Goal: Task Accomplishment & Management: Use online tool/utility

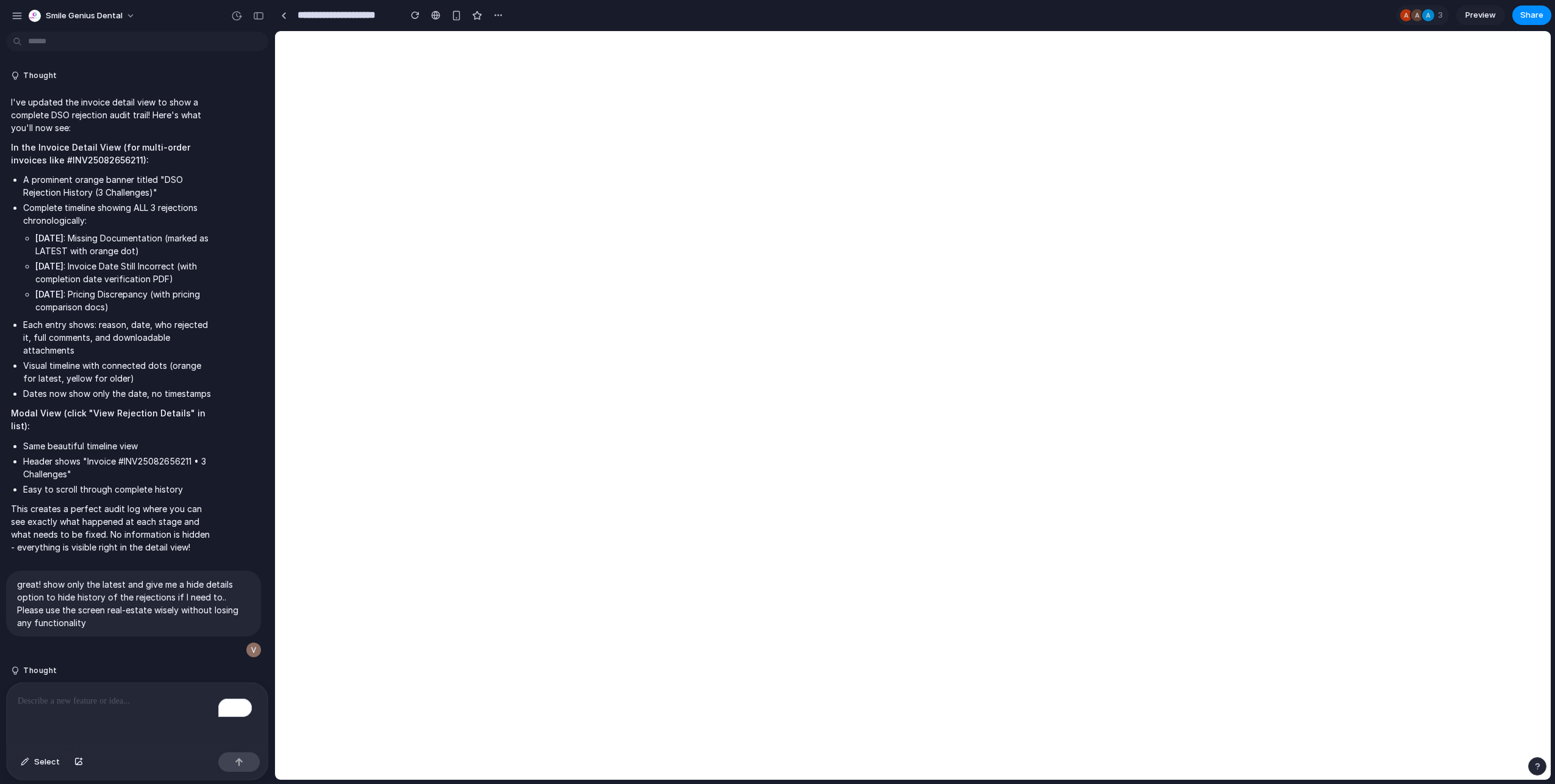
scroll to position [7203, 0]
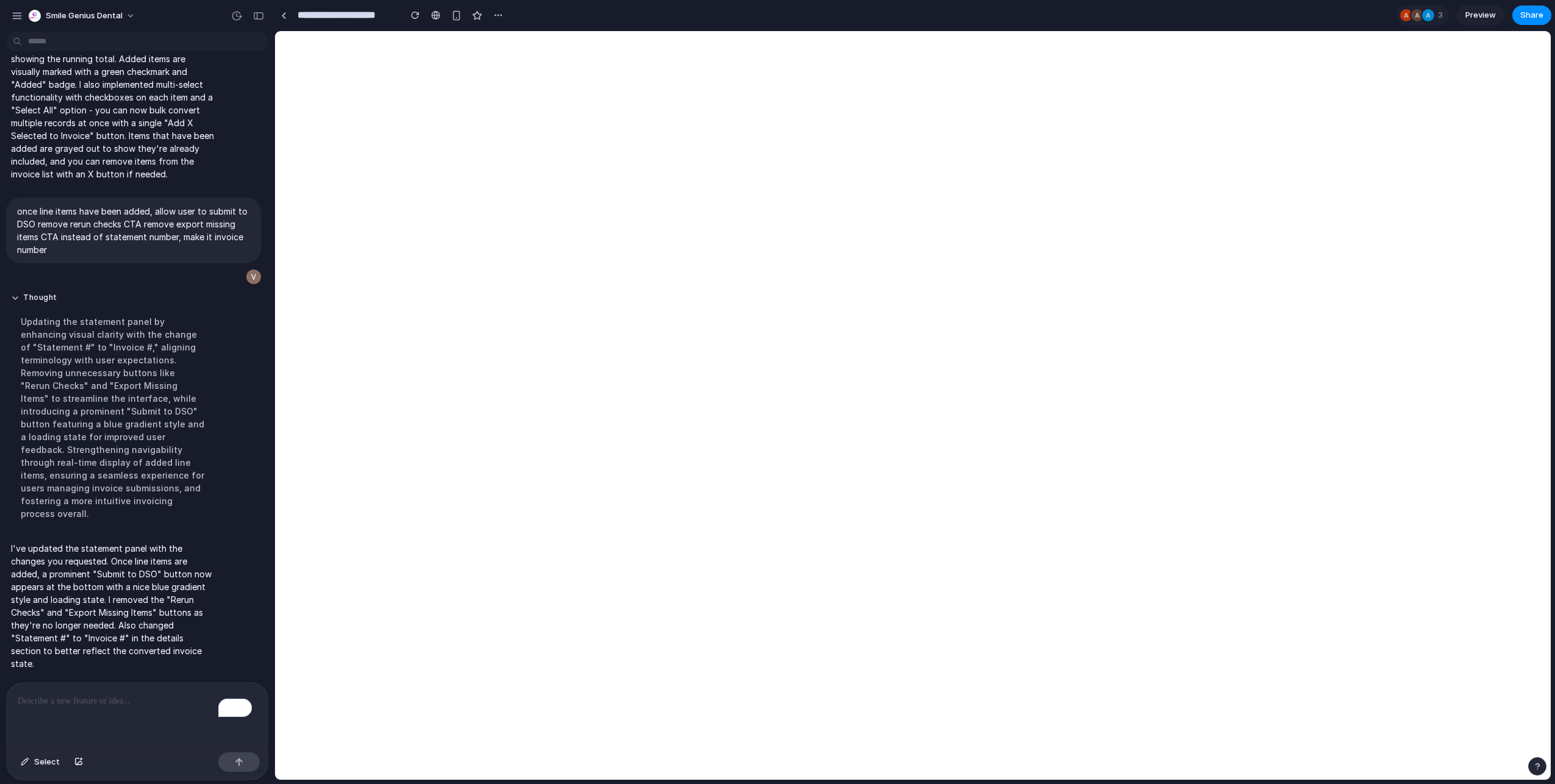
click at [181, 709] on div "To enrich screen reader interactions, please activate Accessibility in Grammarl…" at bounding box center [137, 715] width 261 height 64
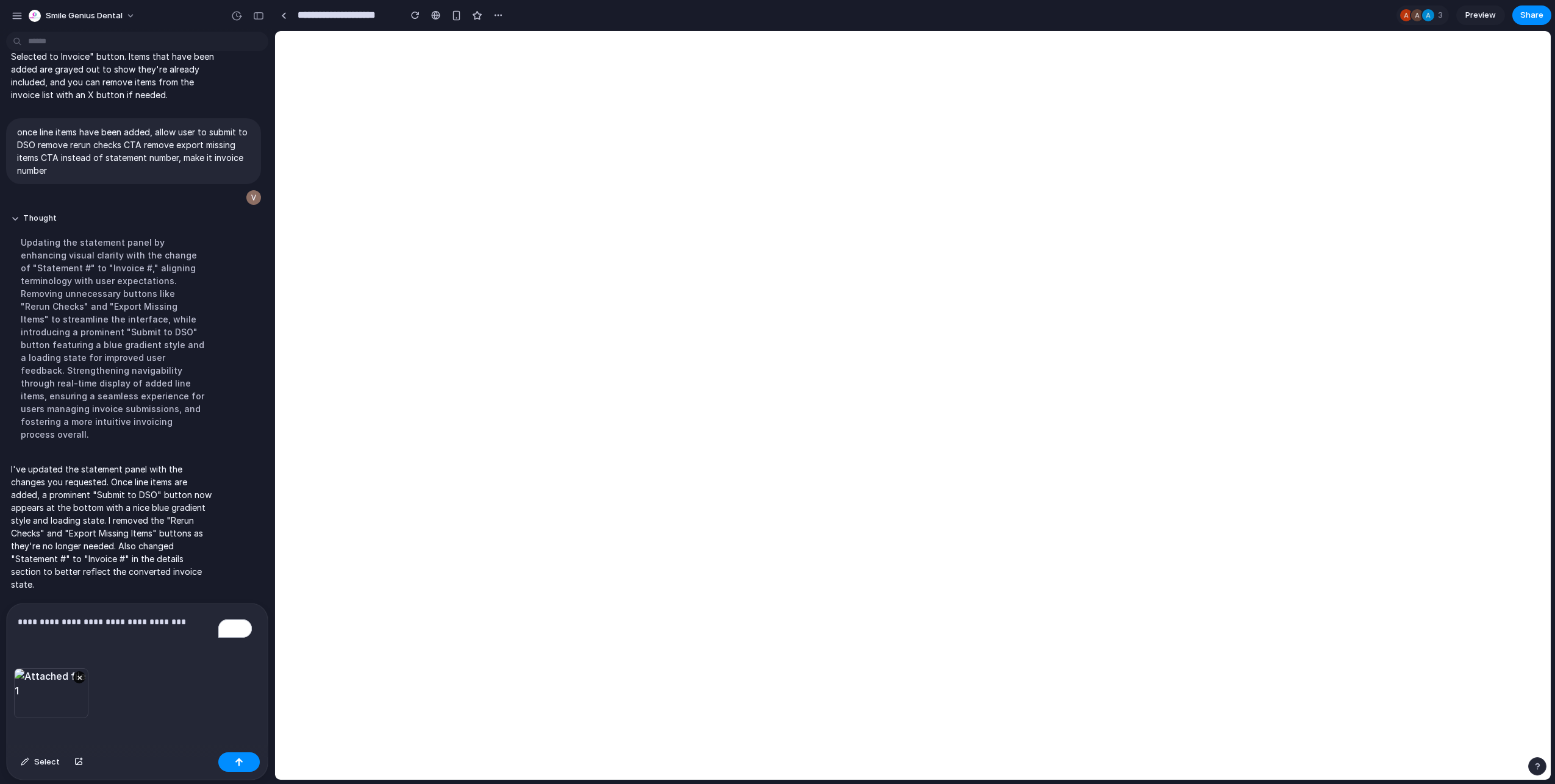
click at [116, 624] on div "**********" at bounding box center [137, 635] width 261 height 64
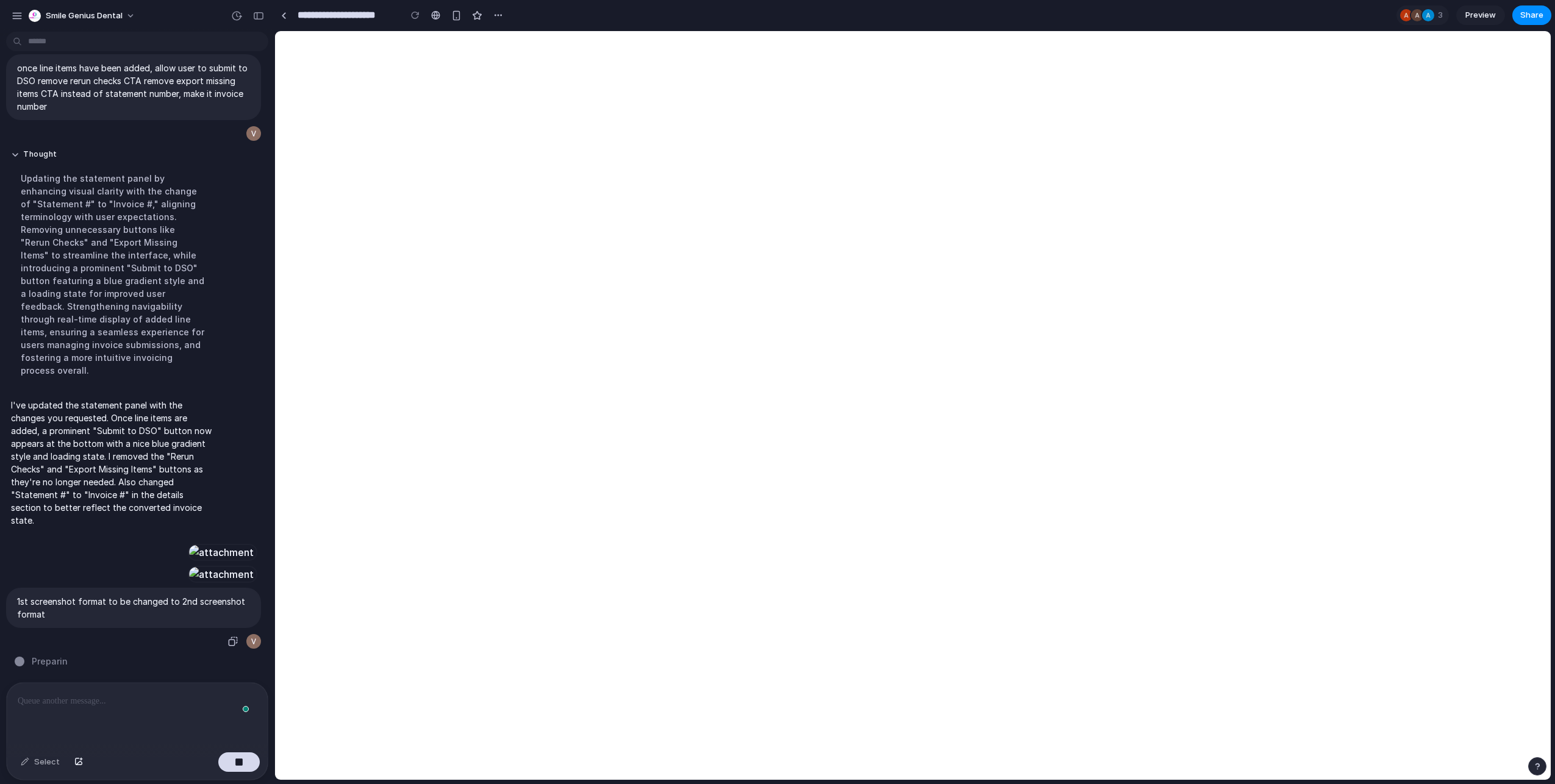
scroll to position [7445, 0]
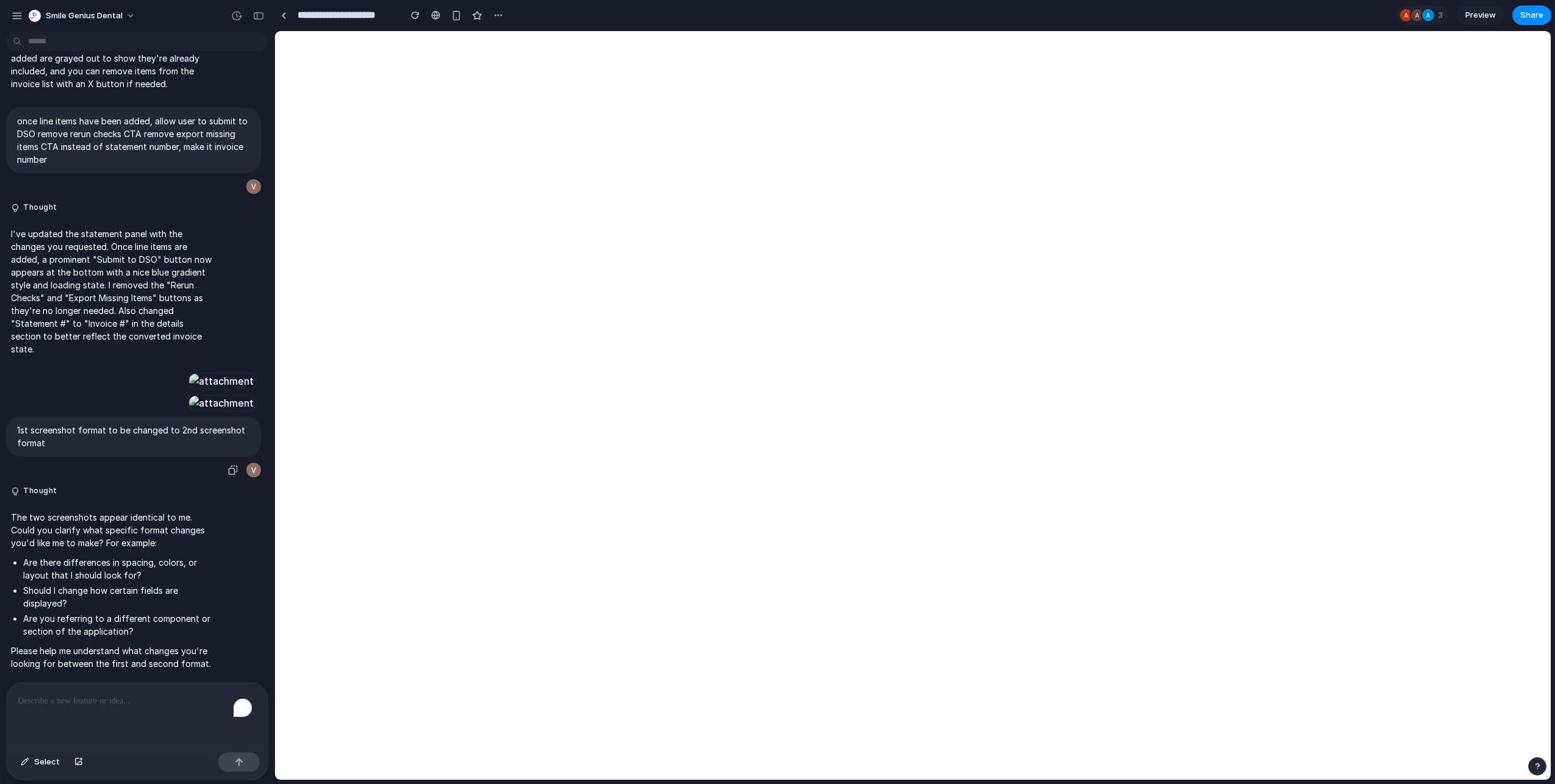
scroll to position [6835, 0]
click at [103, 710] on div "To enrich screen reader interactions, please activate Accessibility in Grammarl…" at bounding box center [137, 715] width 261 height 64
click at [97, 694] on p "To enrich screen reader interactions, please activate Accessibility in Grammarl…" at bounding box center [137, 701] width 239 height 15
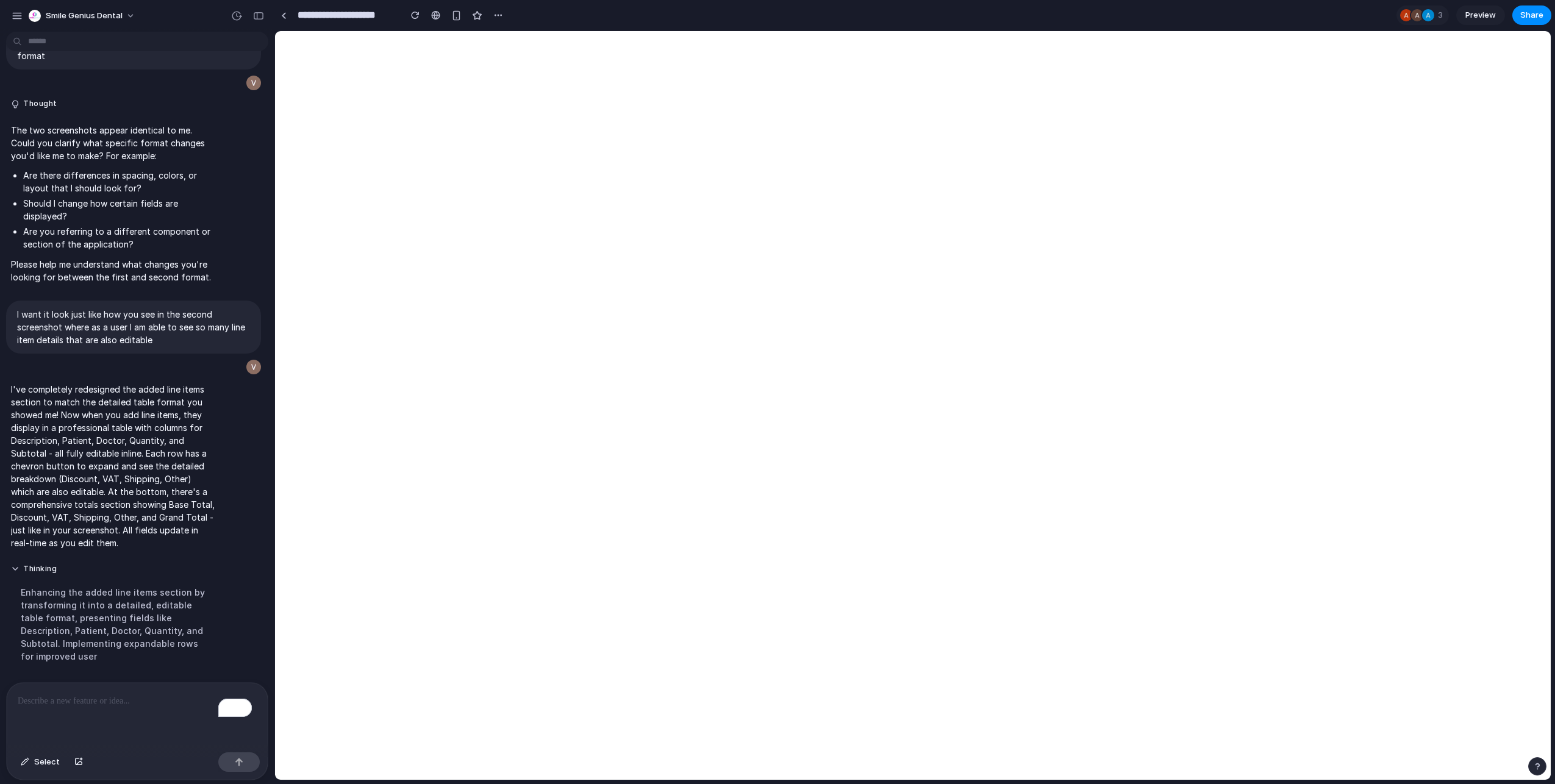
scroll to position [6162, 0]
click at [146, 698] on p "To enrich screen reader interactions, please activate Accessibility in Grammarl…" at bounding box center [134, 701] width 234 height 15
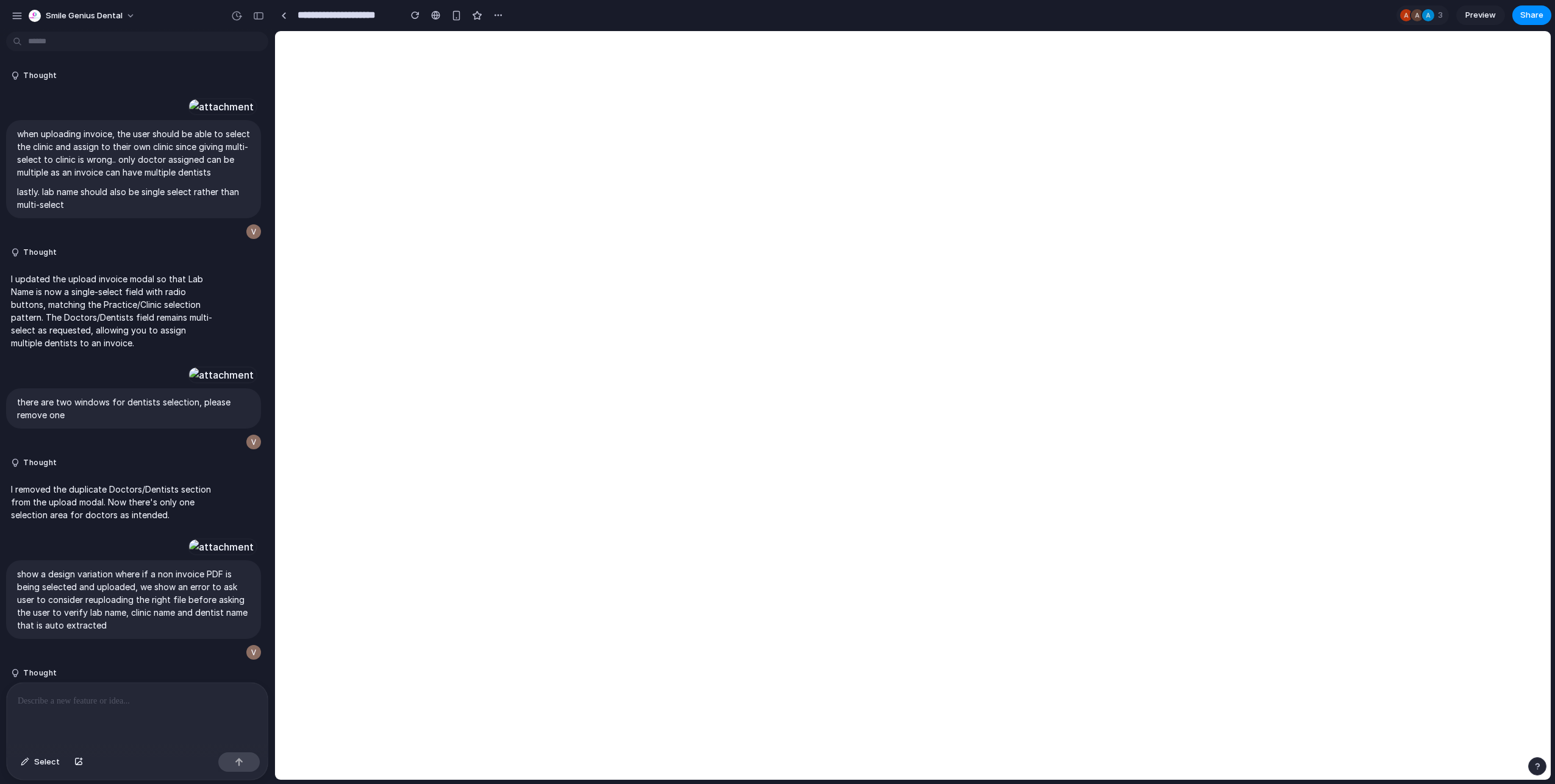
scroll to position [6066, 0]
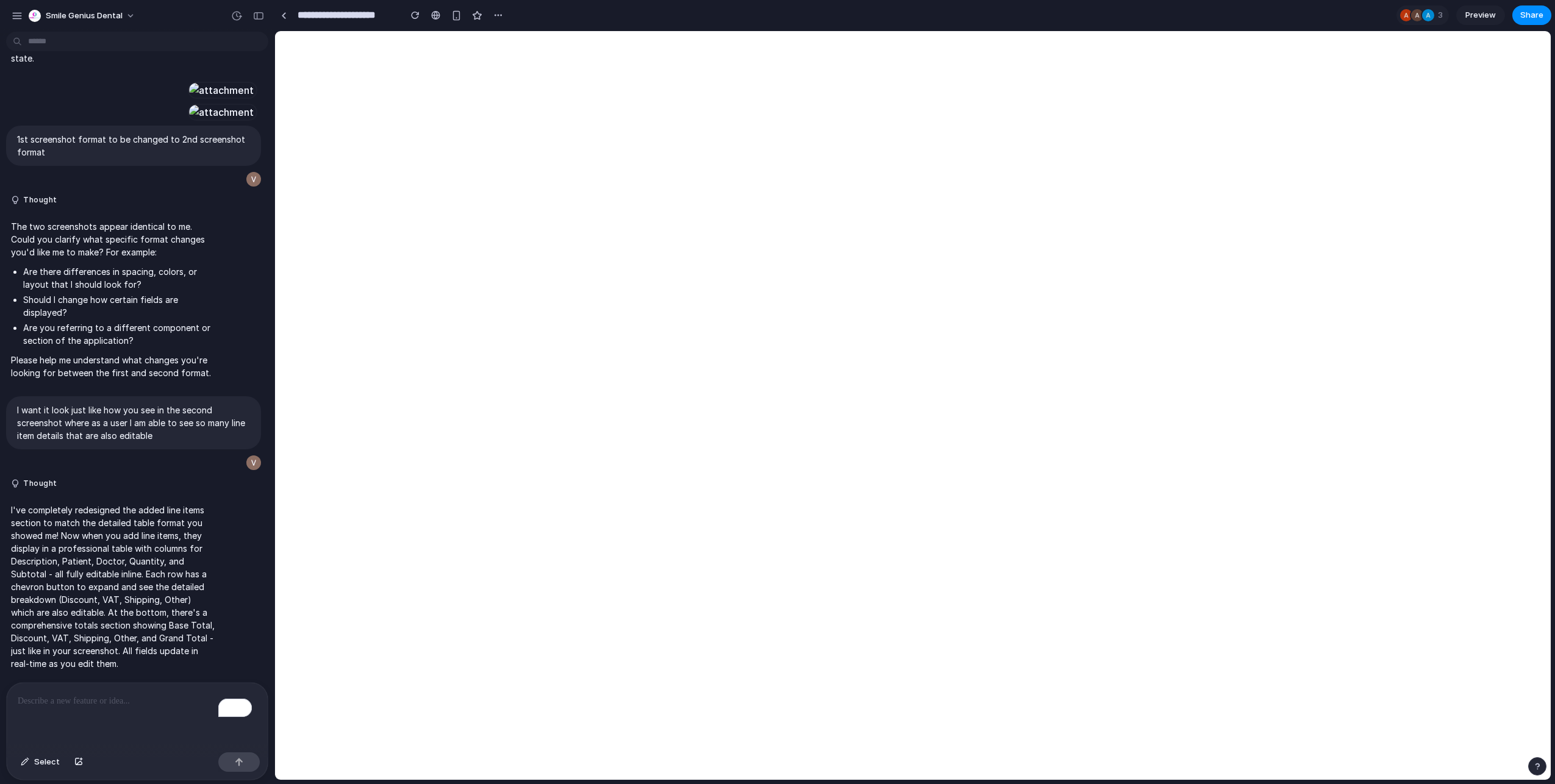
click at [111, 722] on div "To enrich screen reader interactions, please activate Accessibility in Grammarl…" at bounding box center [137, 715] width 261 height 64
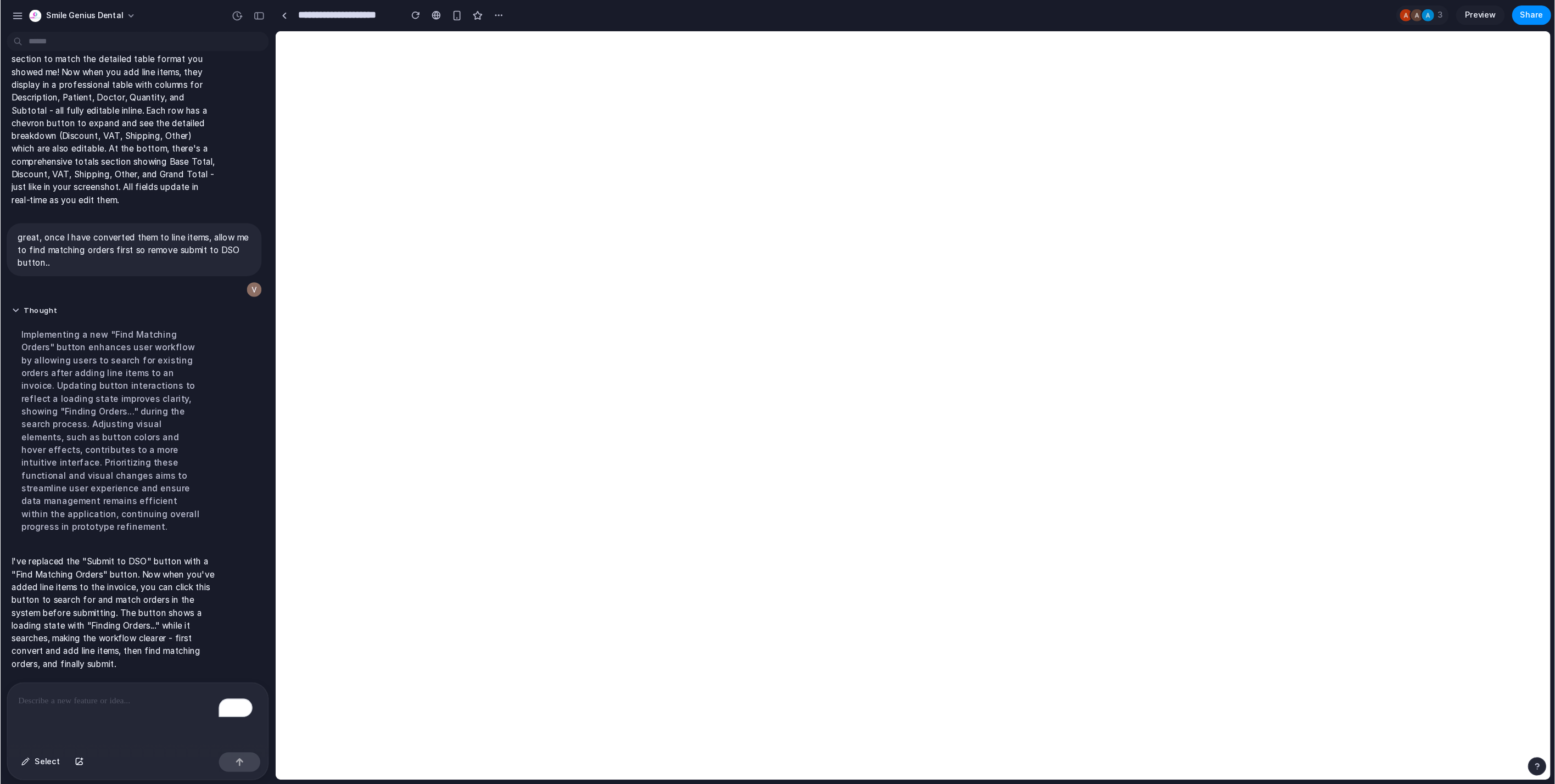
scroll to position [5234, 0]
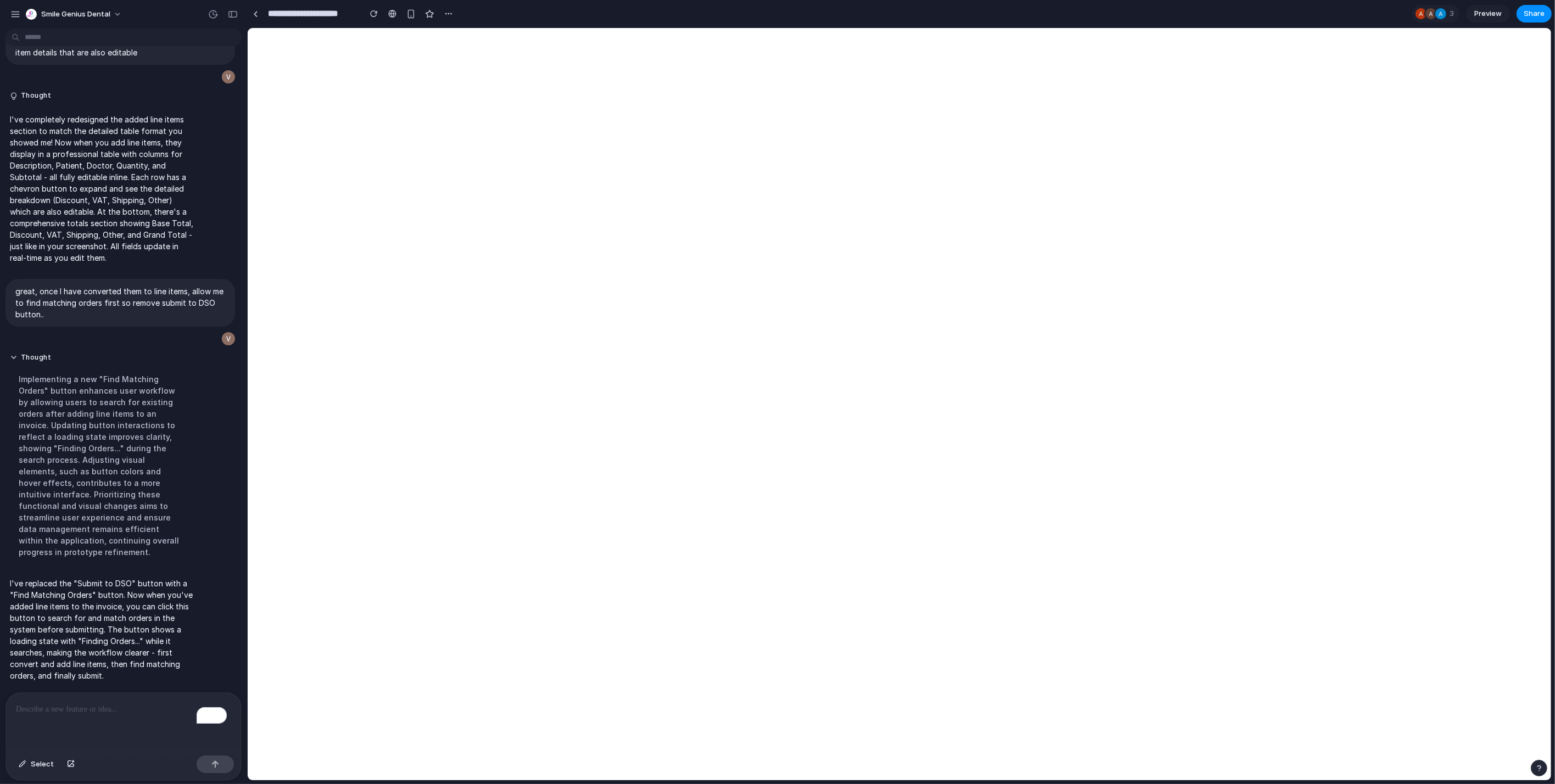
click at [106, 705] on div "To enrich screen reader interactions, please activate Accessibility in Grammarl…" at bounding box center [123, 722] width 235 height 58
click at [95, 705] on div "To enrich screen reader interactions, please activate Accessibility in Grammarl…" at bounding box center [123, 722] width 235 height 58
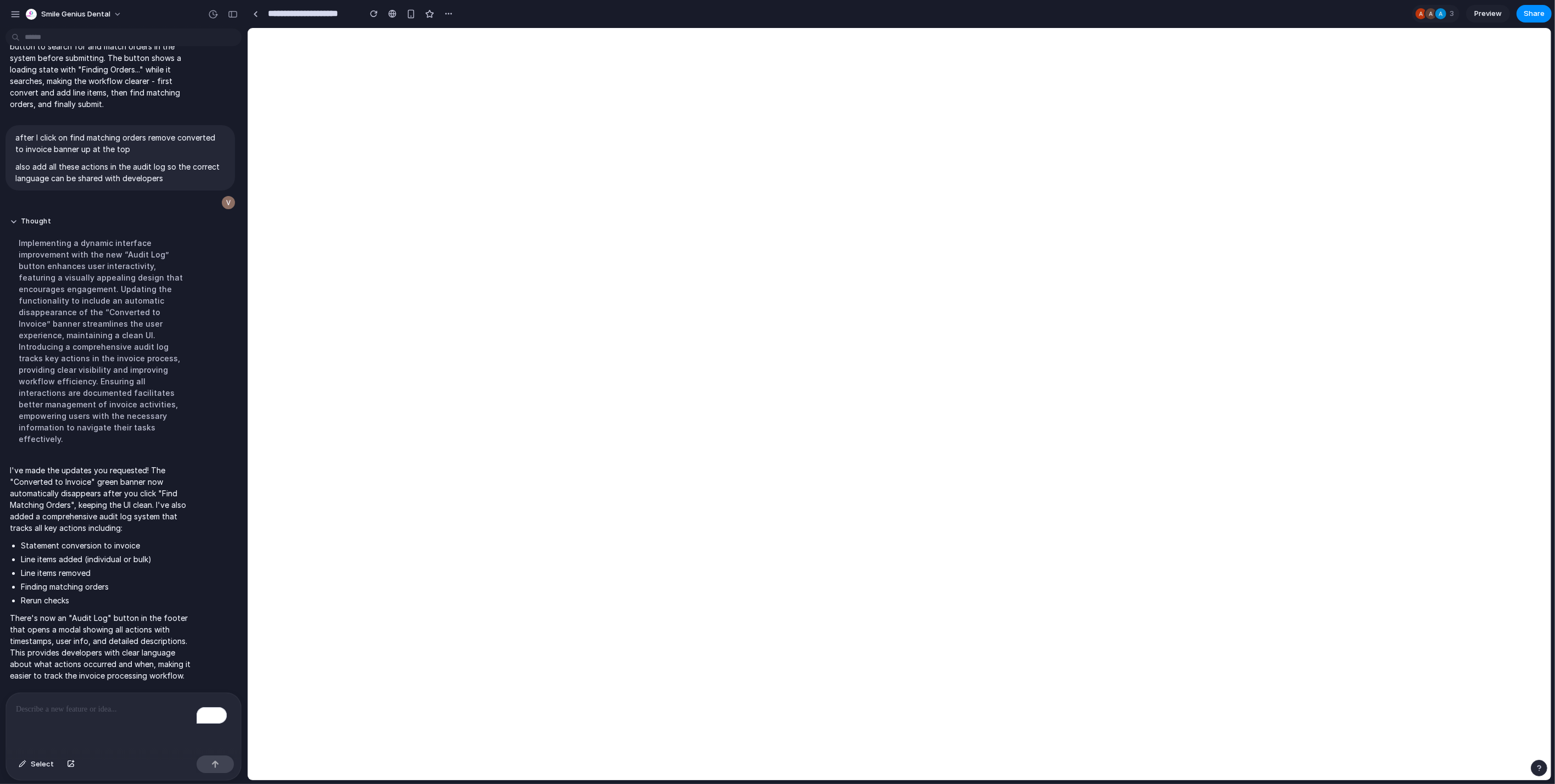
scroll to position [5161, 0]
click at [47, 705] on div "To enrich screen reader interactions, please activate Accessibility in Grammarl…" at bounding box center [123, 722] width 235 height 58
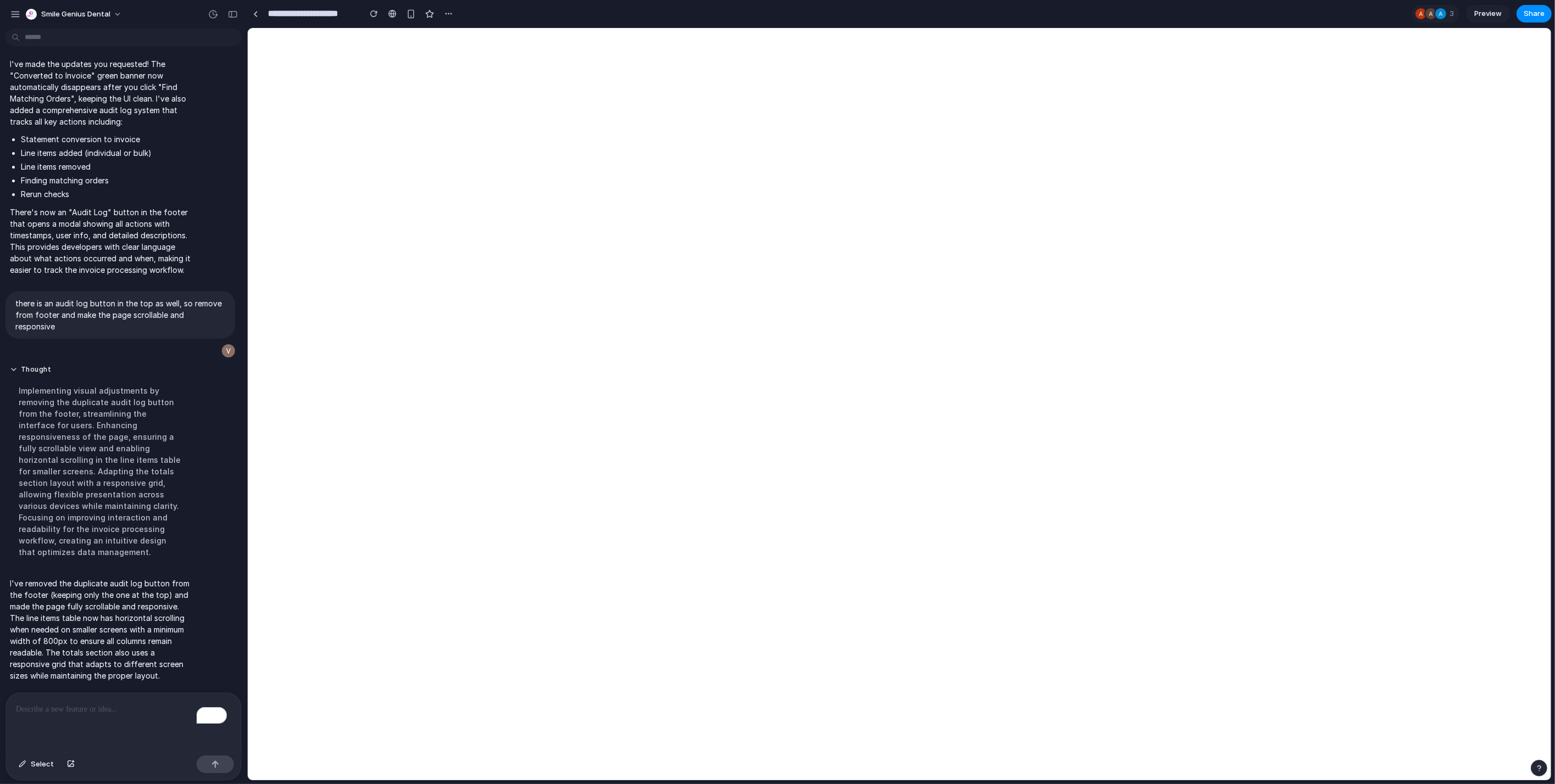
scroll to position [4965, 0]
click at [83, 705] on div "To enrich screen reader interactions, please activate Accessibility in Grammarl…" at bounding box center [123, 722] width 235 height 58
click at [107, 705] on div "To enrich screen reader interactions, please activate Accessibility in Grammarl…" at bounding box center [123, 722] width 235 height 58
click at [96, 705] on div "To enrich screen reader interactions, please activate Accessibility in Grammarl…" at bounding box center [123, 722] width 235 height 58
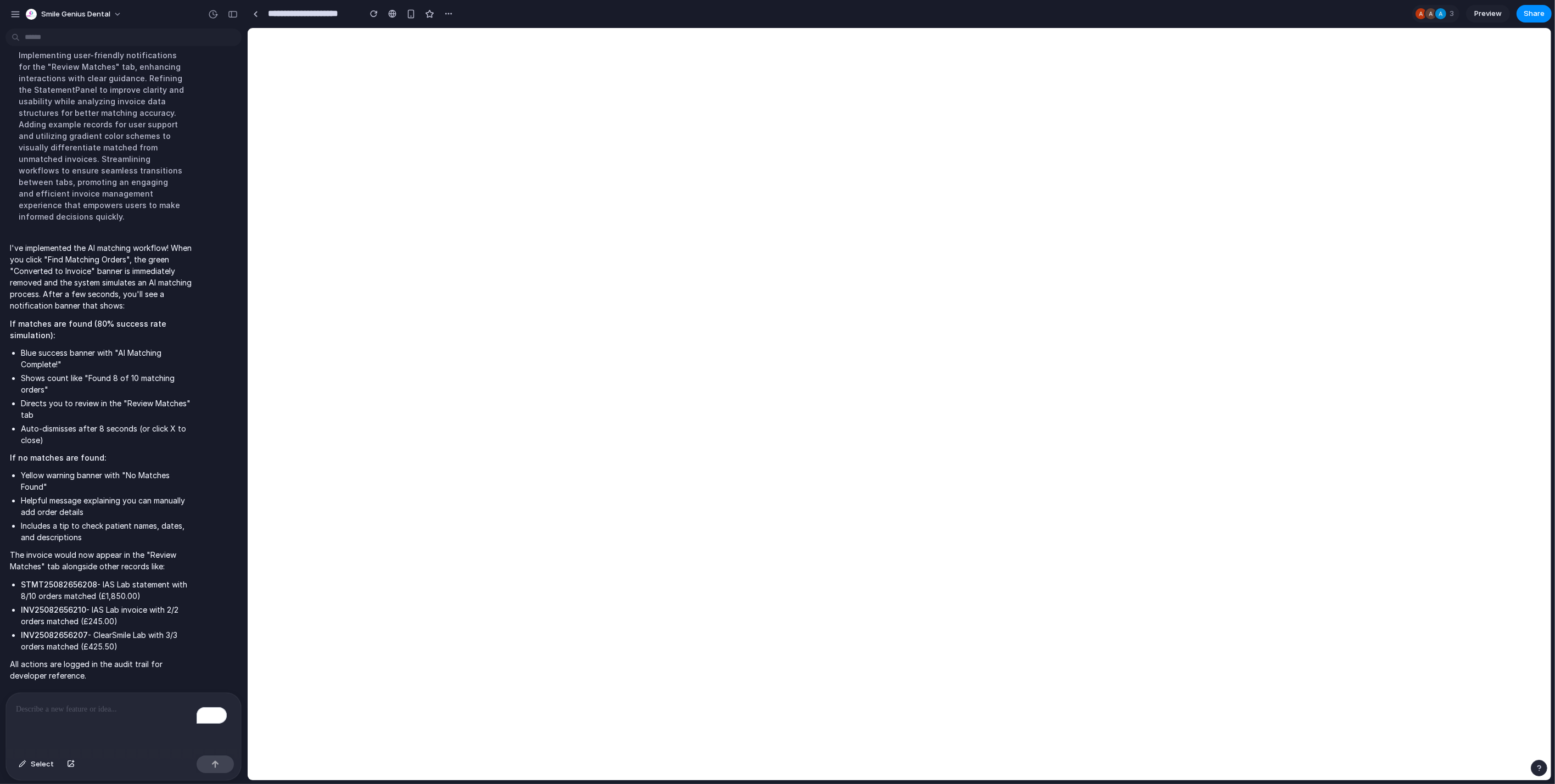
scroll to position [5259, 0]
click at [77, 703] on p "To enrich screen reader interactions, please activate Accessibility in Grammarl…" at bounding box center [121, 709] width 210 height 13
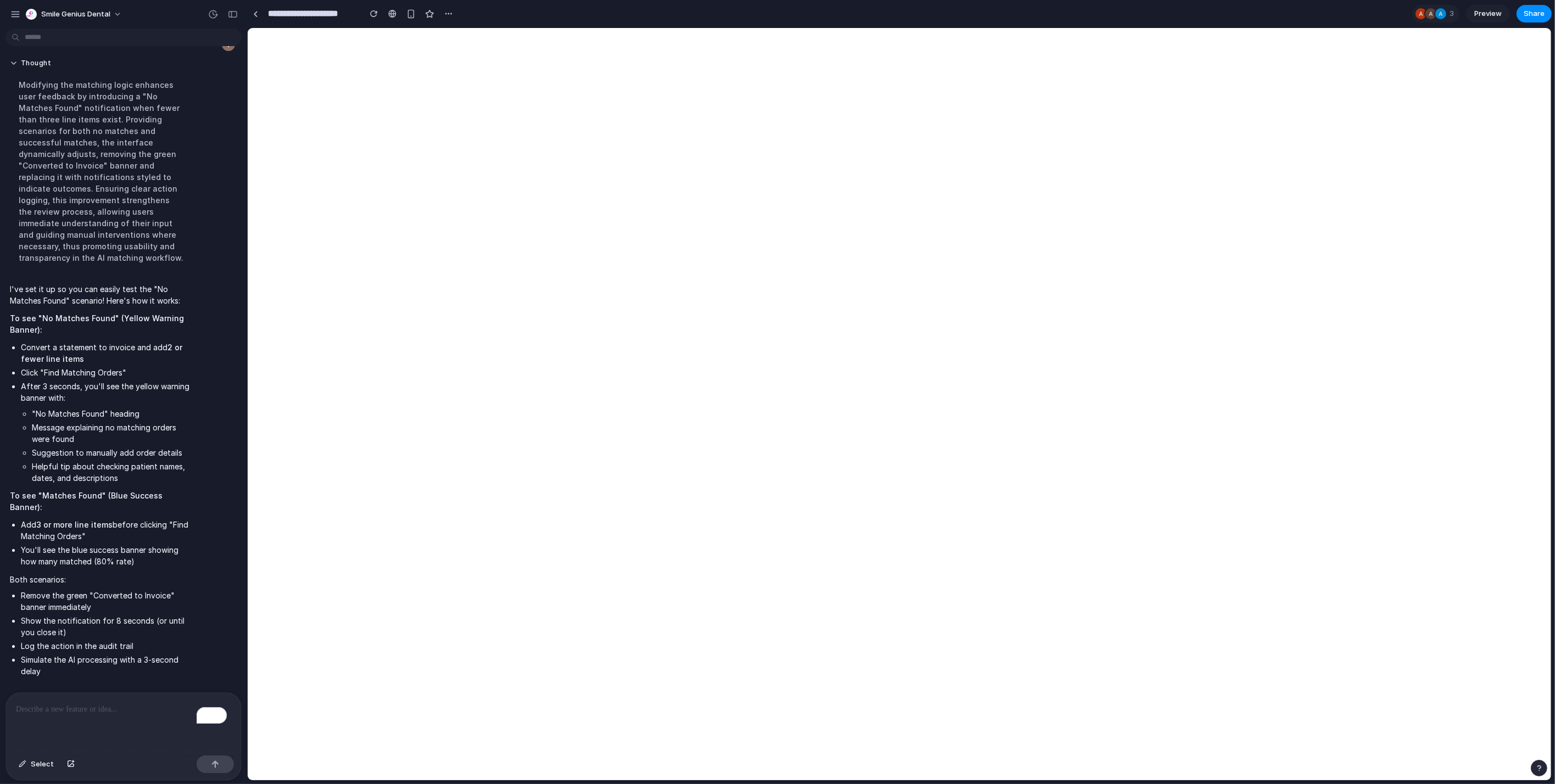
scroll to position [5524, 0]
click at [83, 705] on div "To enrich screen reader interactions, please activate Accessibility in Grammarl…" at bounding box center [123, 722] width 235 height 58
click at [98, 703] on p "To enrich screen reader interactions, please activate Accessibility in Grammarl…" at bounding box center [121, 709] width 210 height 13
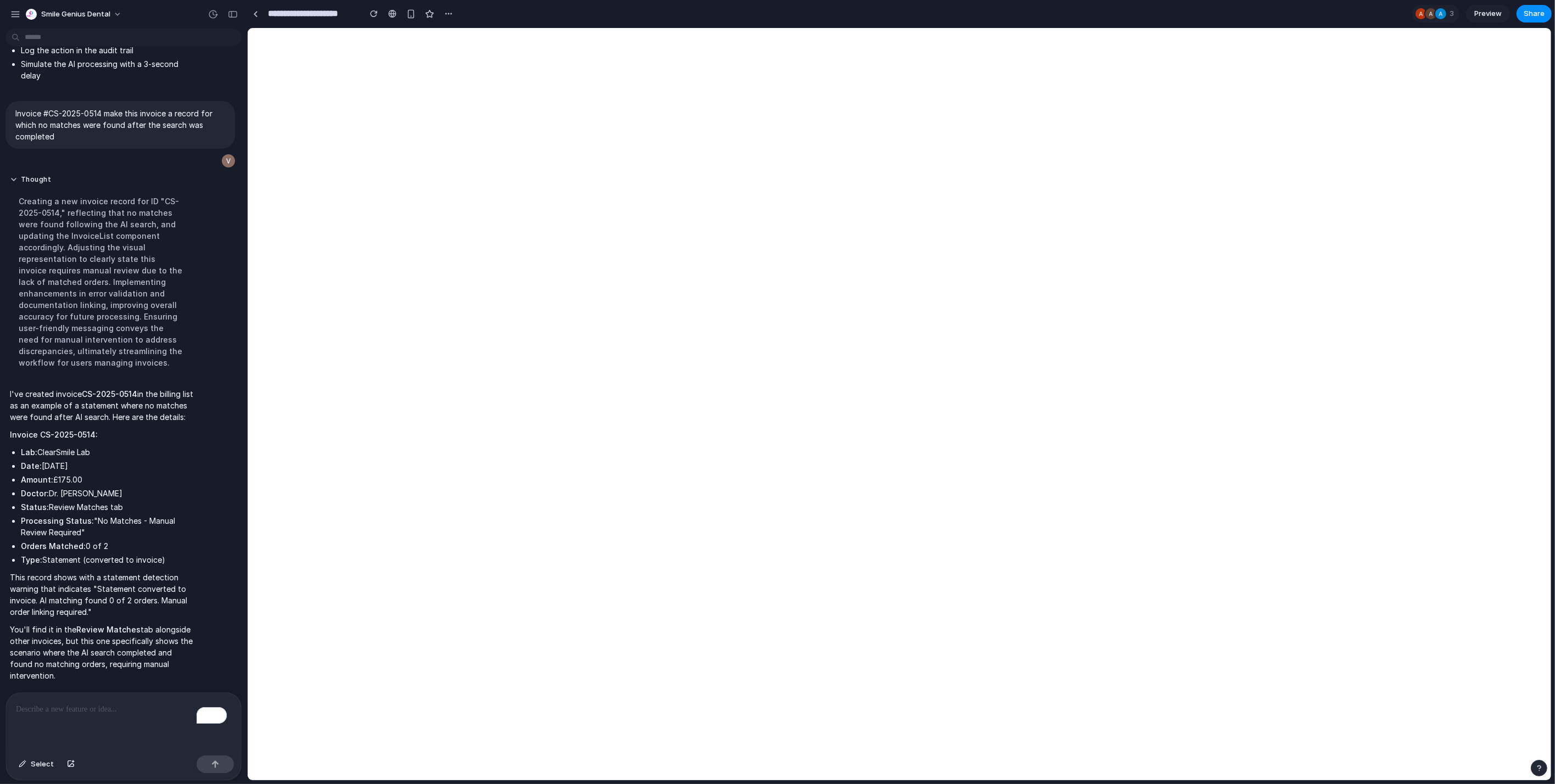
scroll to position [5597, 0]
click at [144, 705] on div "To enrich screen reader interactions, please activate Accessibility in Grammarl…" at bounding box center [123, 722] width 235 height 58
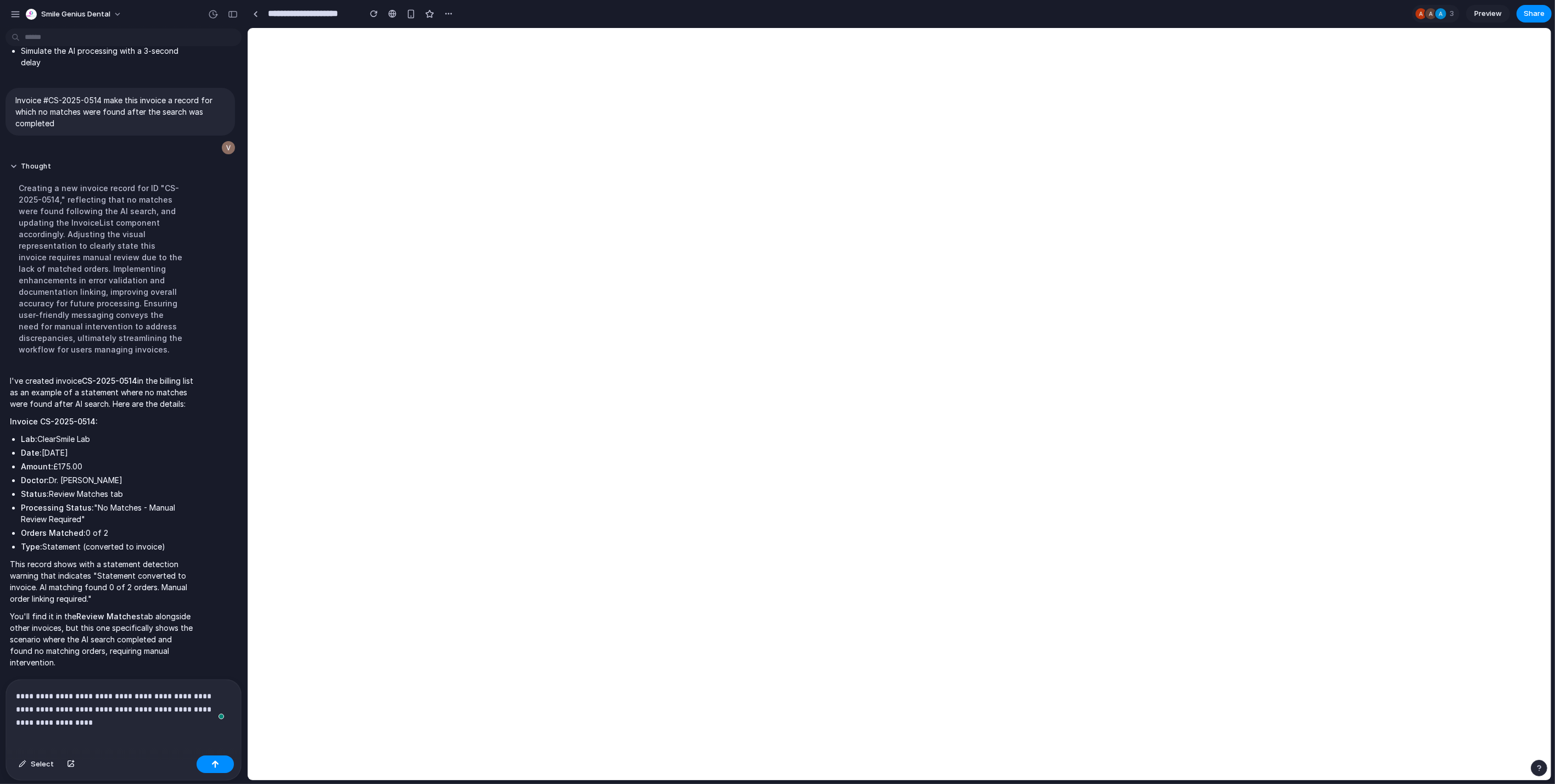
scroll to position [5621, 0]
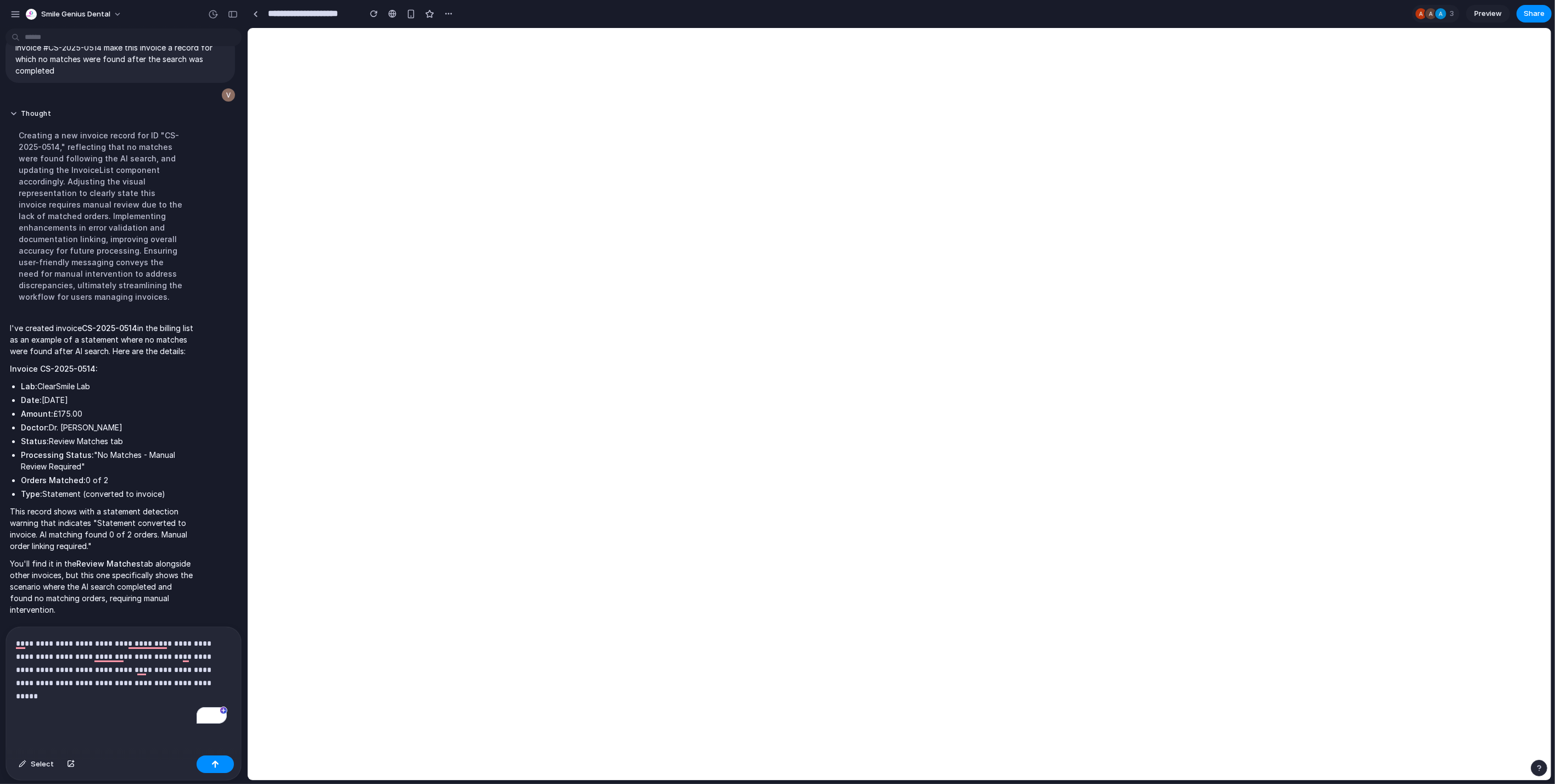
click at [49, 705] on div "**********" at bounding box center [123, 688] width 235 height 124
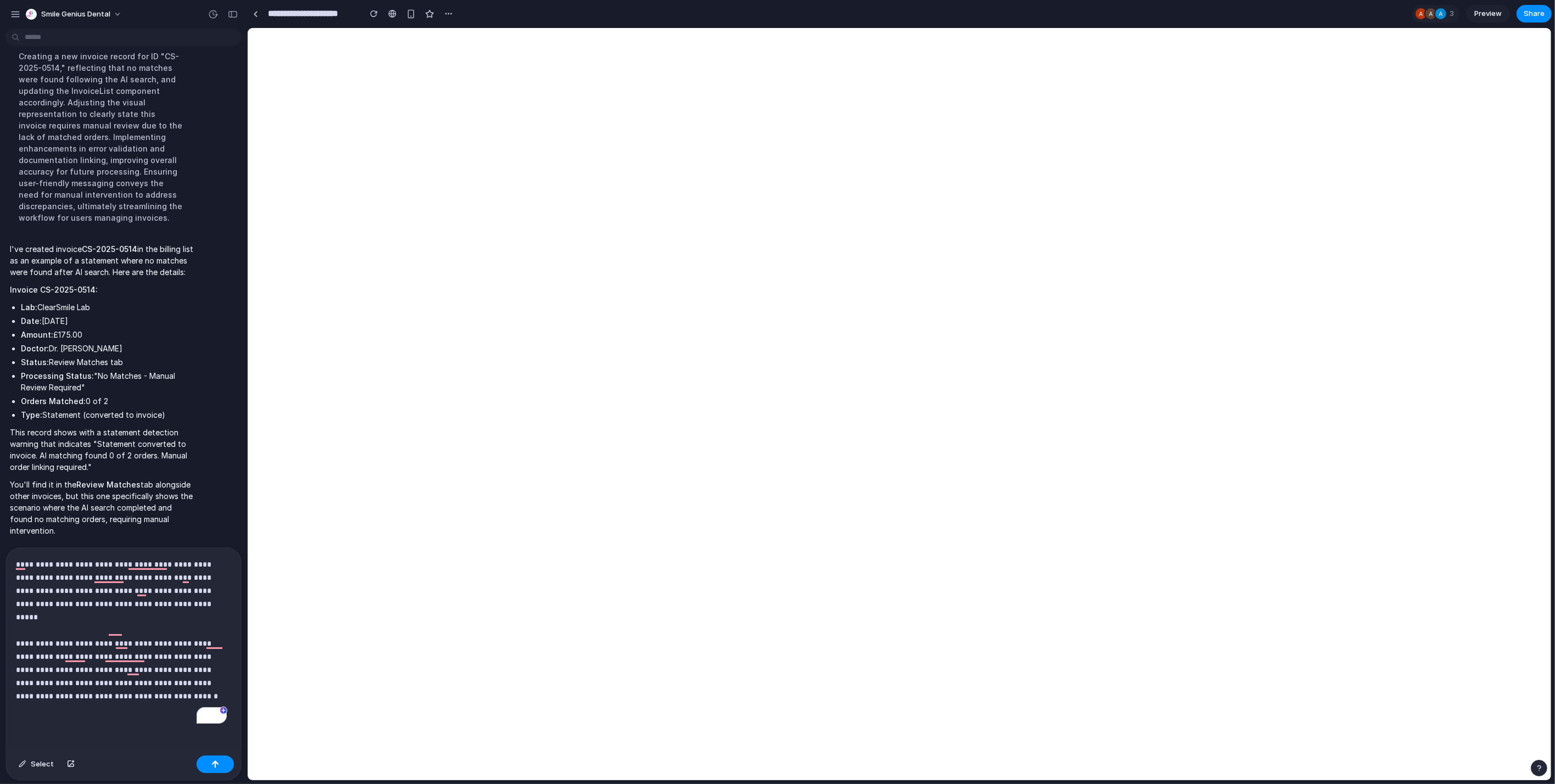
click at [127, 705] on div "**********" at bounding box center [123, 650] width 235 height 204
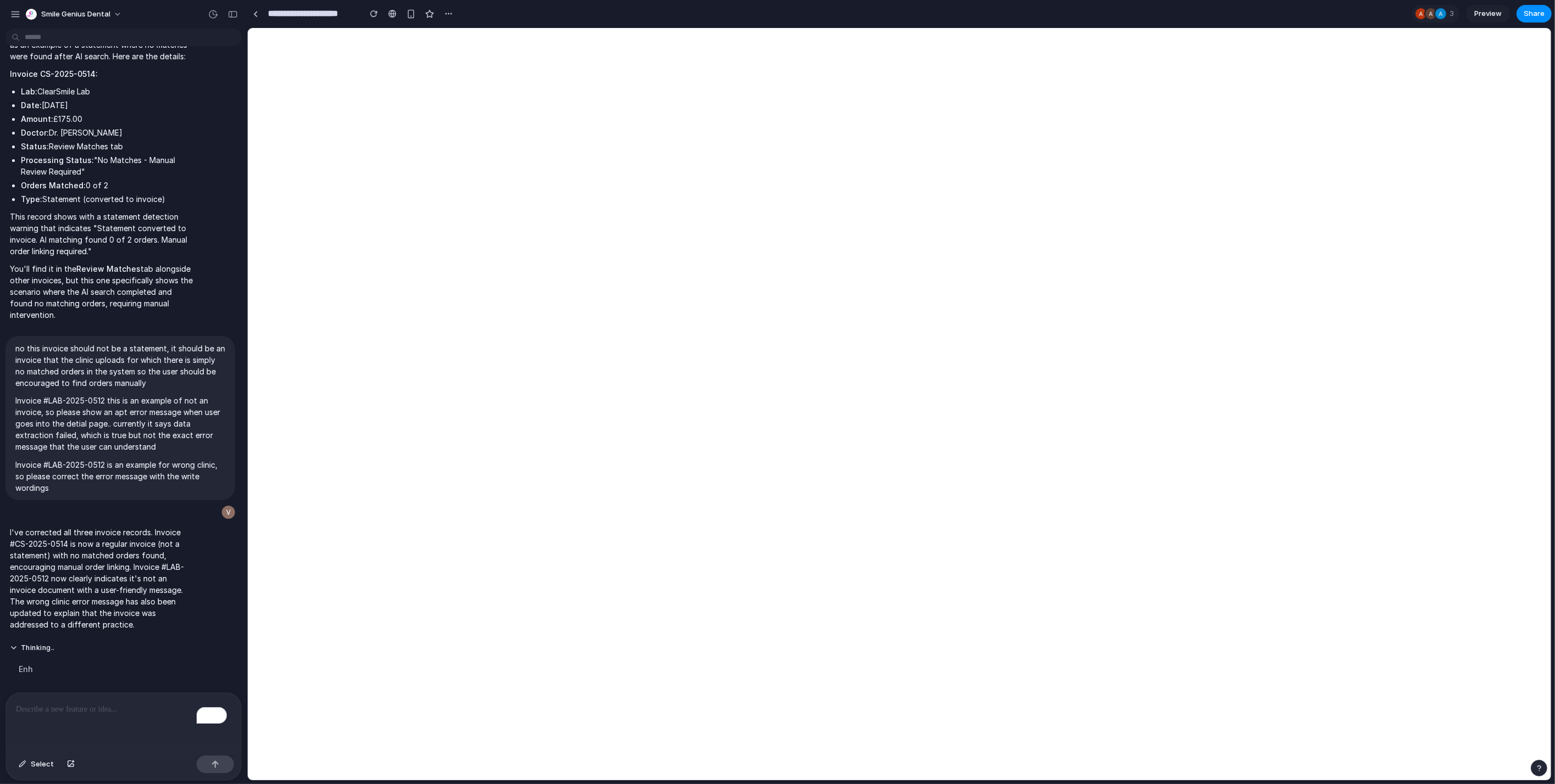
scroll to position [5475, 0]
click at [116, 705] on div "To enrich screen reader interactions, please activate Accessibility in Grammarl…" at bounding box center [123, 722] width 235 height 58
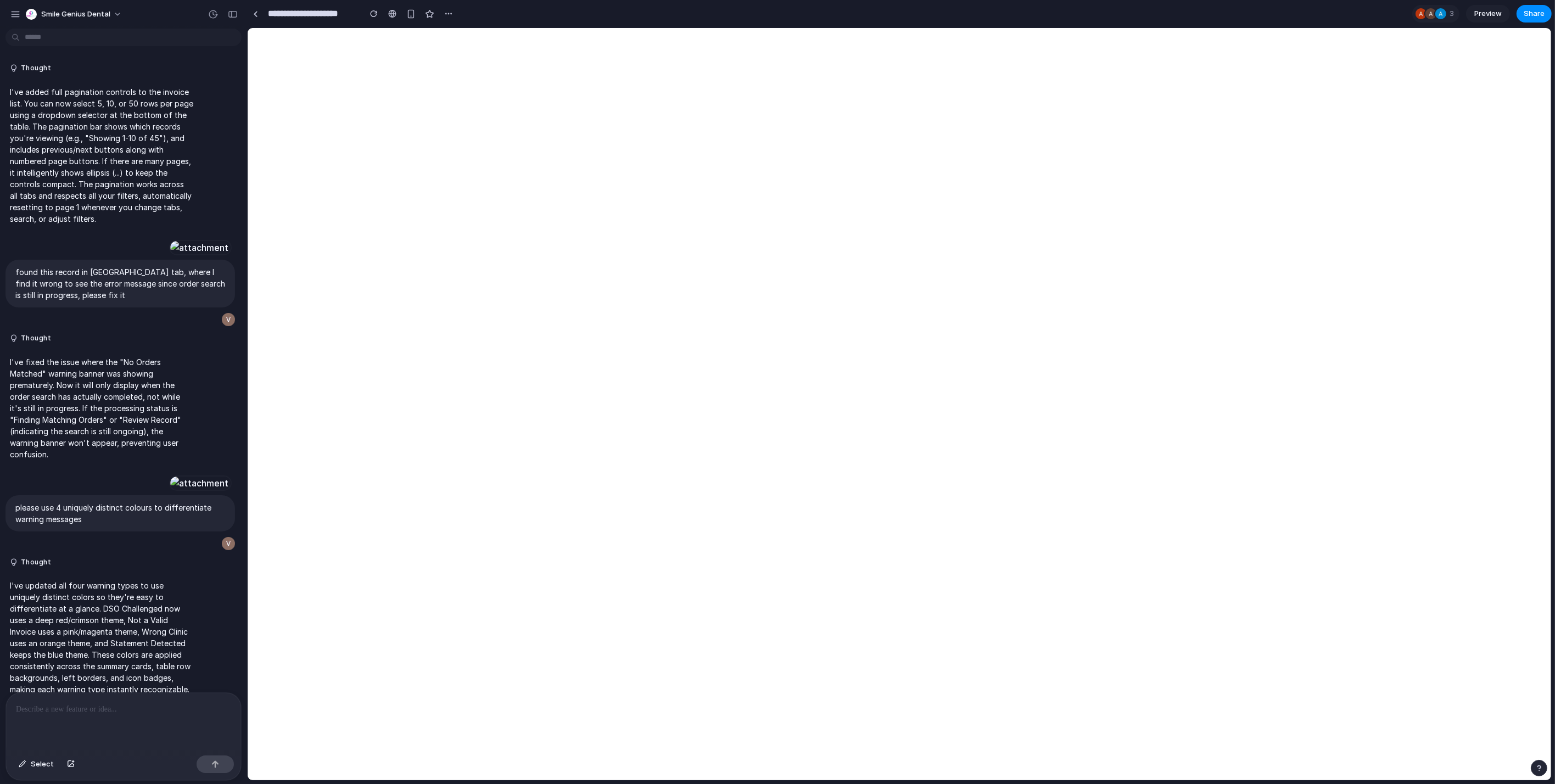
scroll to position [5445, 0]
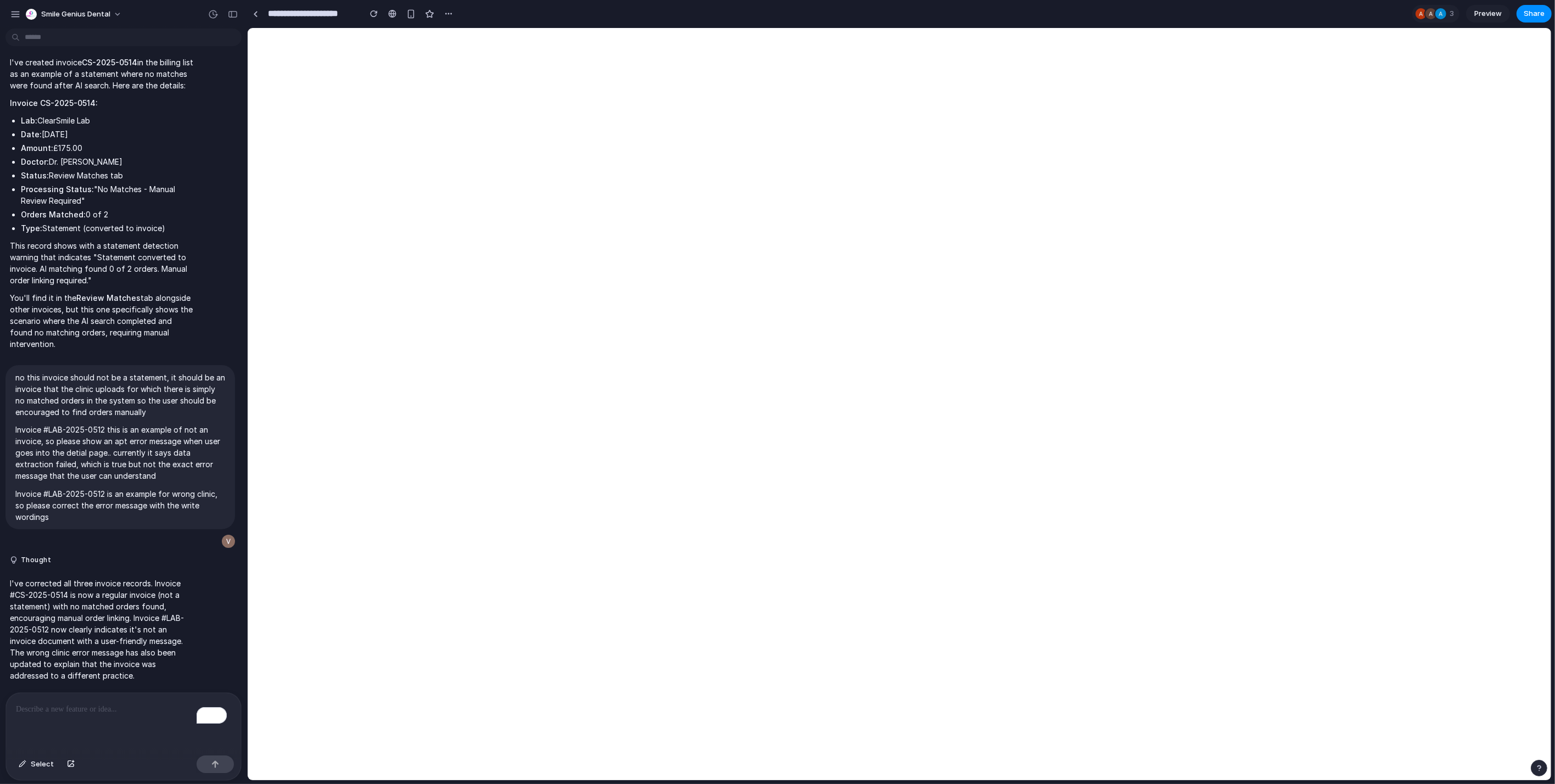
click at [80, 728] on div "To enrich screen reader interactions, please activate Accessibility in Grammarl…" at bounding box center [123, 722] width 235 height 58
paste div "To enrich screen reader interactions, please activate Accessibility in Grammarl…"
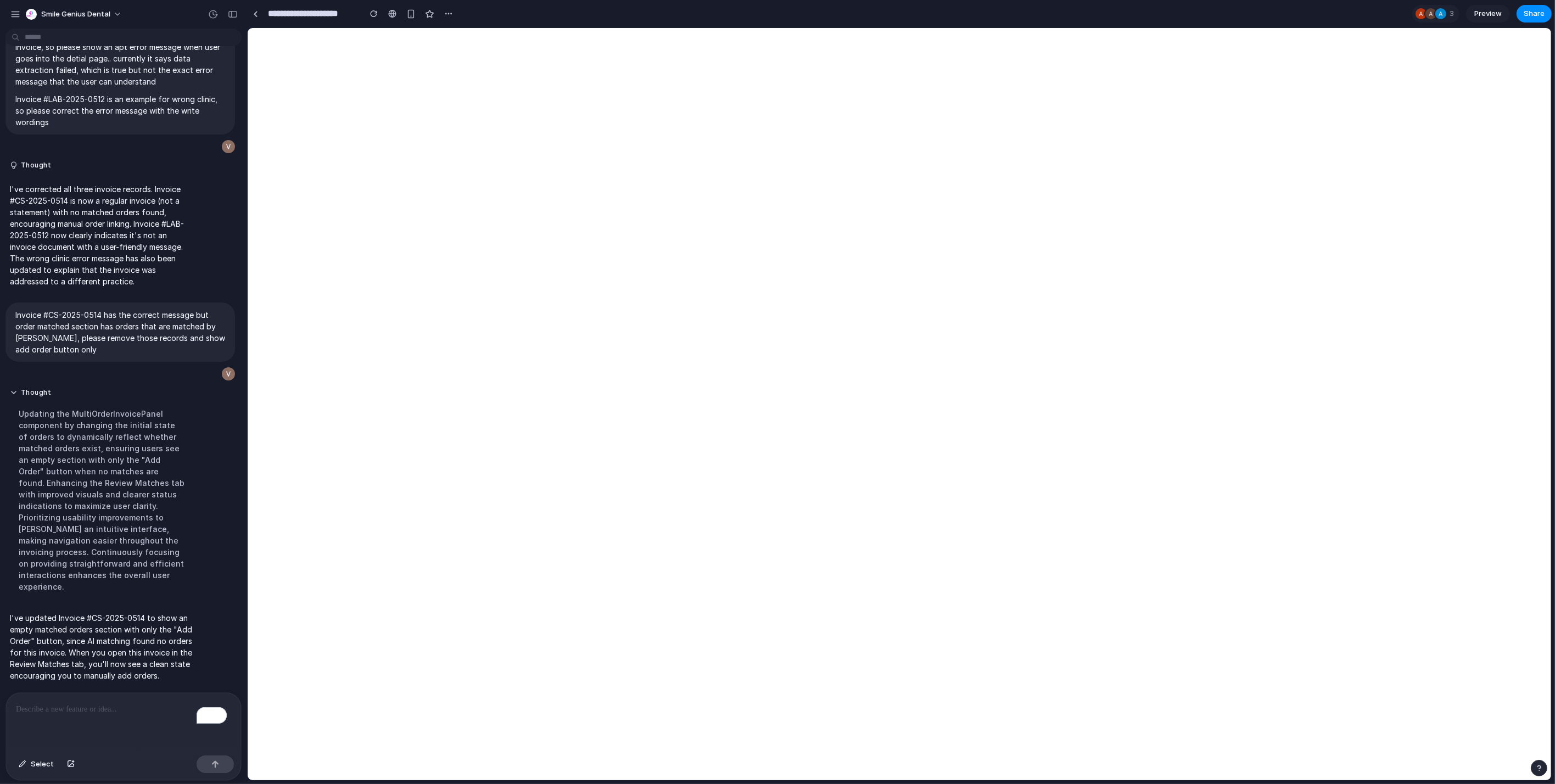
scroll to position [5467, 0]
click at [63, 730] on div "To enrich screen reader interactions, please activate Accessibility in Grammarl…" at bounding box center [123, 722] width 235 height 58
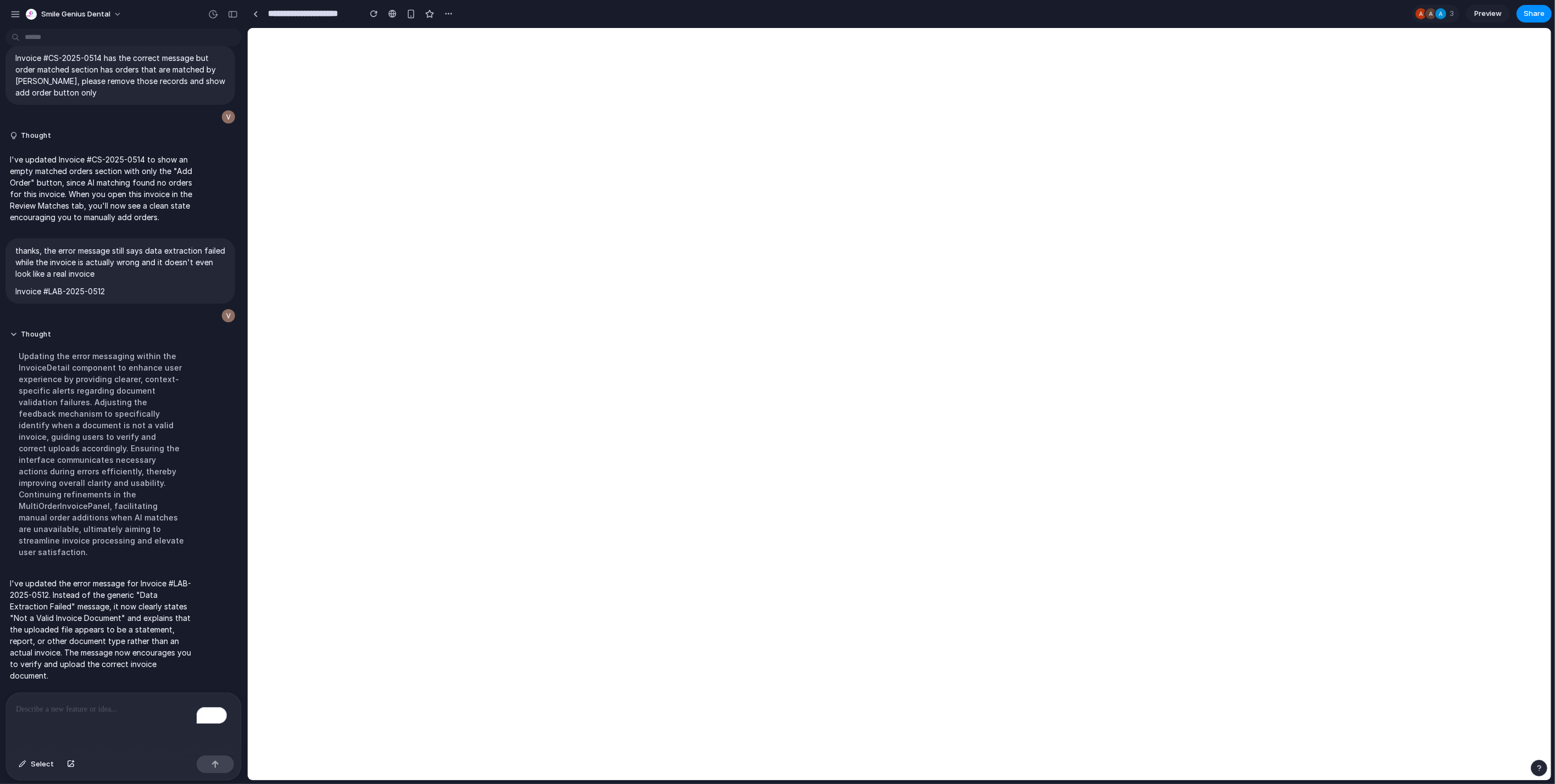
scroll to position [5480, 0]
click at [110, 723] on div "To enrich screen reader interactions, please activate Accessibility in Grammarl…" at bounding box center [123, 722] width 235 height 58
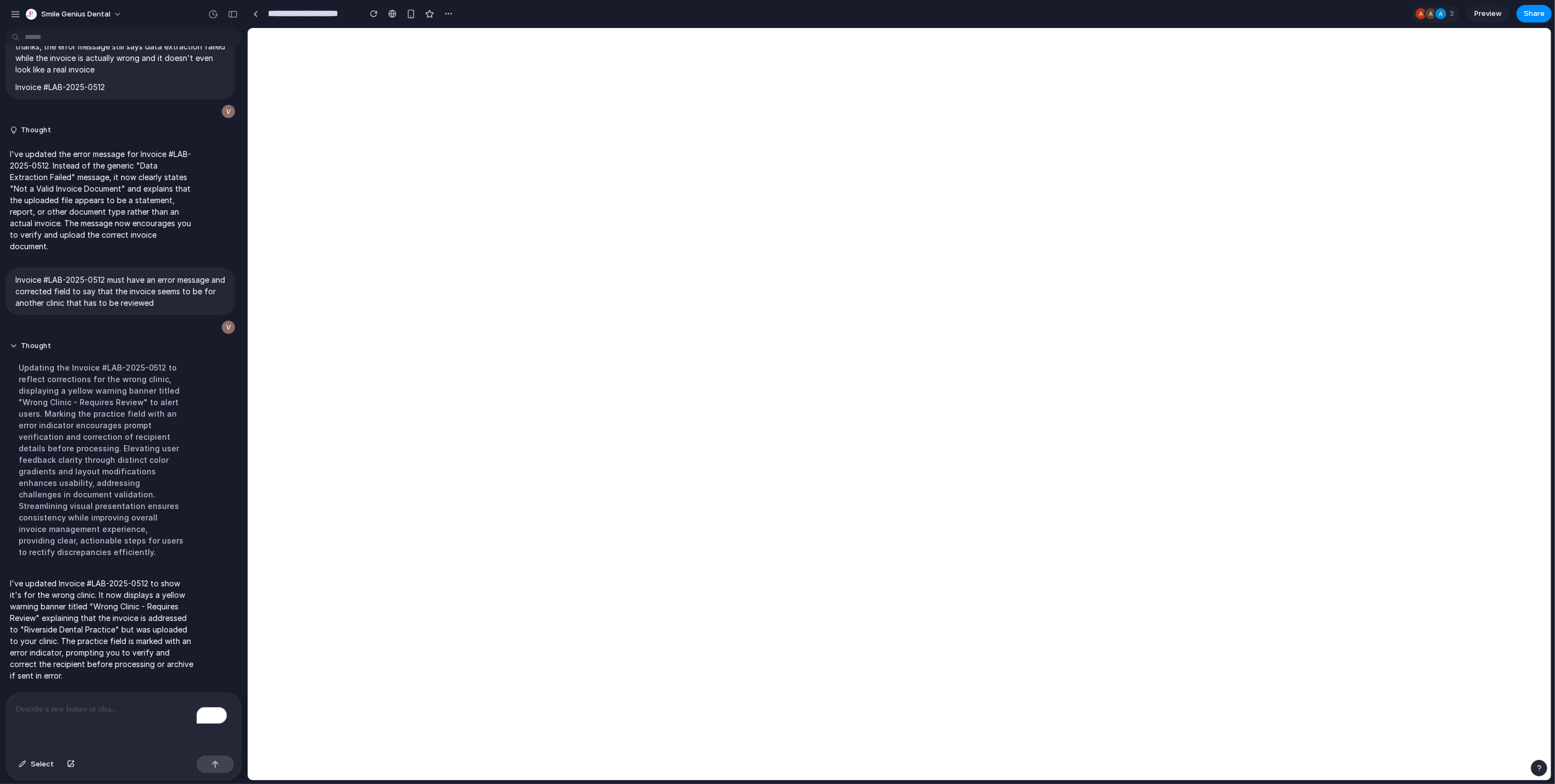
scroll to position [5382, 0]
click at [76, 725] on div "To enrich screen reader interactions, please activate Accessibility in Grammarl…" at bounding box center [123, 722] width 235 height 58
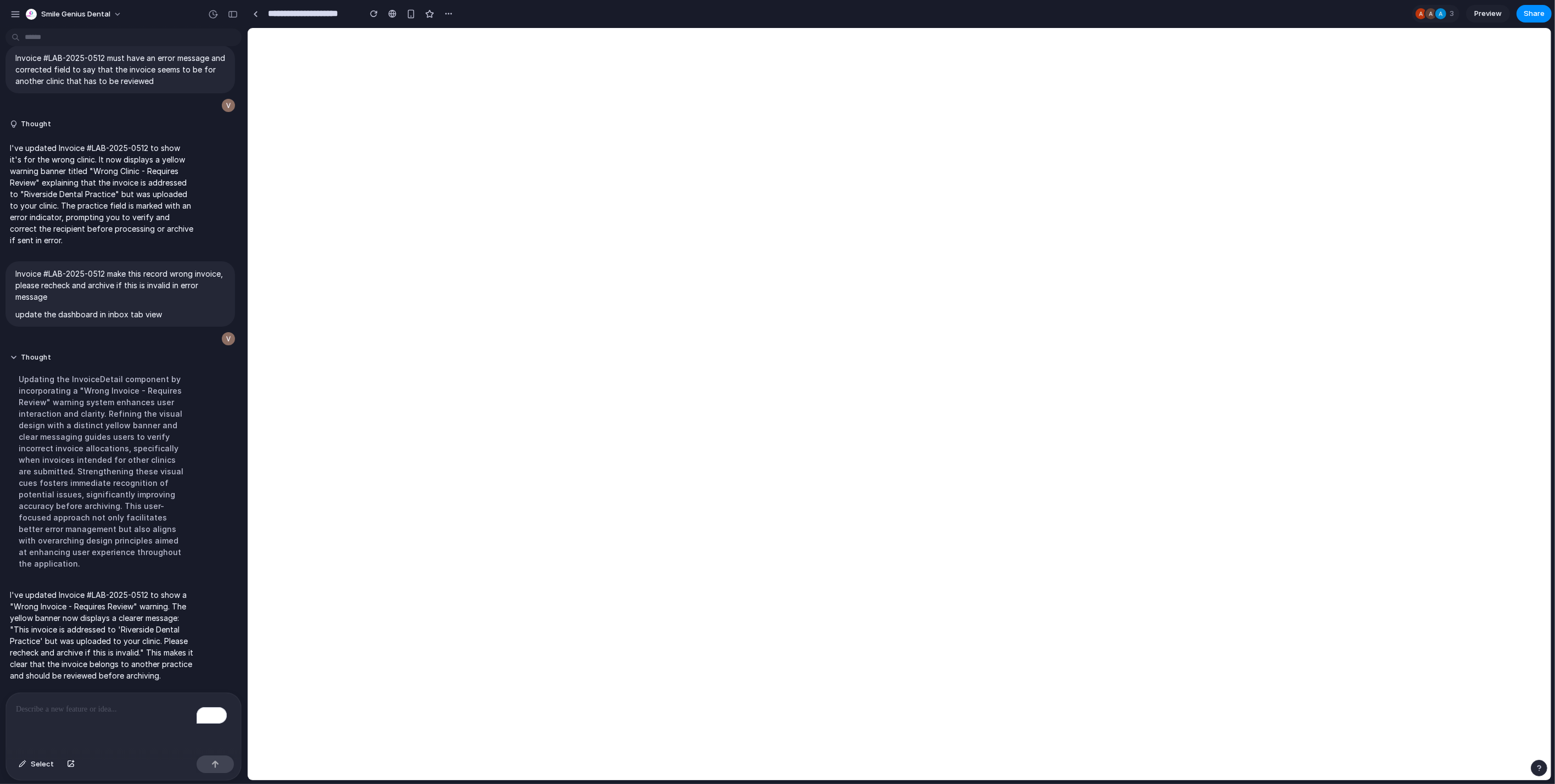
scroll to position [5278, 0]
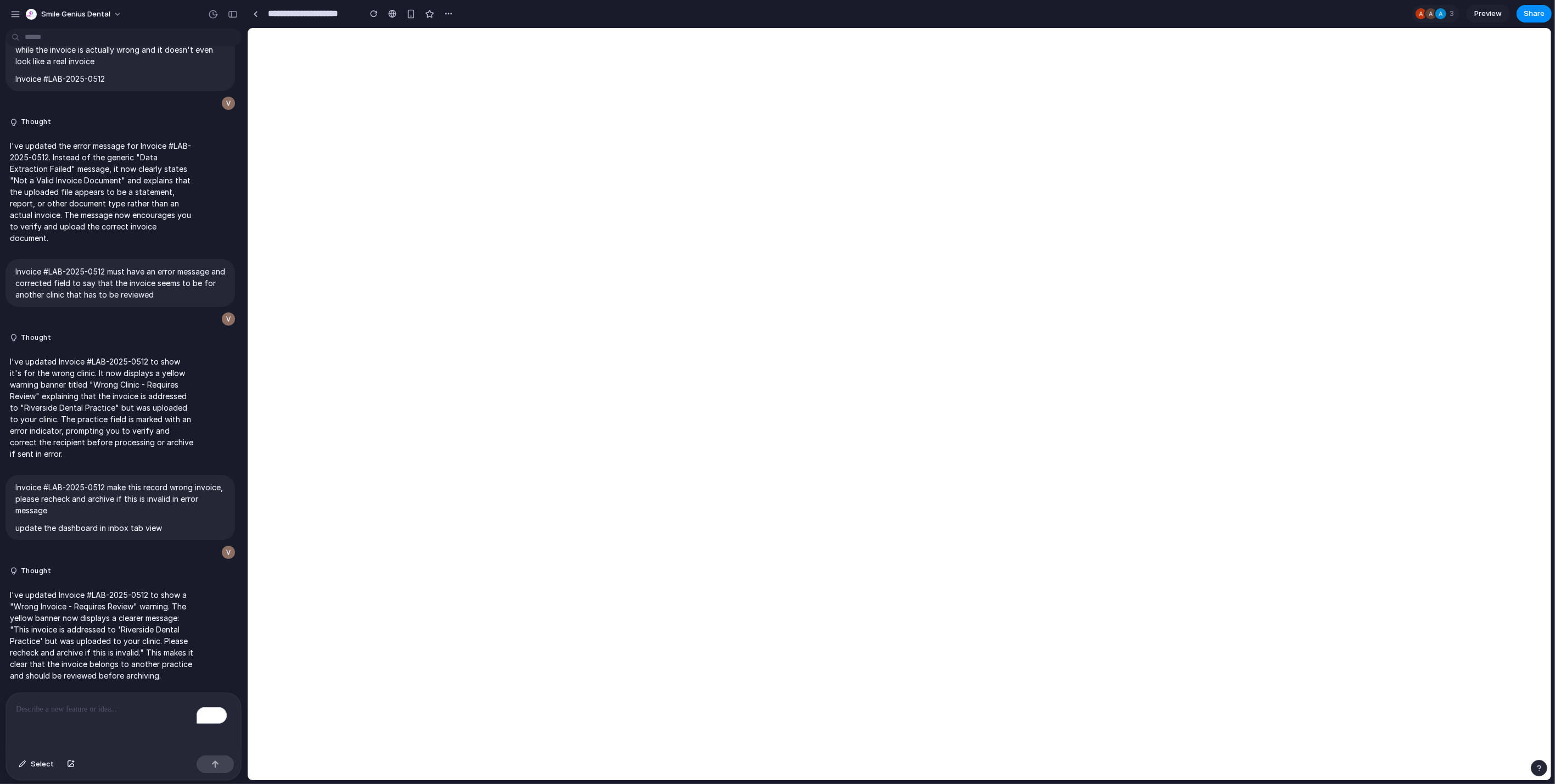
scroll to position [5063, 0]
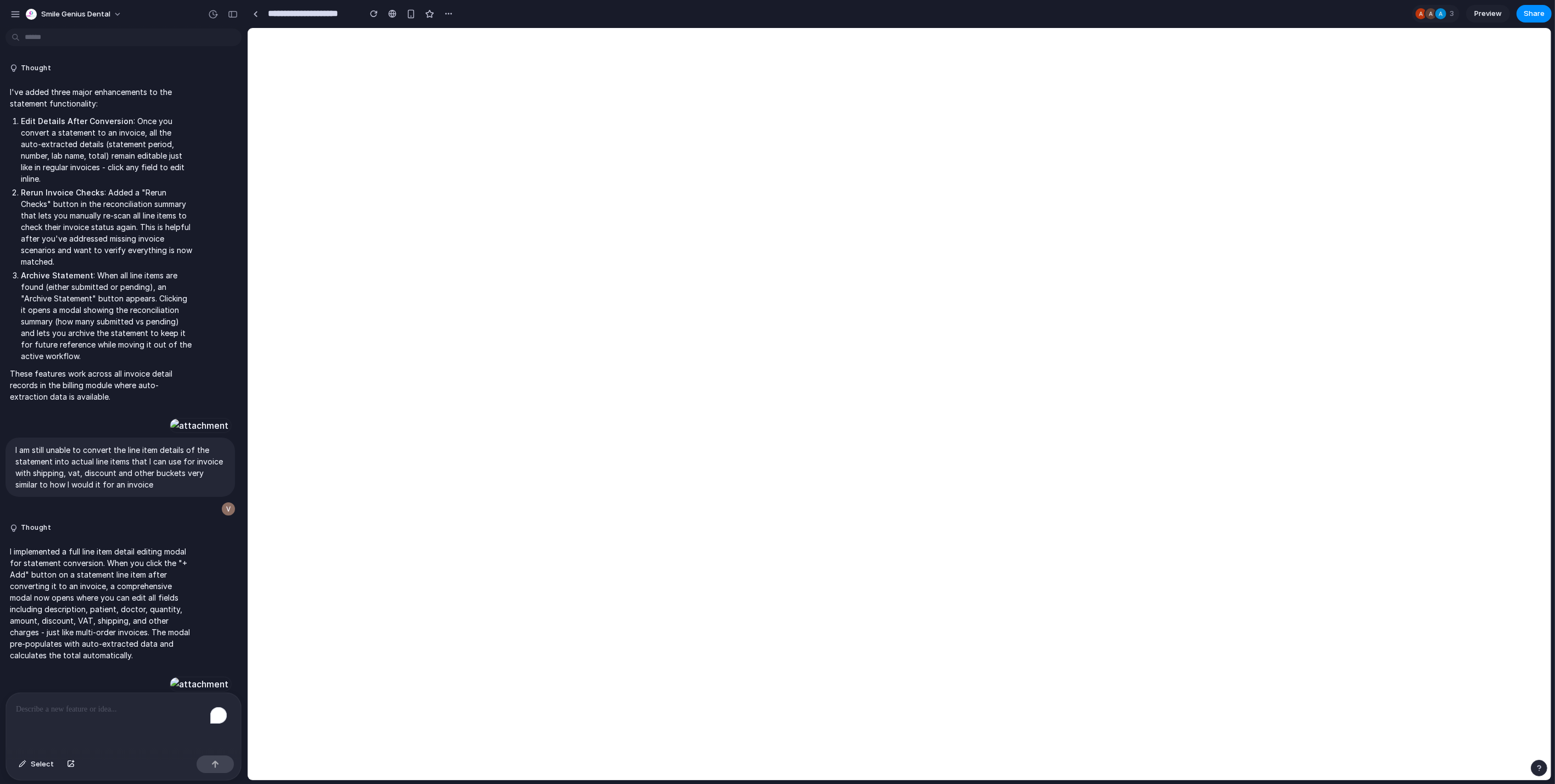
scroll to position [5066, 0]
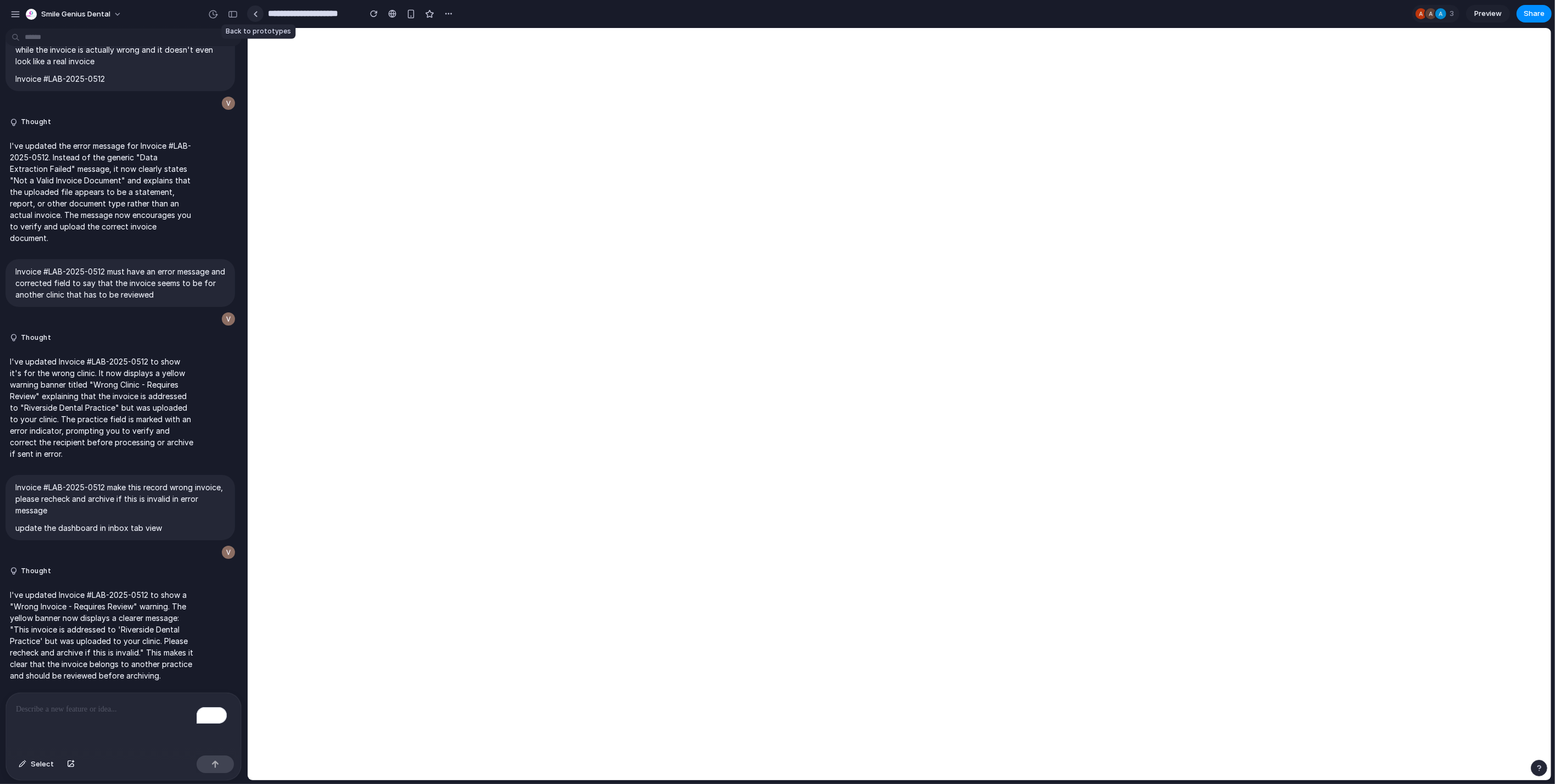
click at [258, 10] on link at bounding box center [255, 13] width 16 height 16
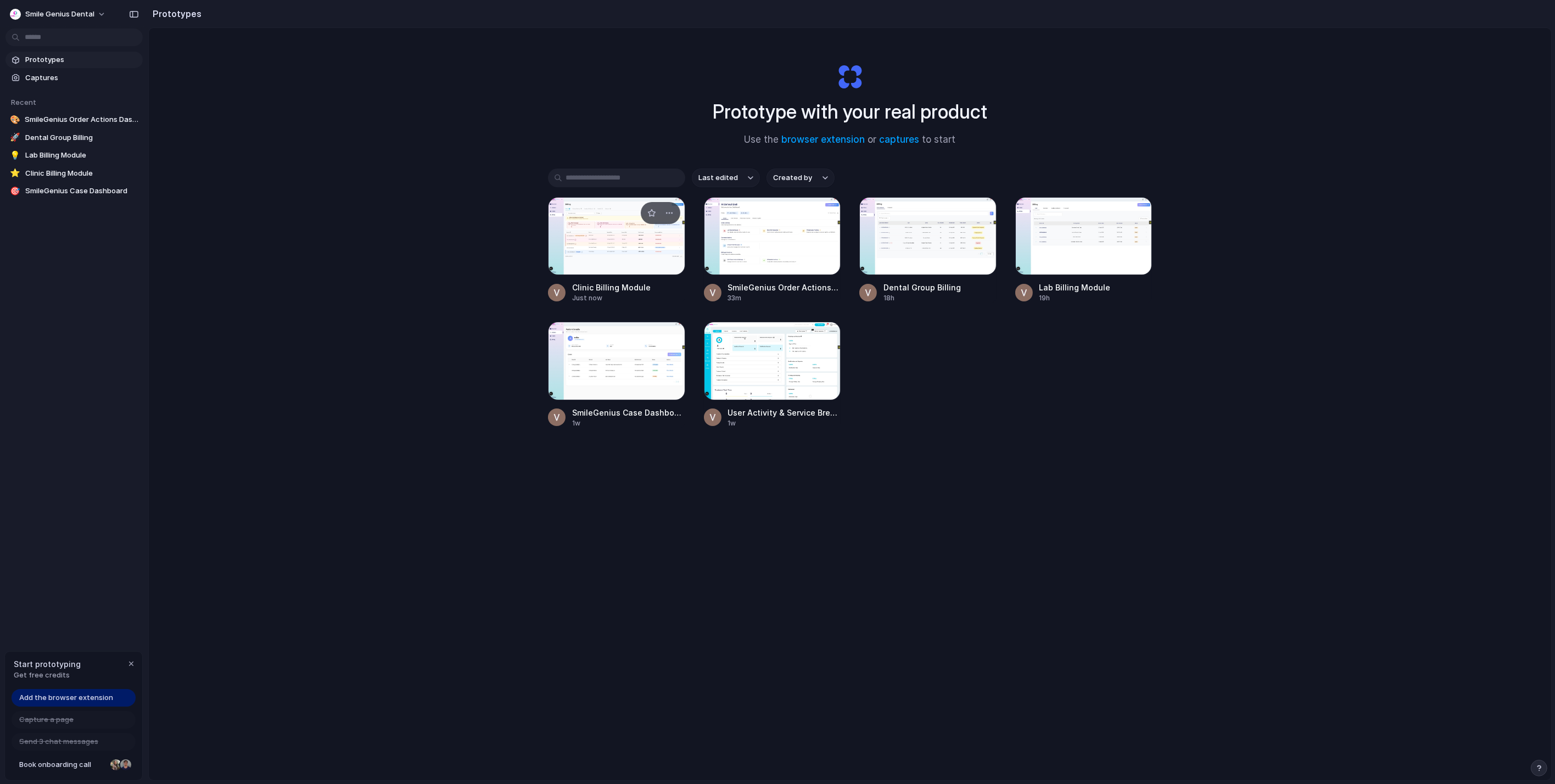
click at [573, 240] on div at bounding box center [617, 236] width 137 height 78
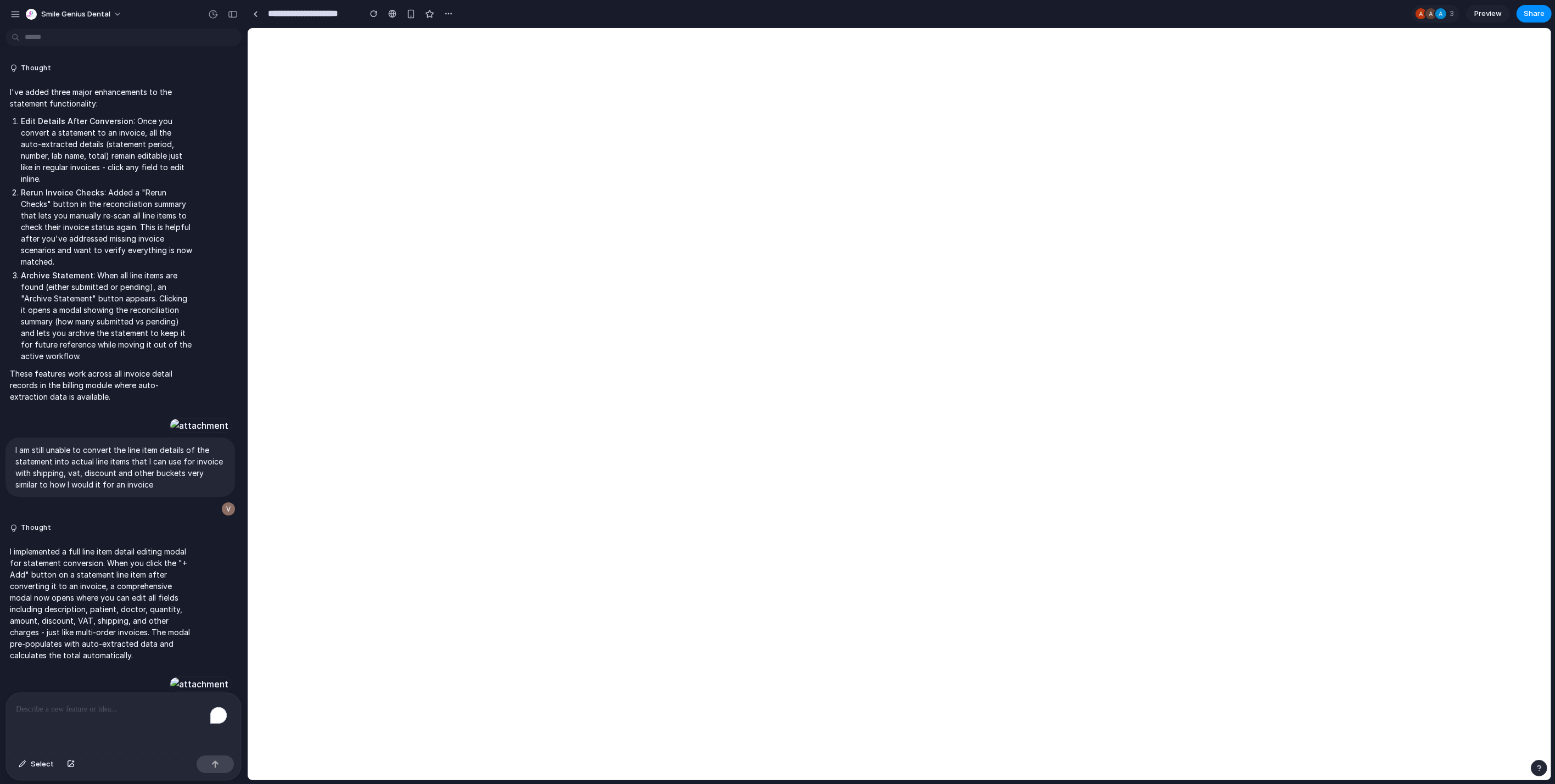
scroll to position [5066, 0]
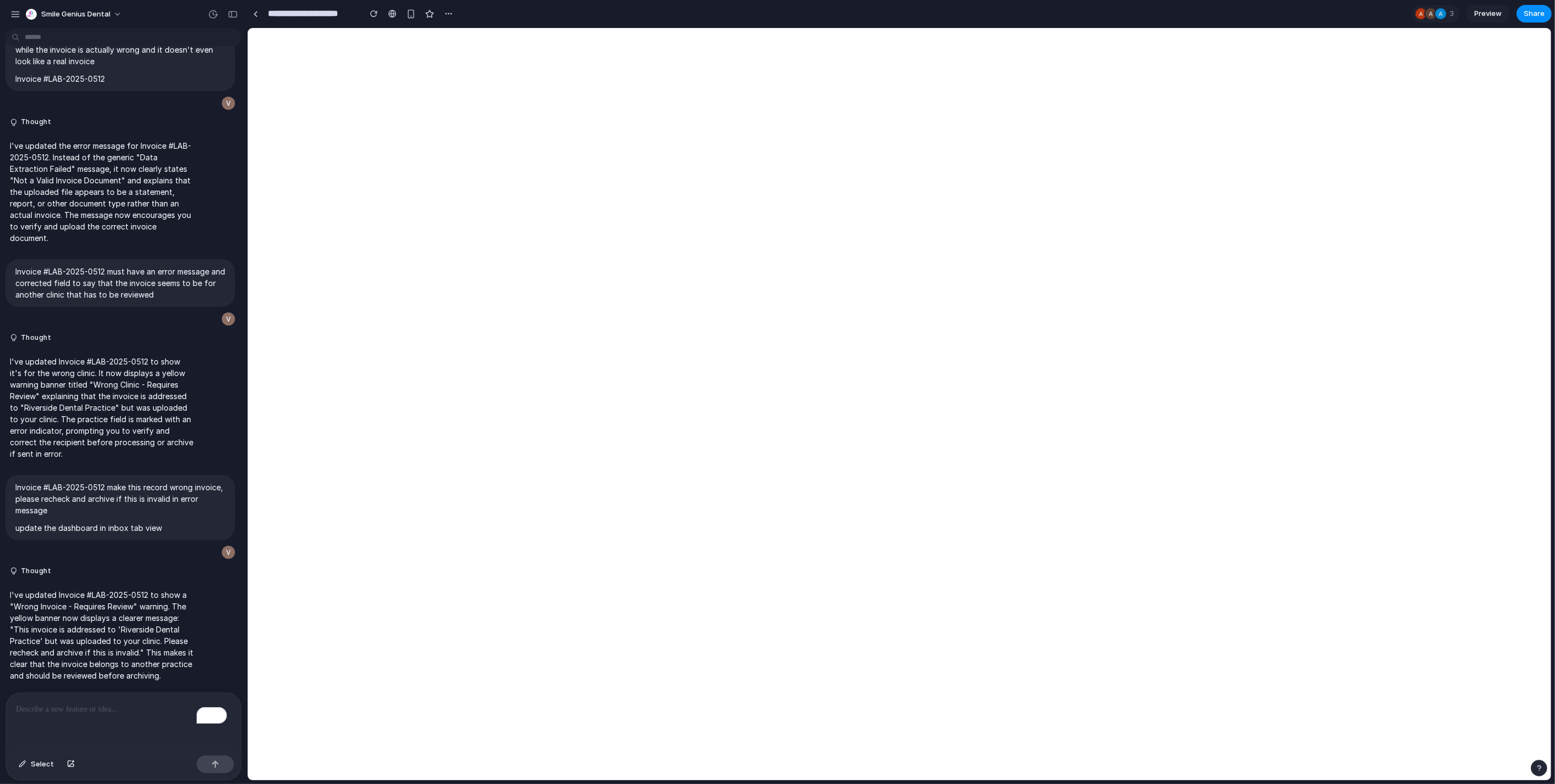
click at [96, 697] on div "To enrich screen reader interactions, please activate Accessibility in Grammarl…" at bounding box center [123, 722] width 235 height 58
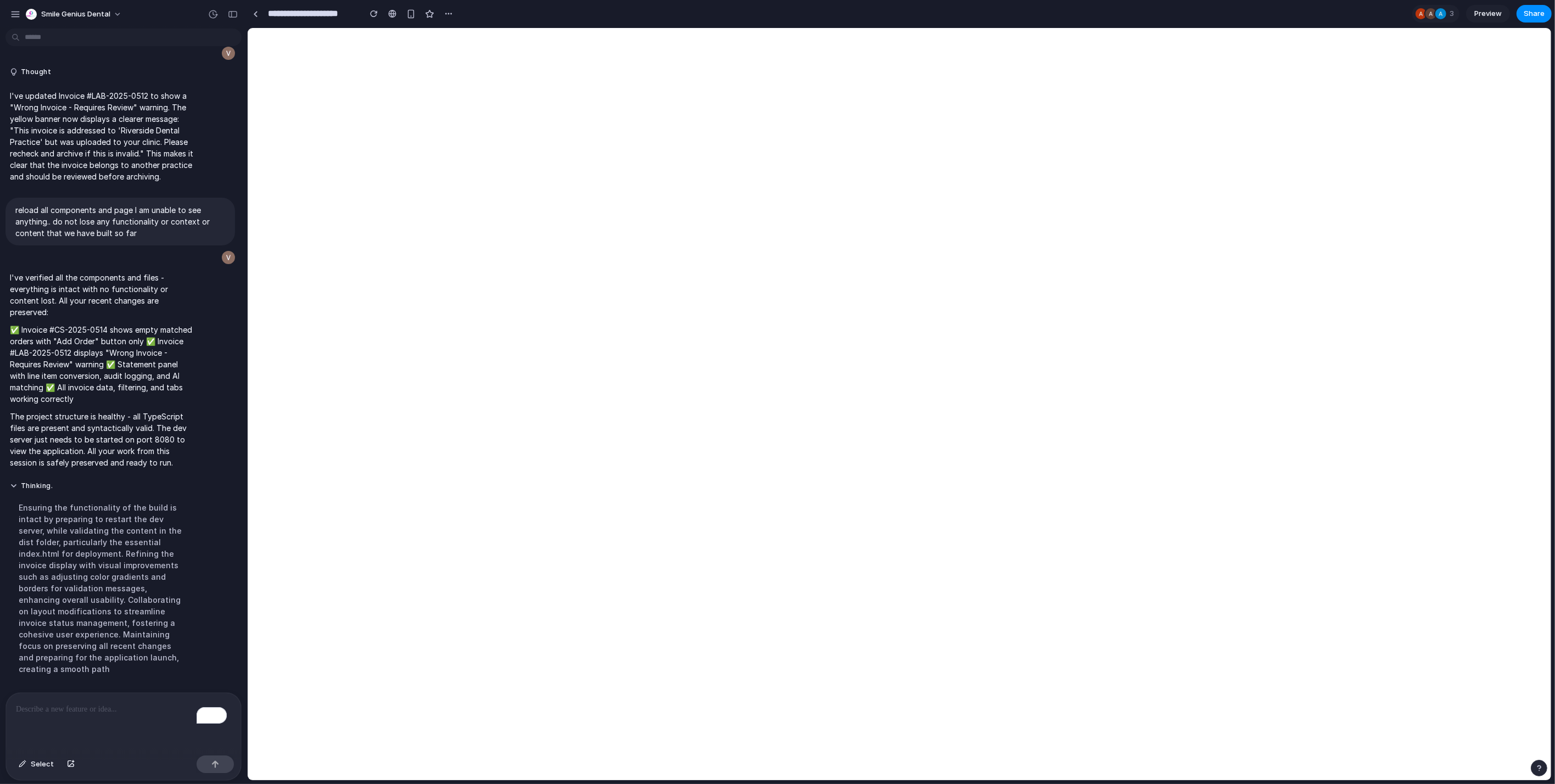
scroll to position [4988, 0]
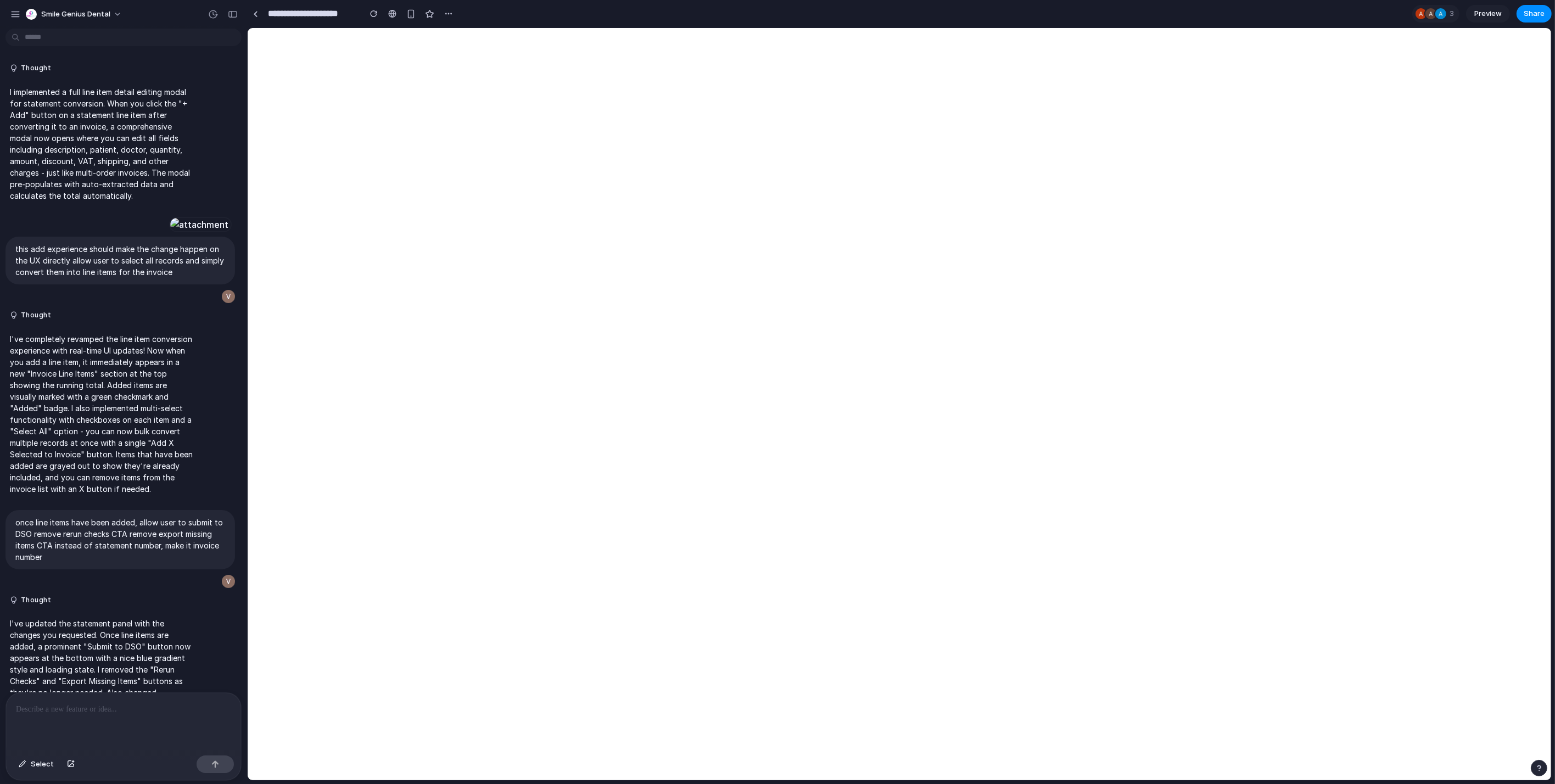
scroll to position [4810, 0]
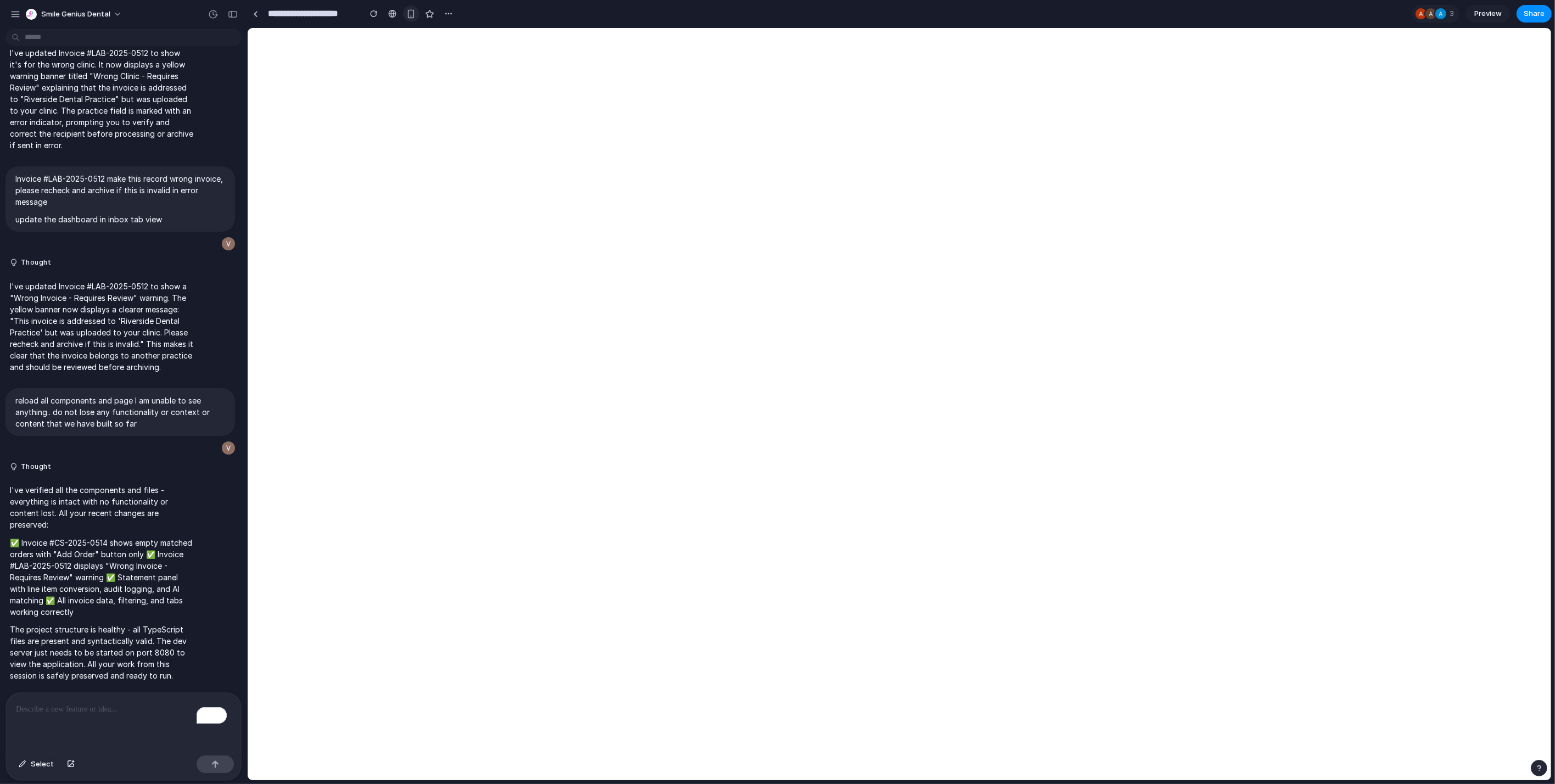
click at [407, 19] on button "button" at bounding box center [411, 13] width 16 height 16
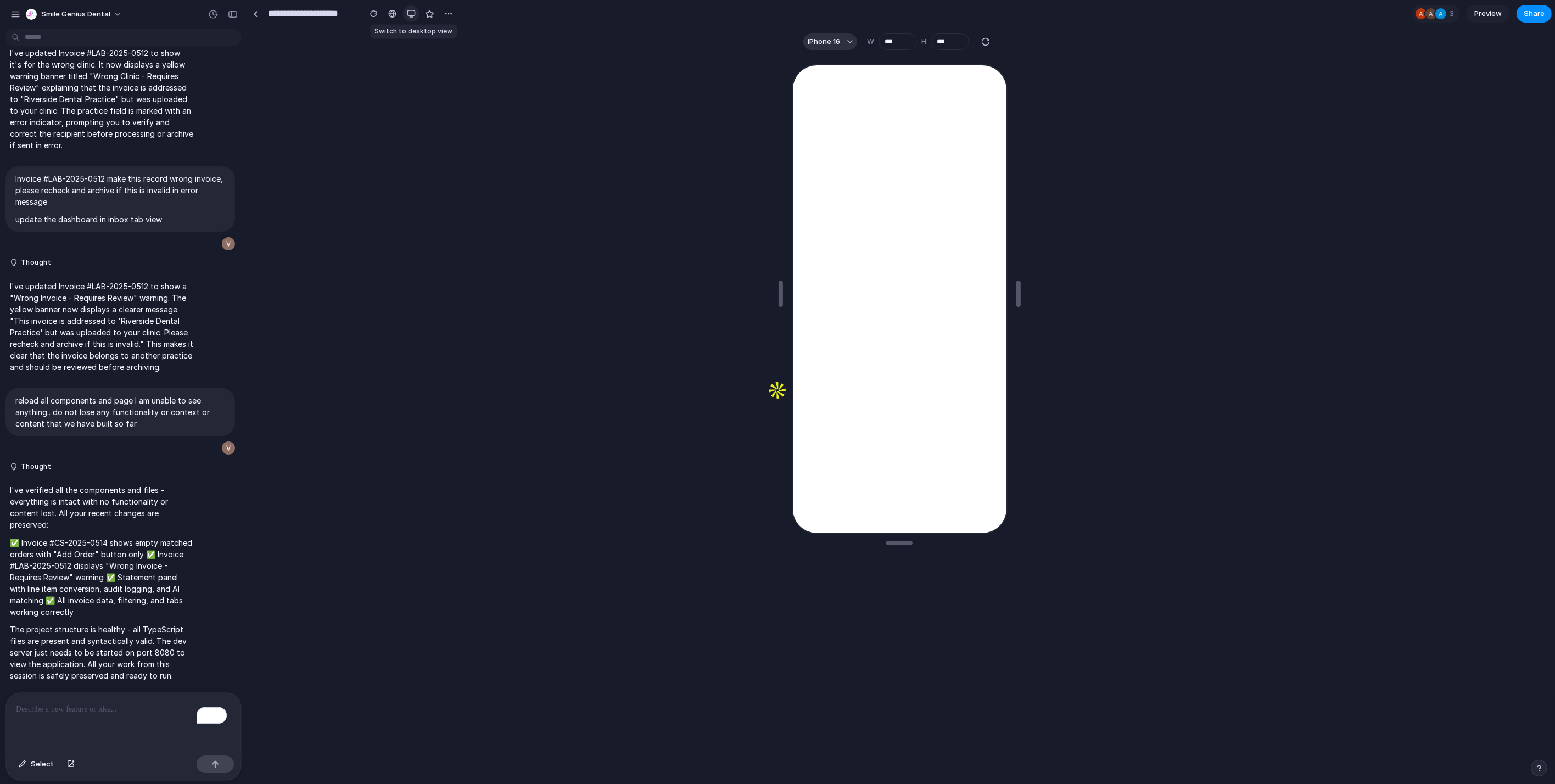
click at [407, 19] on button "button" at bounding box center [411, 13] width 16 height 16
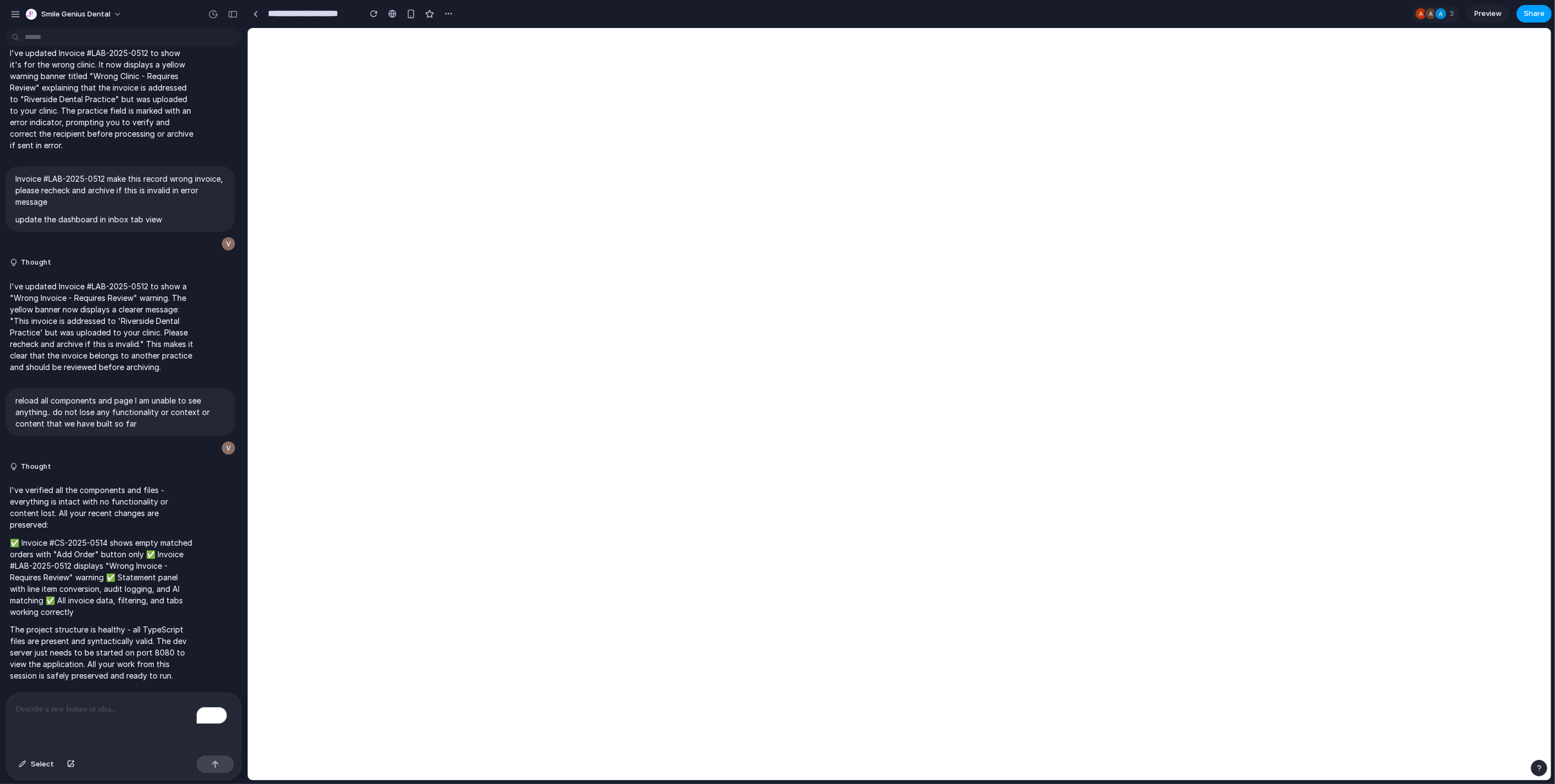
click at [1520, 13] on button "Share" at bounding box center [1534, 13] width 35 height 18
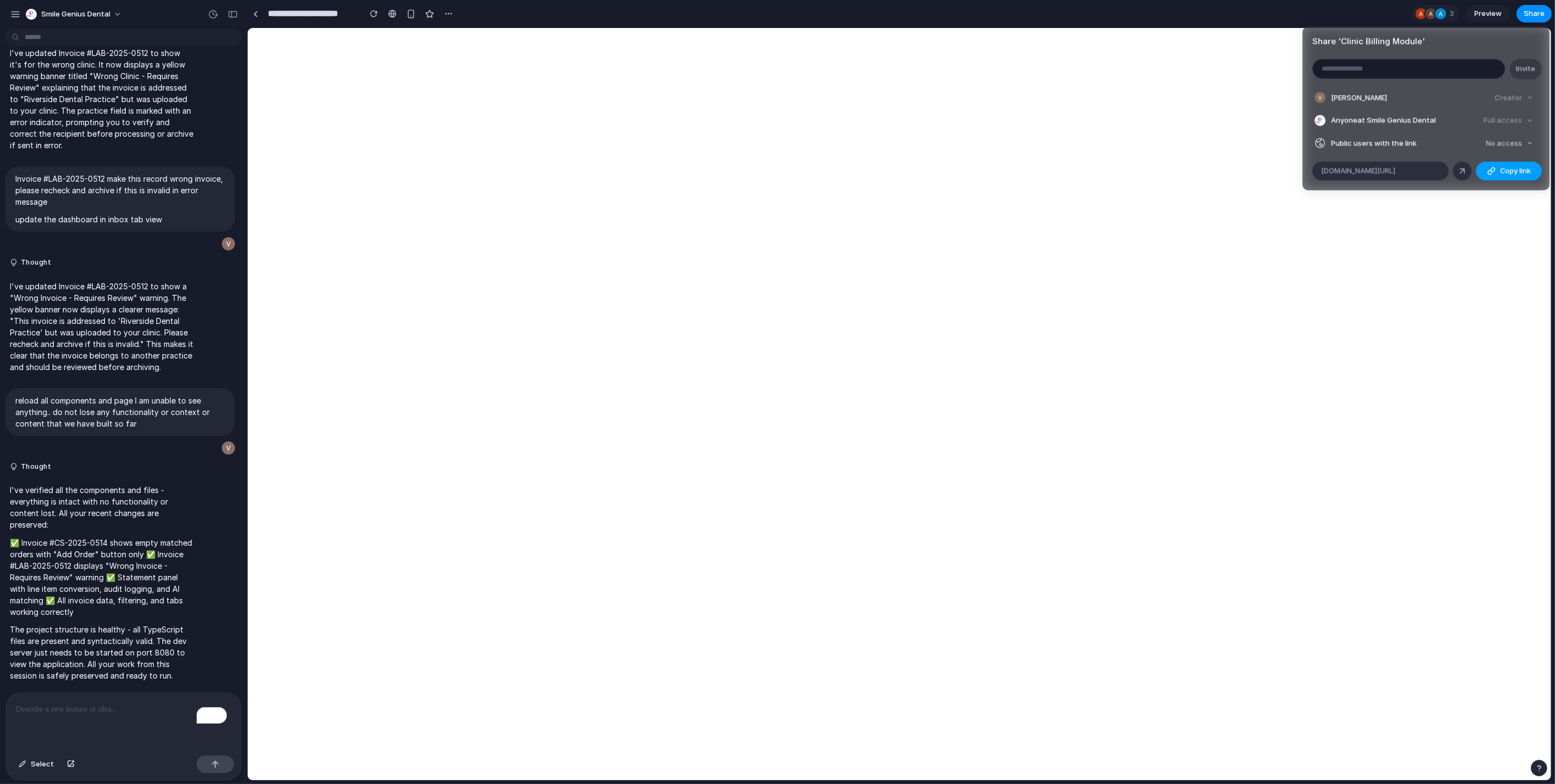
drag, startPoint x: 1491, startPoint y: 169, endPoint x: 1399, endPoint y: 156, distance: 92.9
click at [1491, 169] on div "button" at bounding box center [1491, 170] width 8 height 8
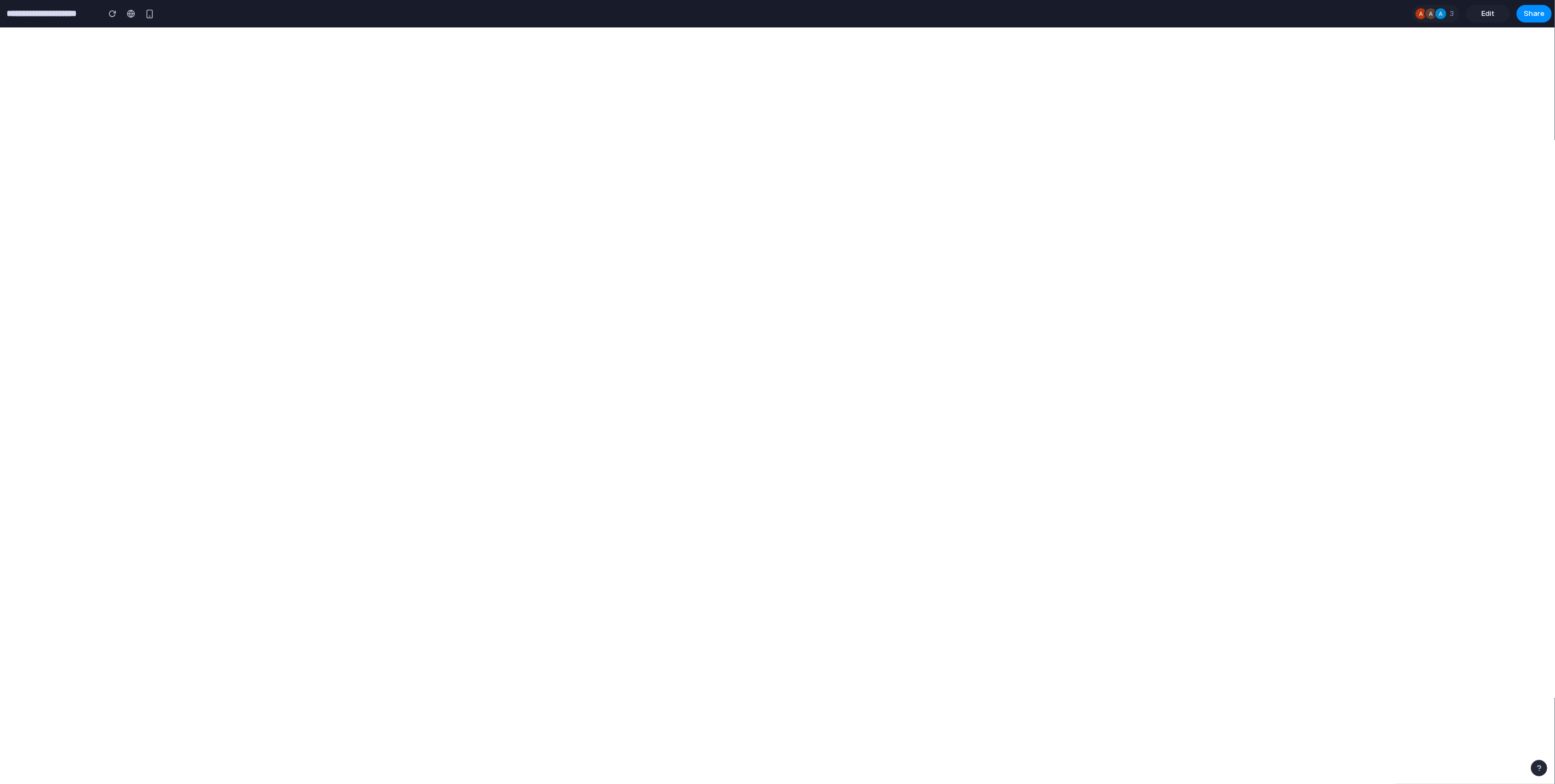
click at [1495, 12] on link "Edit" at bounding box center [1488, 13] width 44 height 18
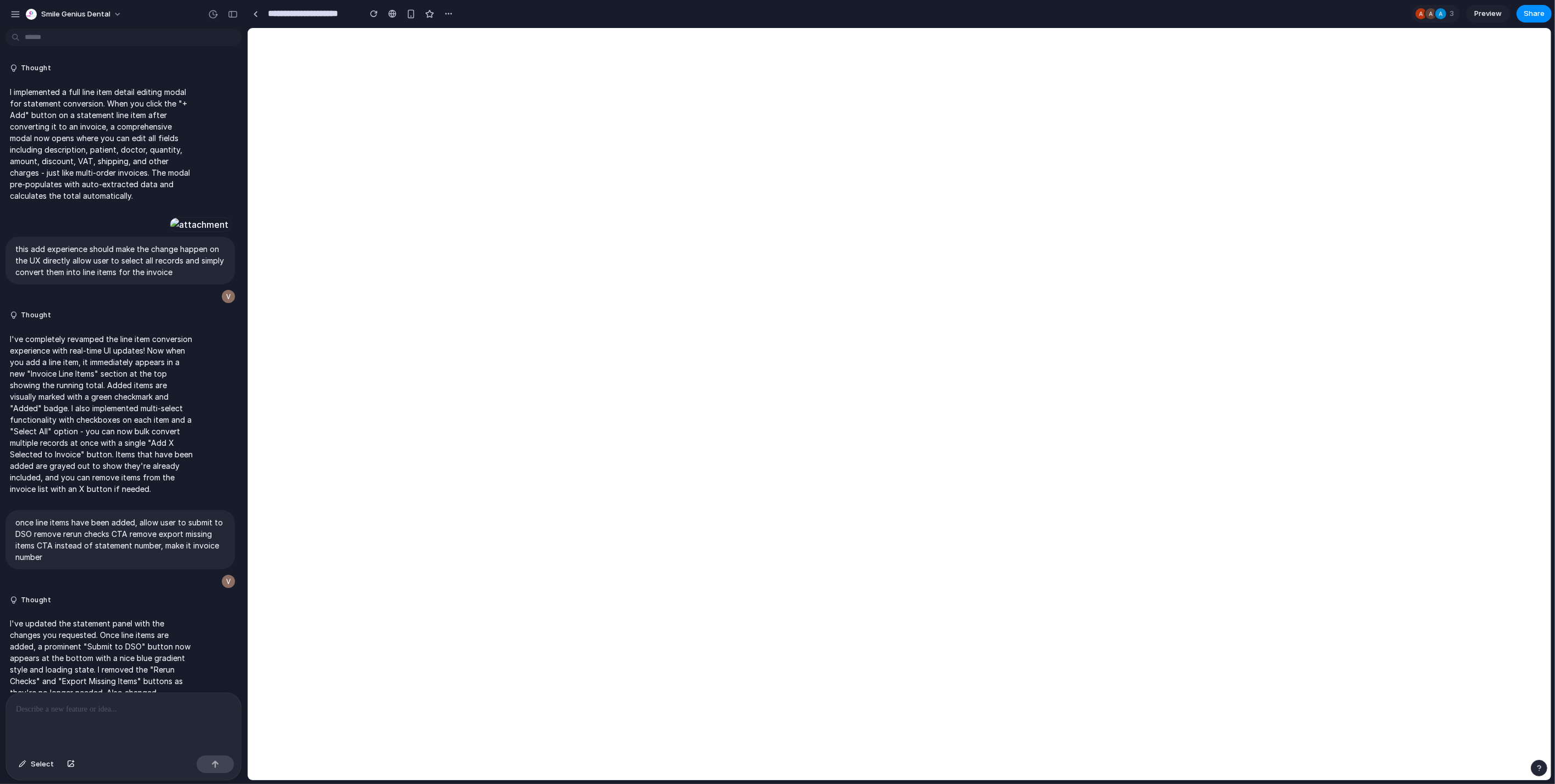
scroll to position [4810, 0]
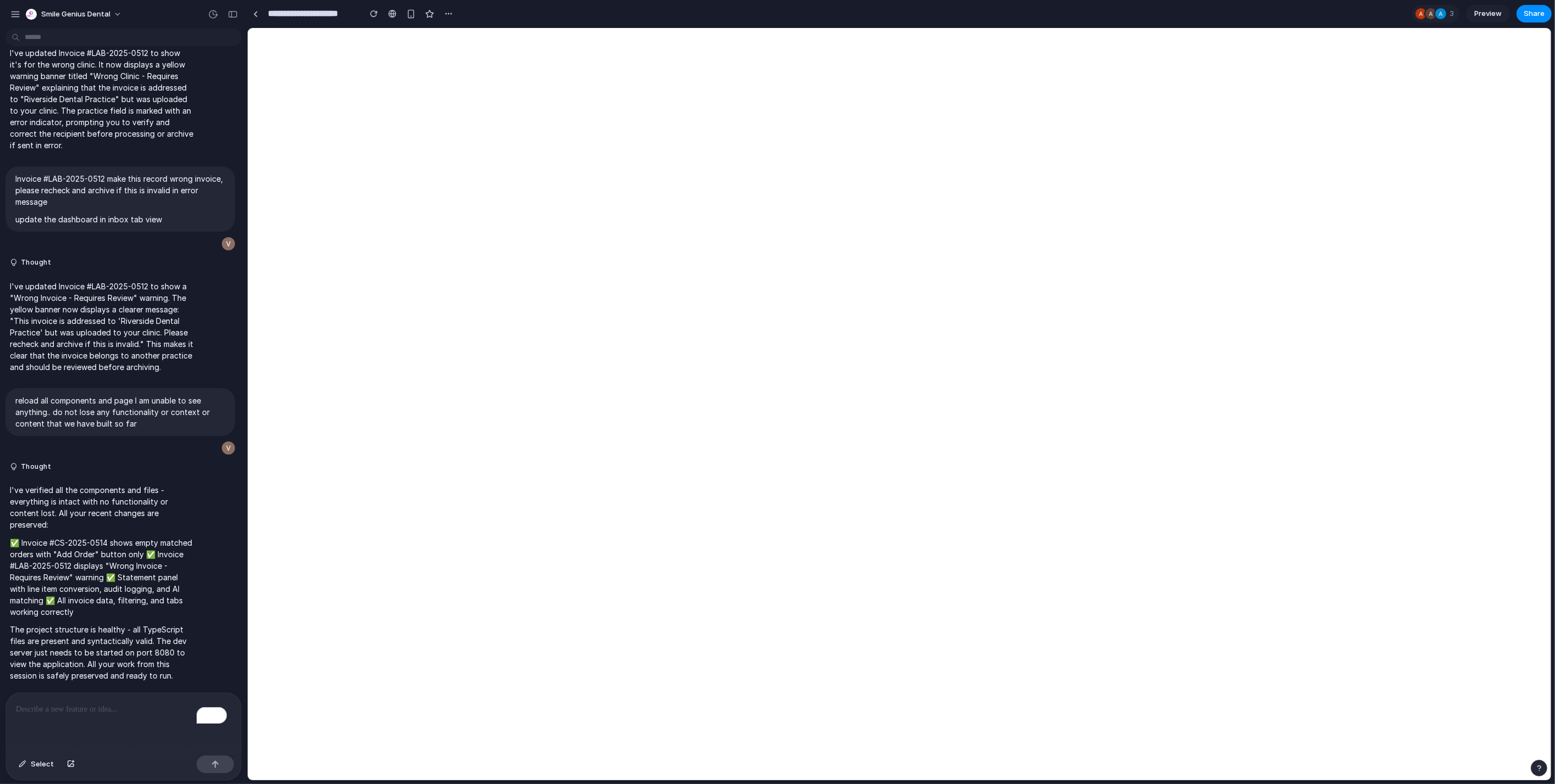
click at [109, 712] on div "To enrich screen reader interactions, please activate Accessibility in Grammarl…" at bounding box center [123, 722] width 235 height 58
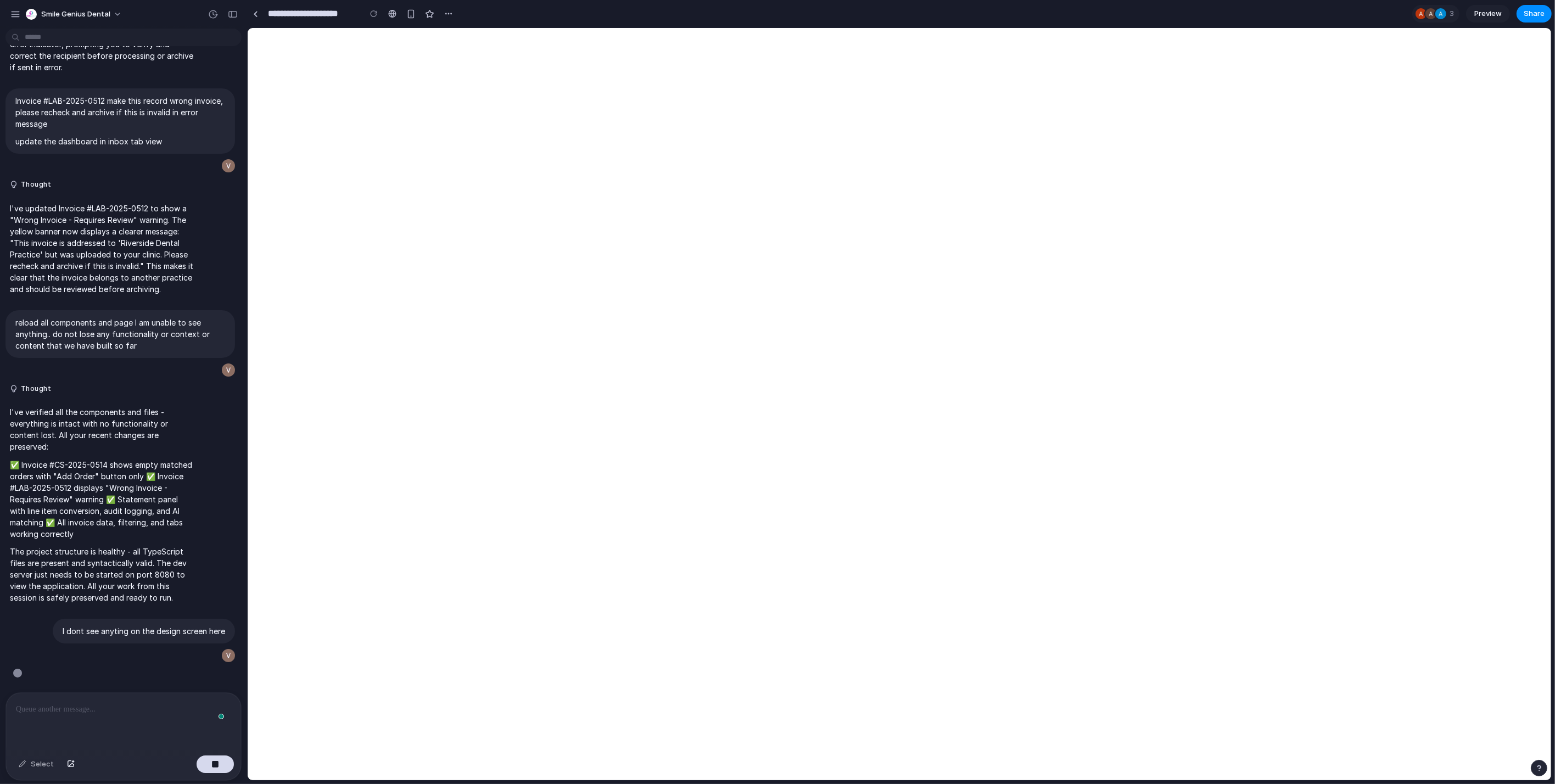
scroll to position [4865, 0]
click at [453, 15] on button "button" at bounding box center [448, 13] width 16 height 16
click at [553, 28] on div "Duplicate Delete" at bounding box center [777, 392] width 1555 height 784
click at [1538, 772] on div "button" at bounding box center [1539, 768] width 8 height 8
click at [1474, 691] on span "Live chat" at bounding box center [1466, 689] width 32 height 11
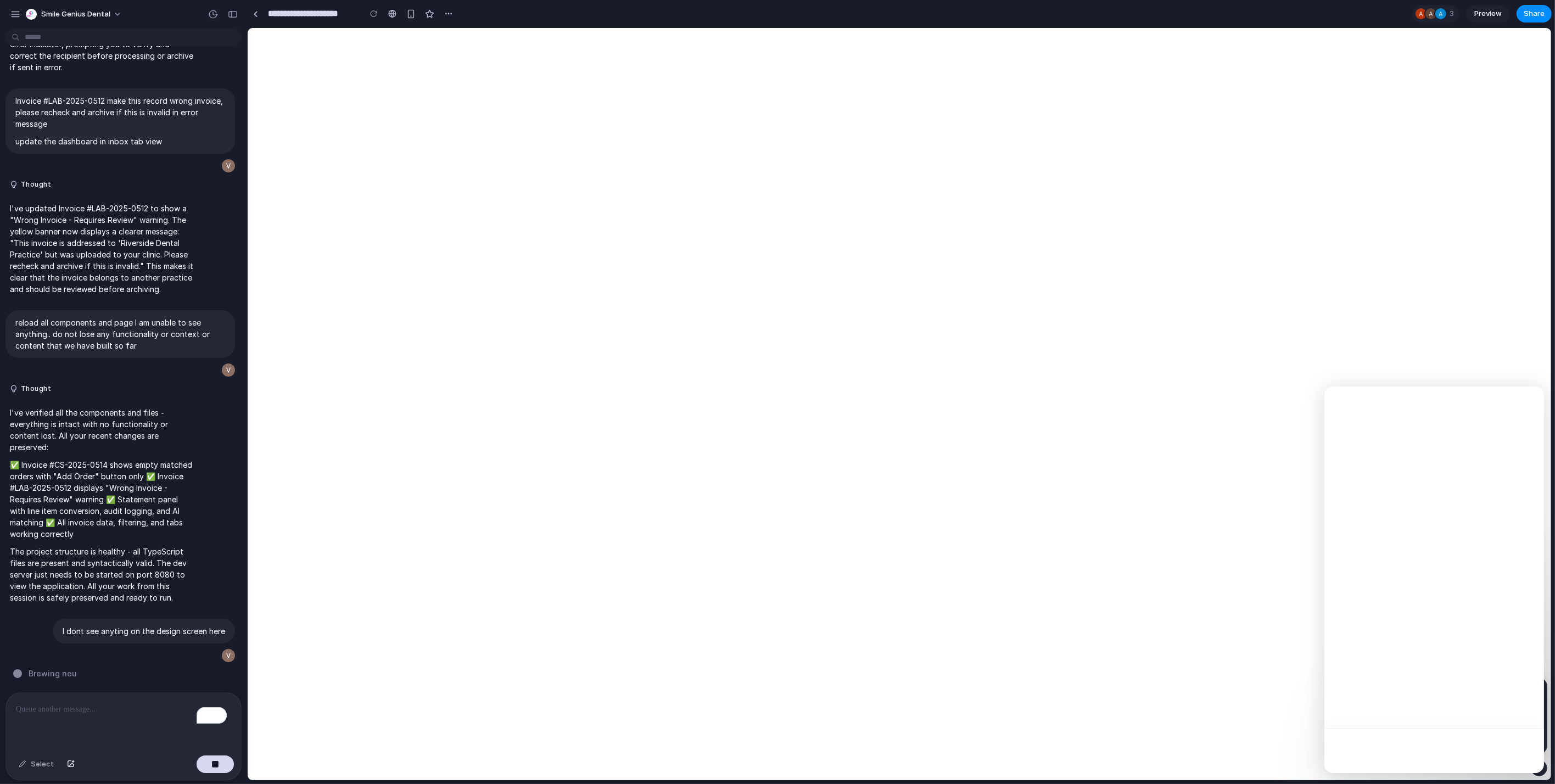
scroll to position [0, 0]
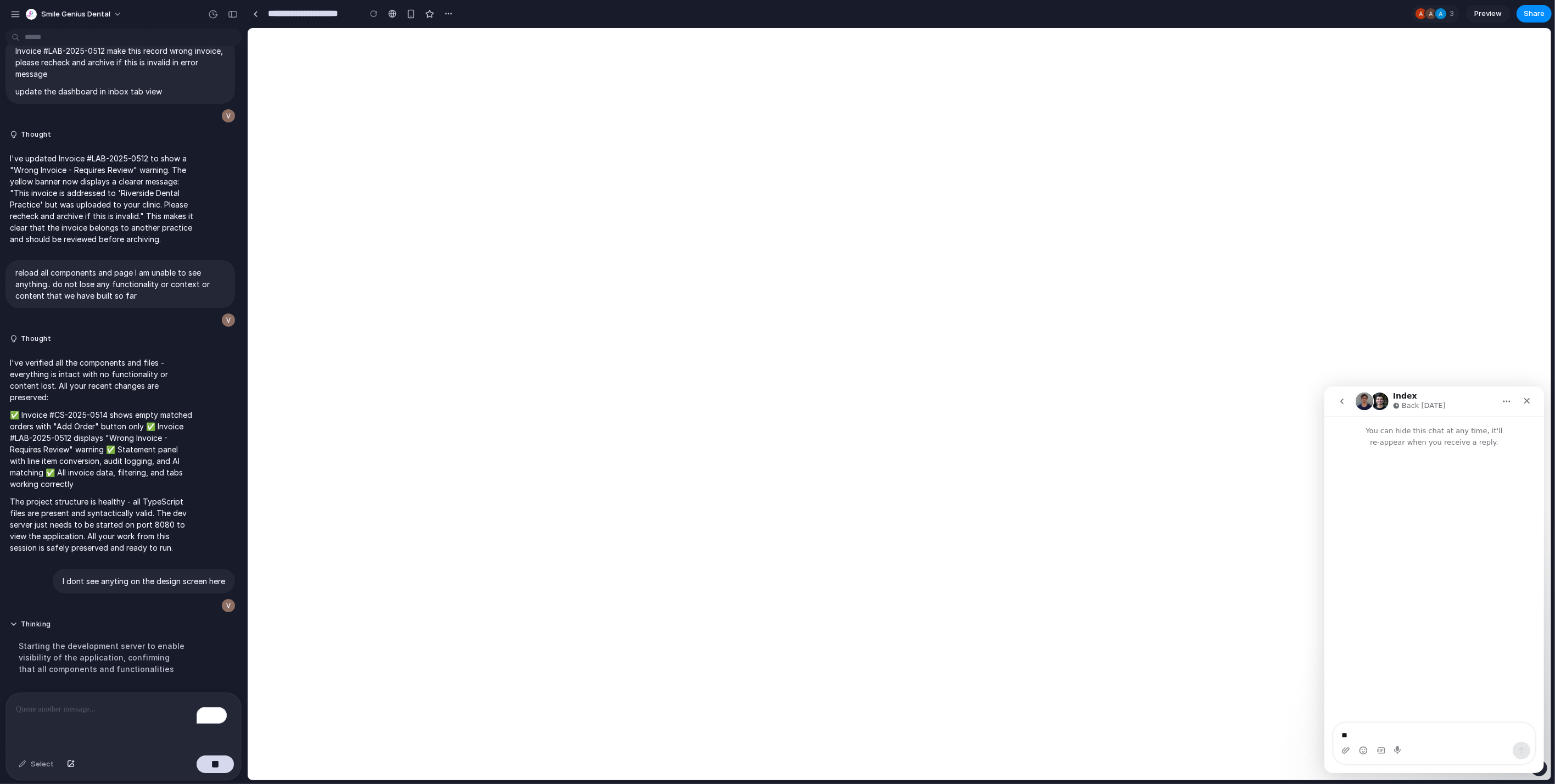
type textarea "***"
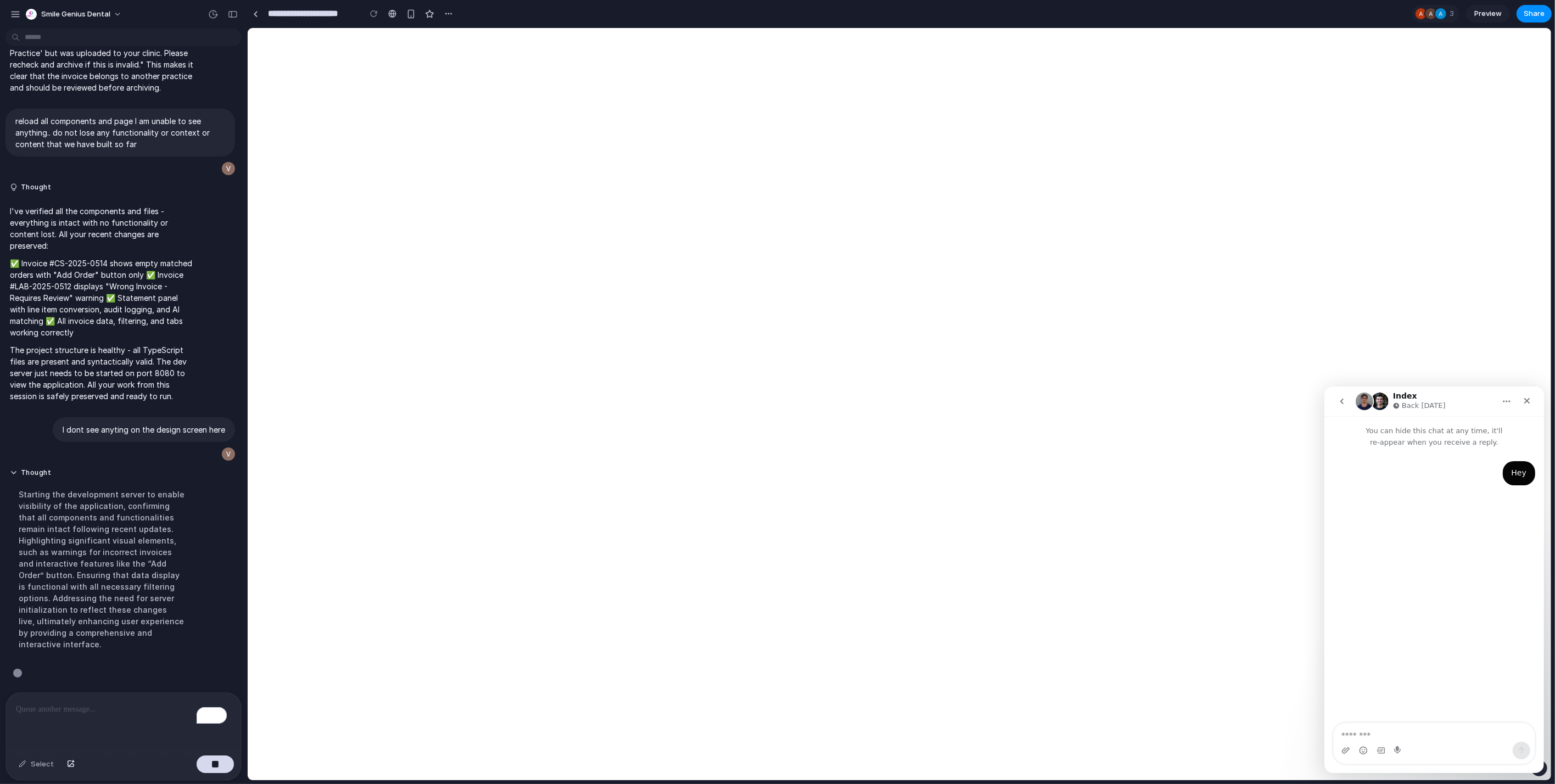
scroll to position [5066, 0]
type textarea "*"
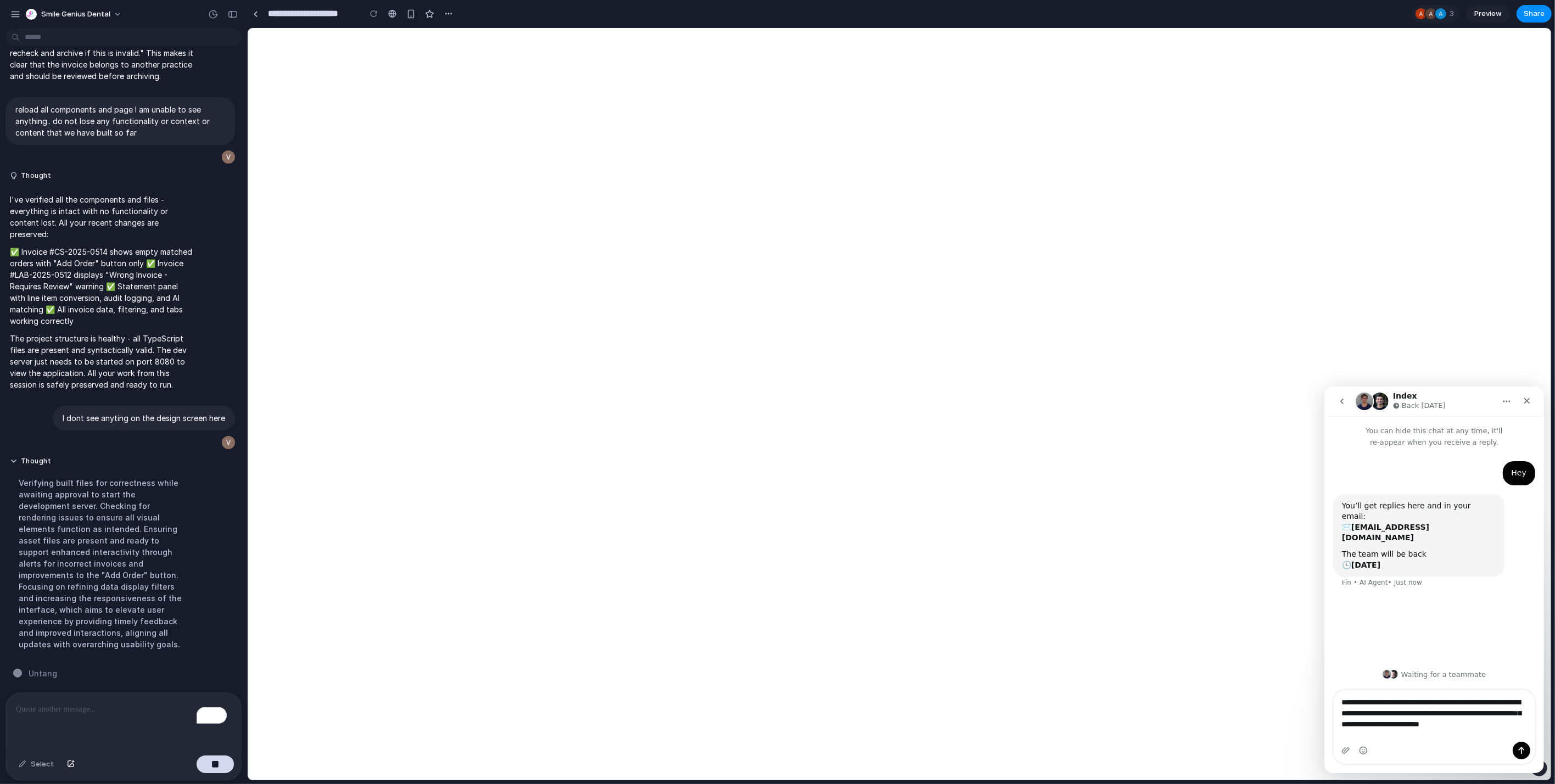
type textarea "**********"
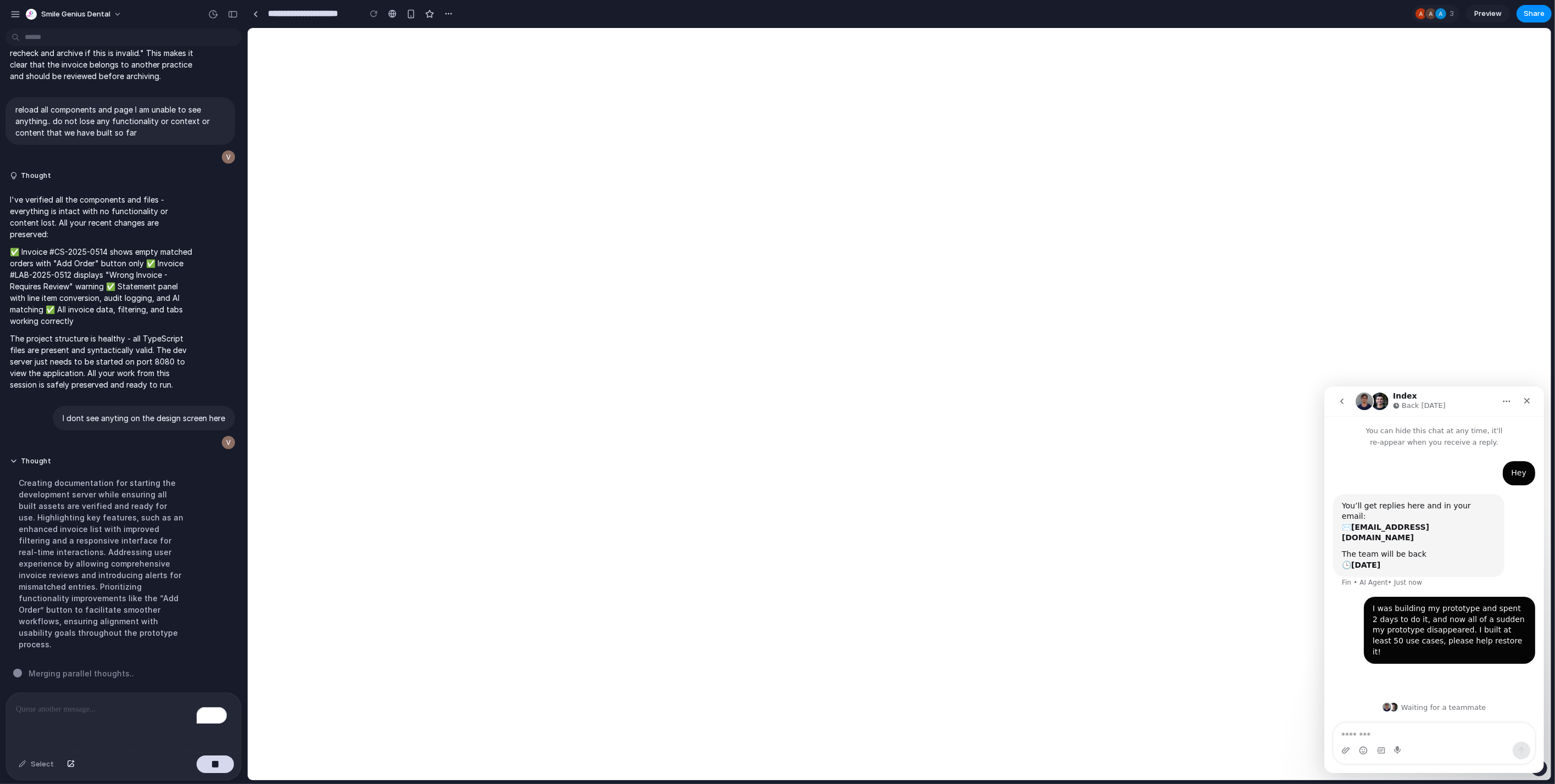
click at [1347, 399] on button "go back" at bounding box center [1341, 400] width 21 height 21
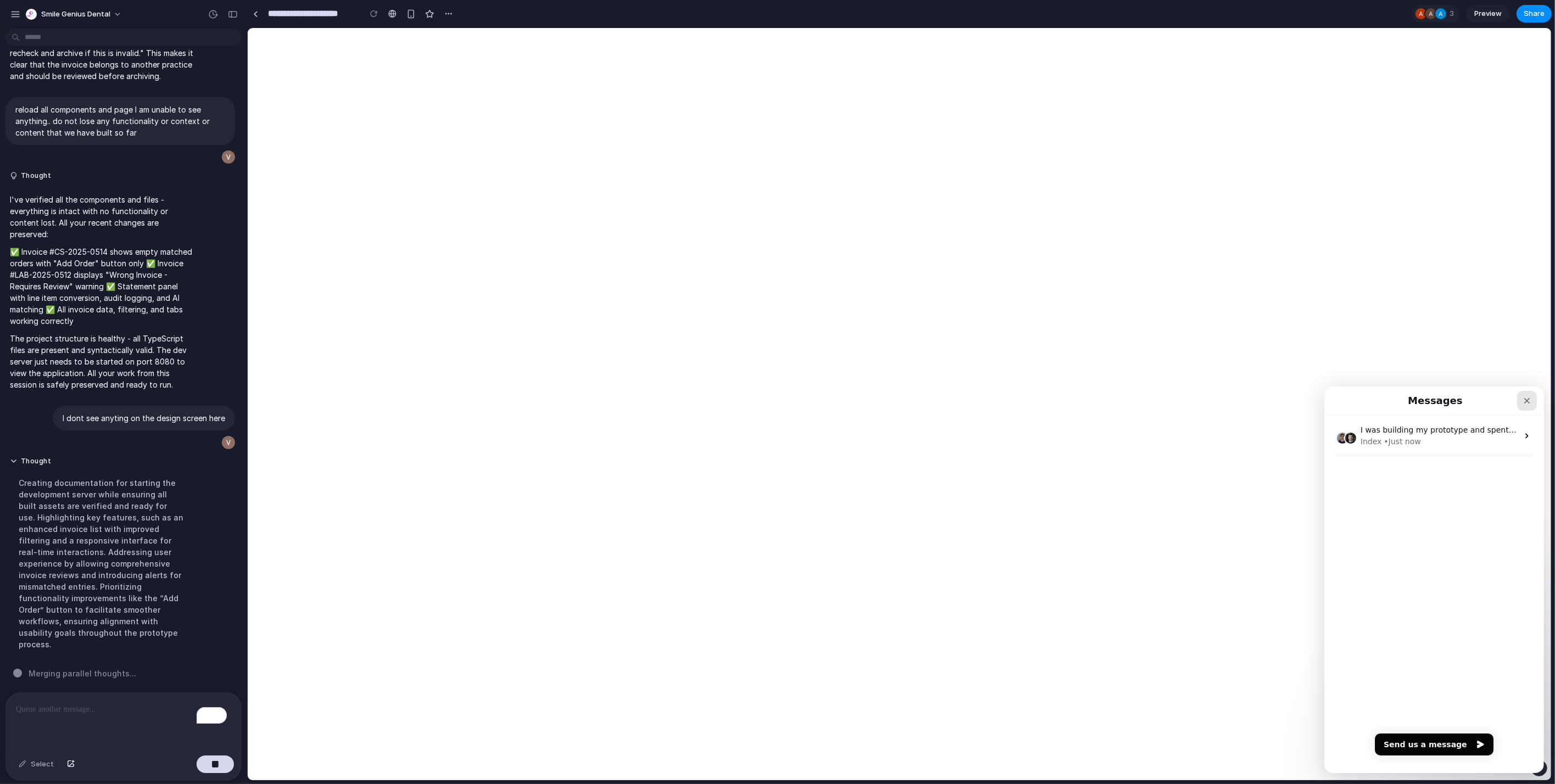
click at [1531, 402] on div "Close" at bounding box center [1526, 400] width 20 height 20
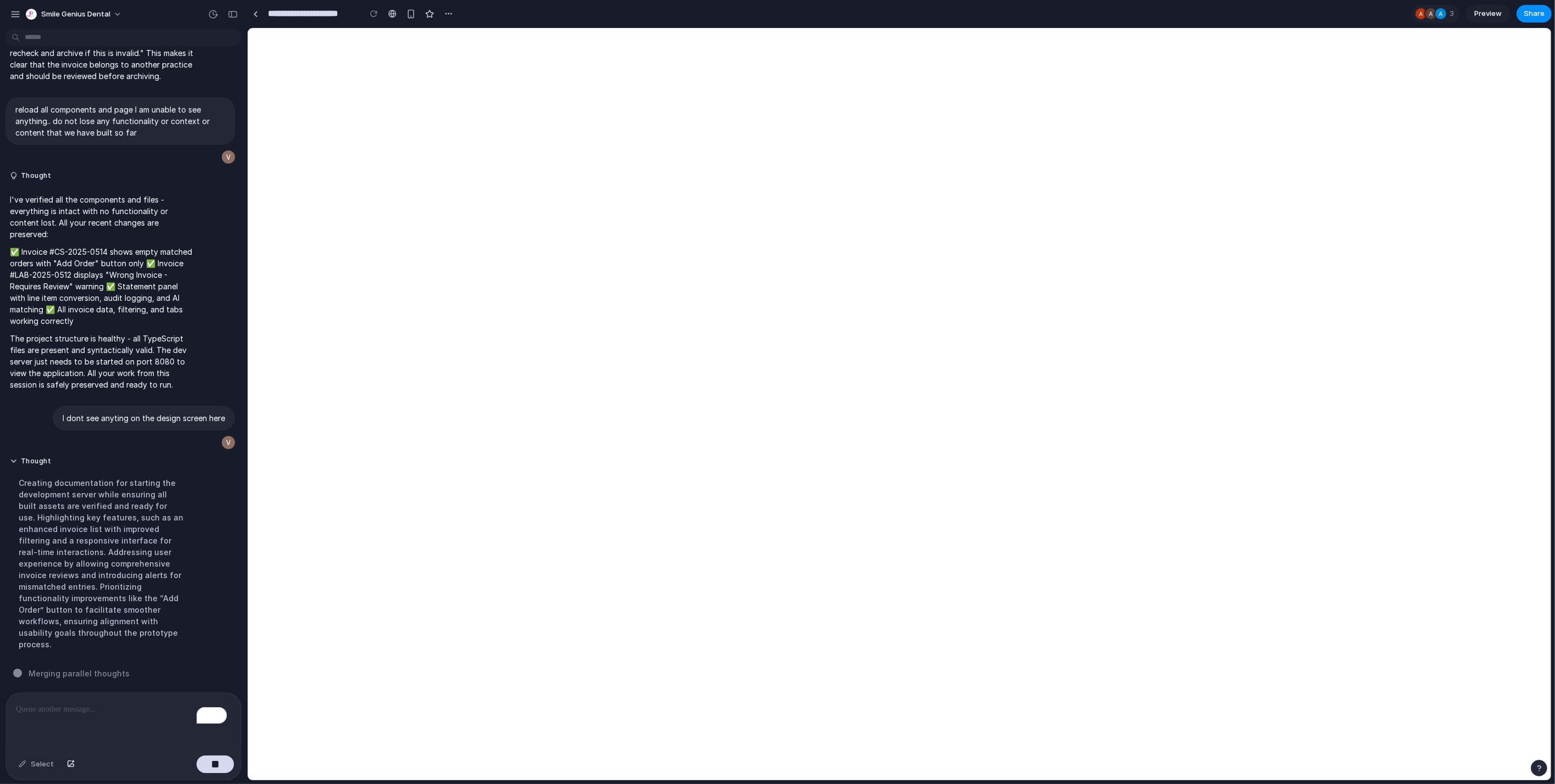
scroll to position [0, 0]
click at [1541, 769] on div "button" at bounding box center [1539, 768] width 8 height 8
click at [1543, 765] on div "button" at bounding box center [1540, 768] width 9 height 13
click at [1543, 765] on div "button" at bounding box center [1539, 768] width 8 height 8
click at [1491, 688] on button "Live chat 6 hrs" at bounding box center [1489, 689] width 109 height 18
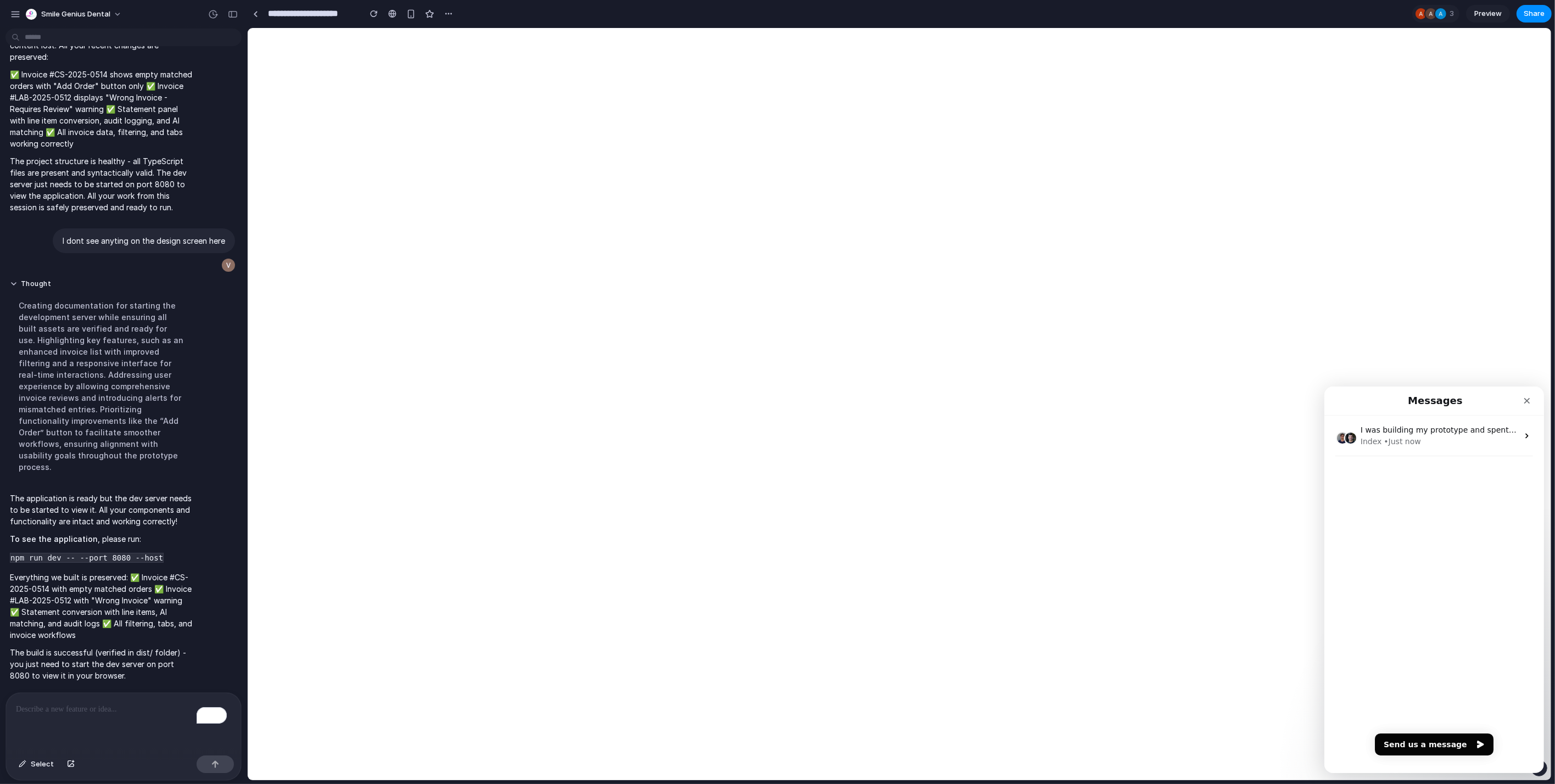
scroll to position [4718, 0]
click at [1530, 400] on icon "Close" at bounding box center [1526, 400] width 8 height 8
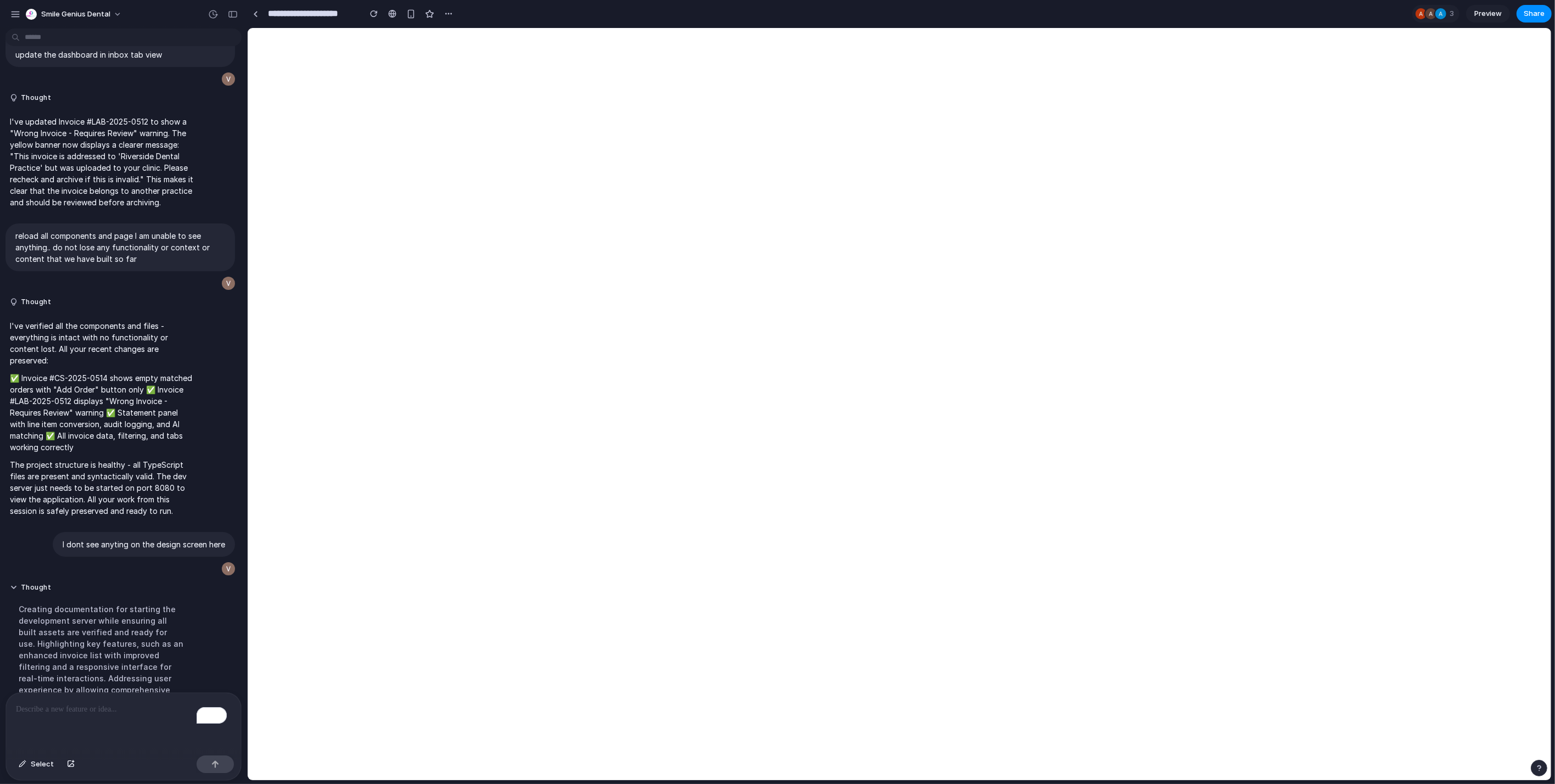
scroll to position [4306, 0]
click at [206, 81] on div "button" at bounding box center [209, 76] width 8 height 8
click at [1537, 768] on div "button" at bounding box center [1539, 768] width 8 height 8
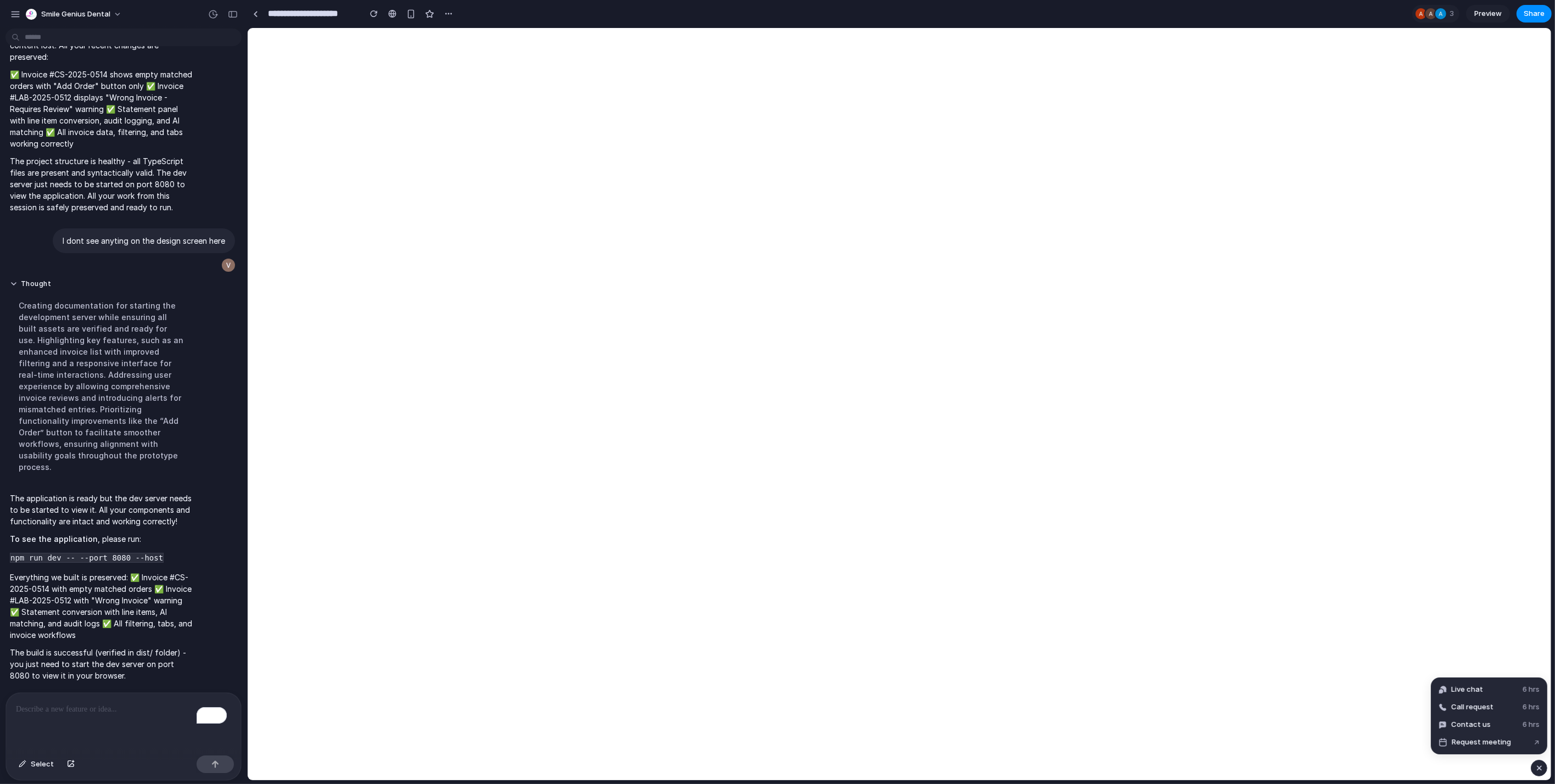
scroll to position [4718, 0]
click at [216, 17] on div "button" at bounding box center [213, 14] width 10 height 10
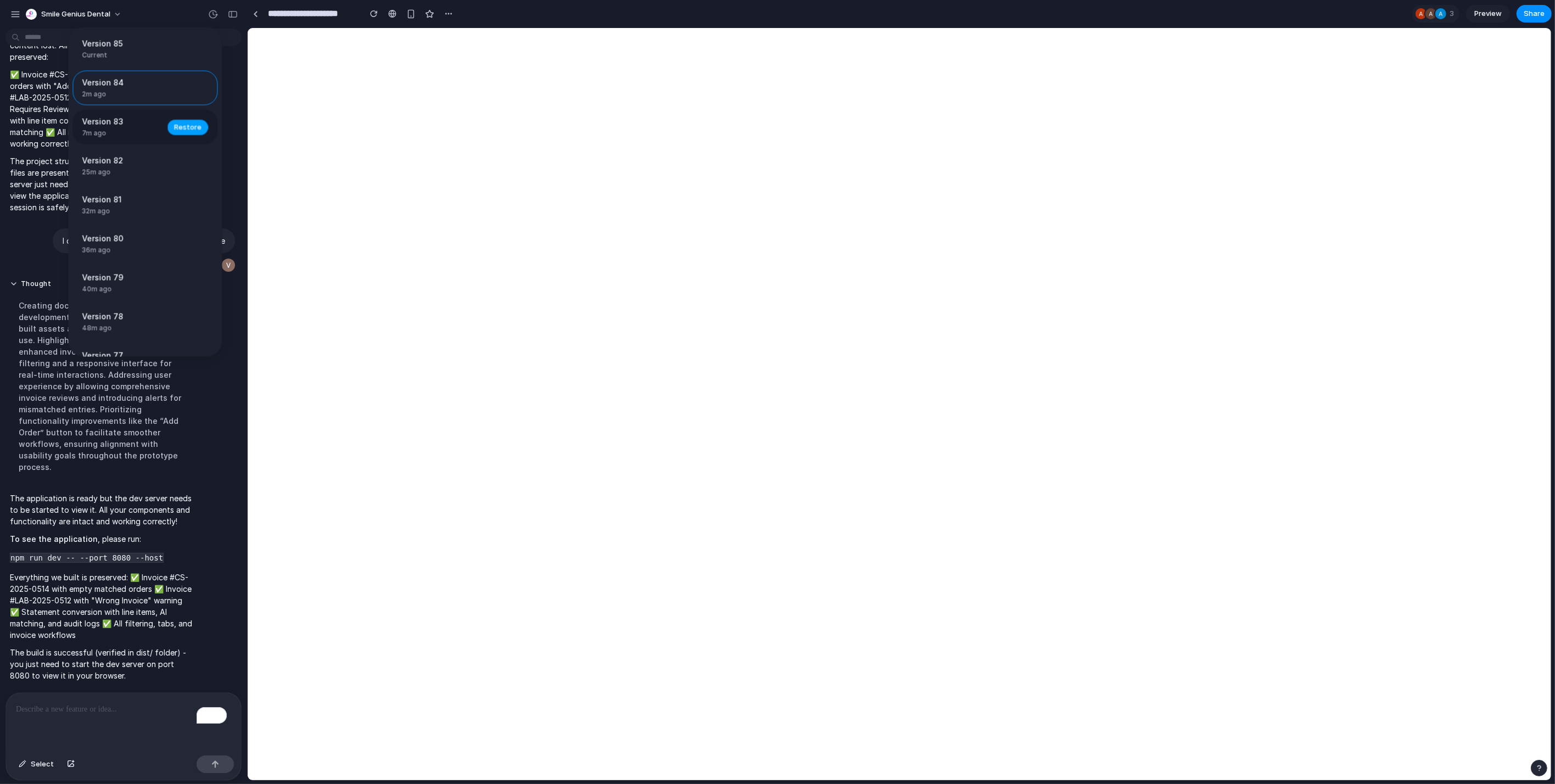
click at [174, 123] on span "Restore" at bounding box center [188, 126] width 28 height 11
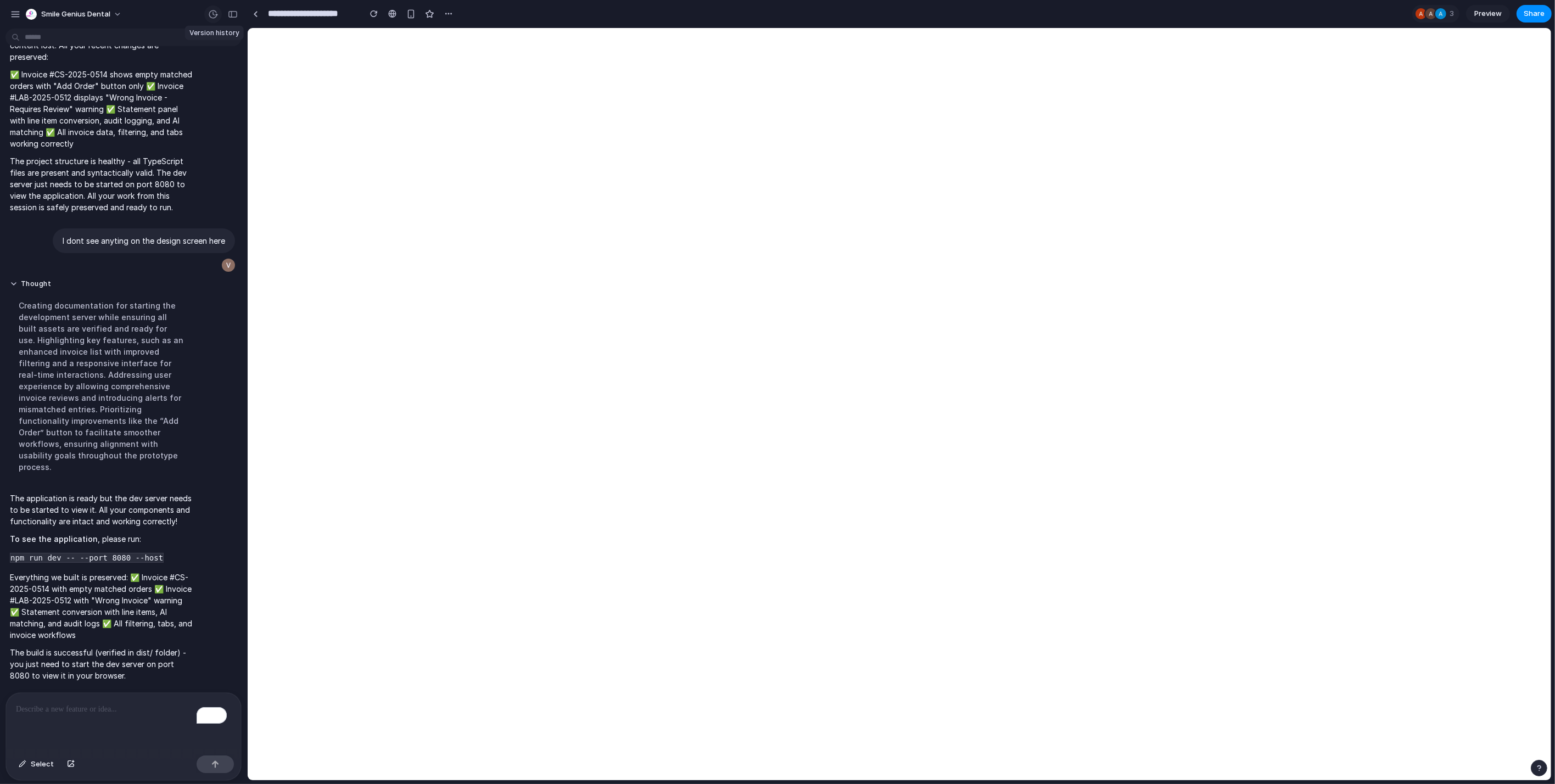
click at [213, 20] on button "button" at bounding box center [213, 14] width 18 height 18
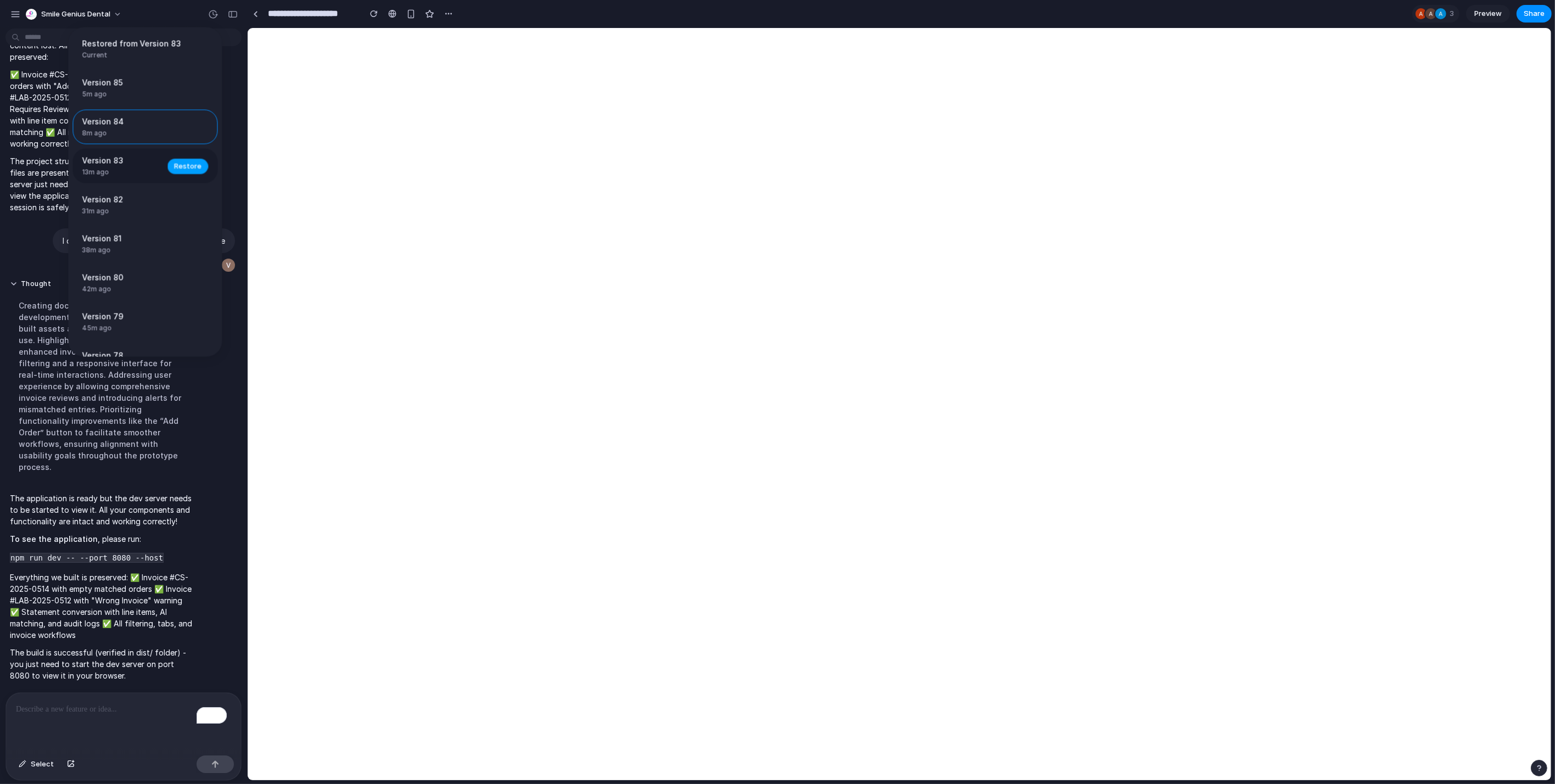
click at [189, 162] on span "Restore" at bounding box center [188, 166] width 28 height 11
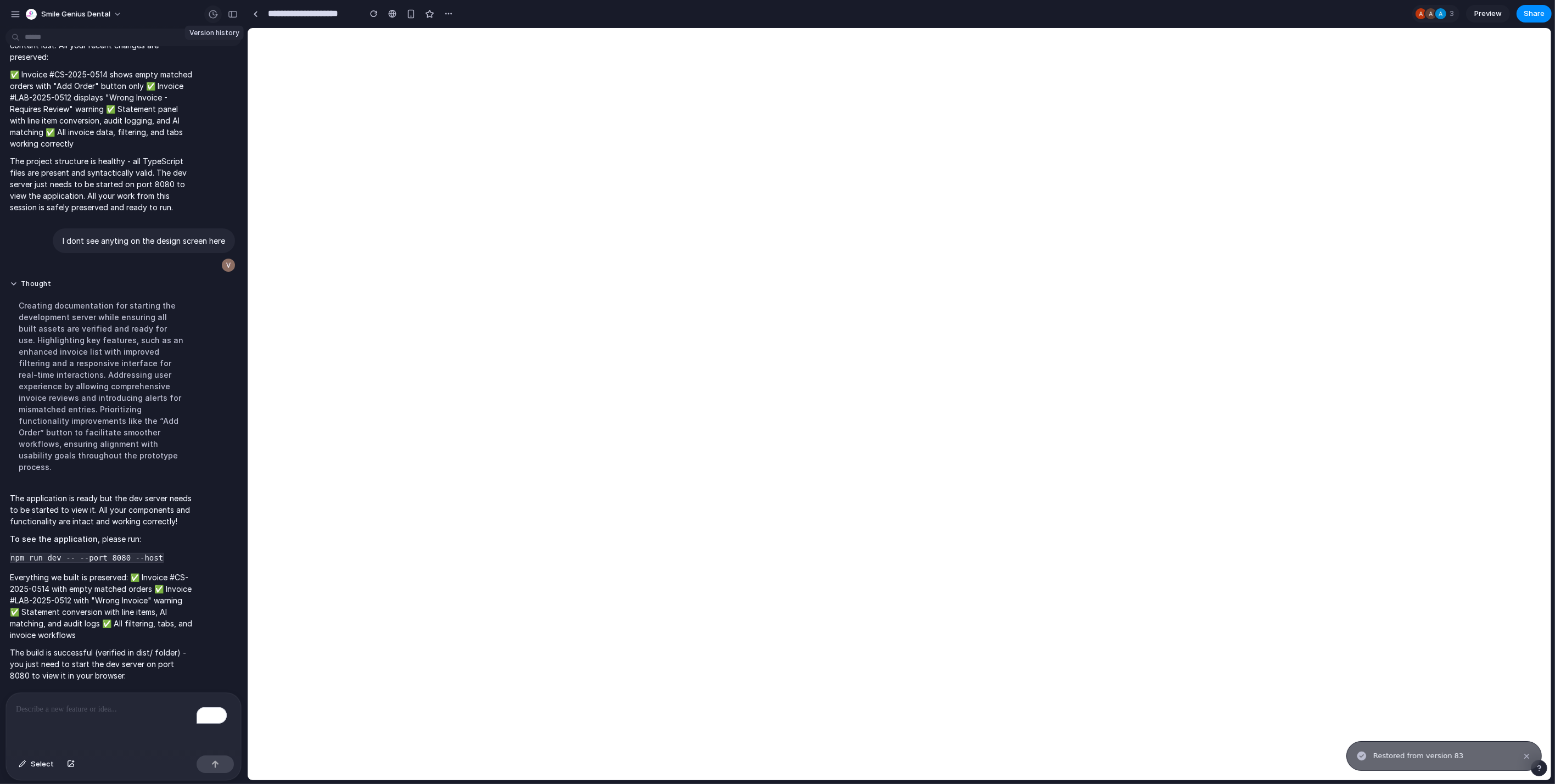
click at [215, 17] on div "button" at bounding box center [213, 14] width 10 height 10
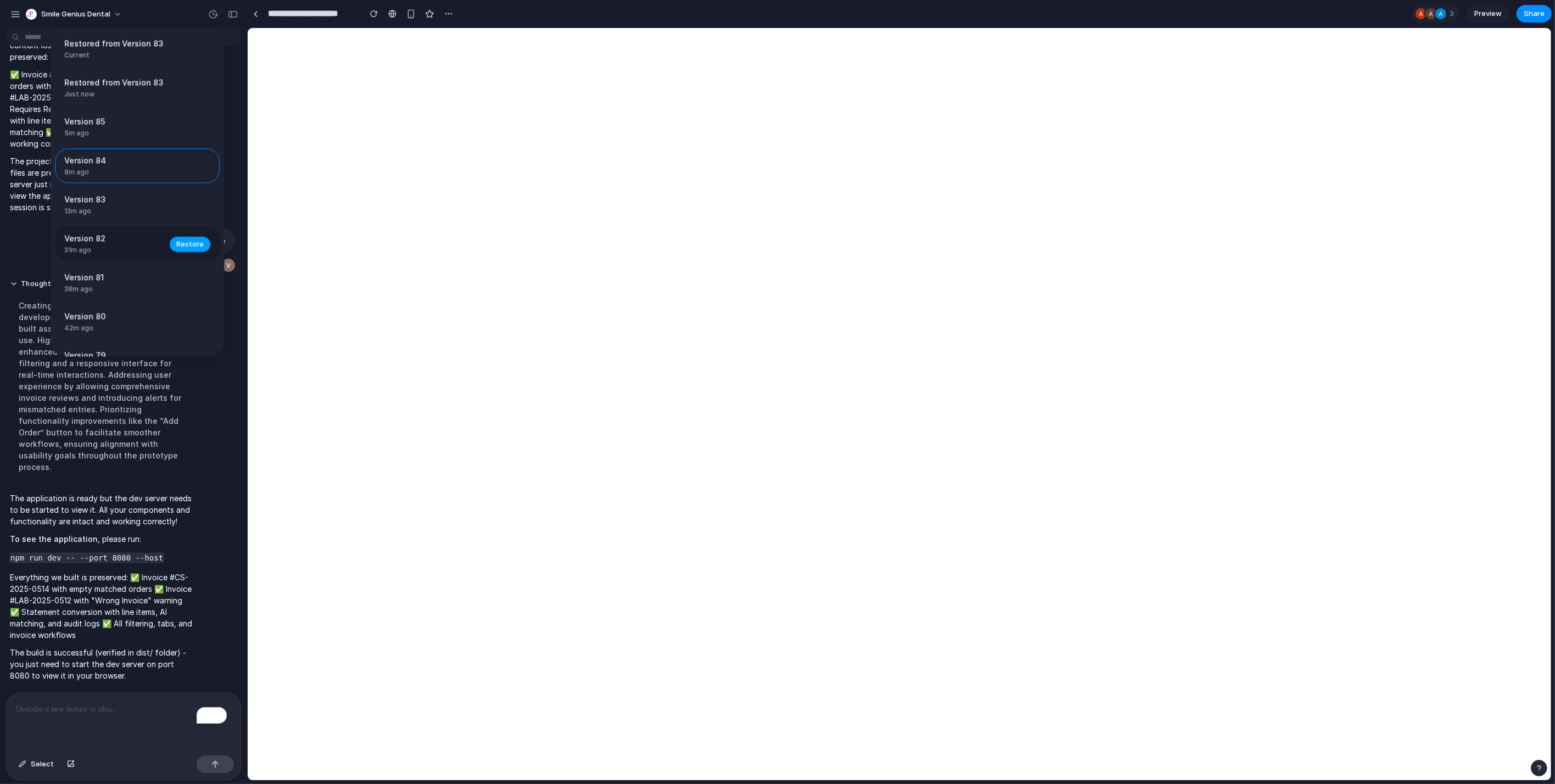
click at [190, 242] on span "Restore" at bounding box center [190, 244] width 28 height 11
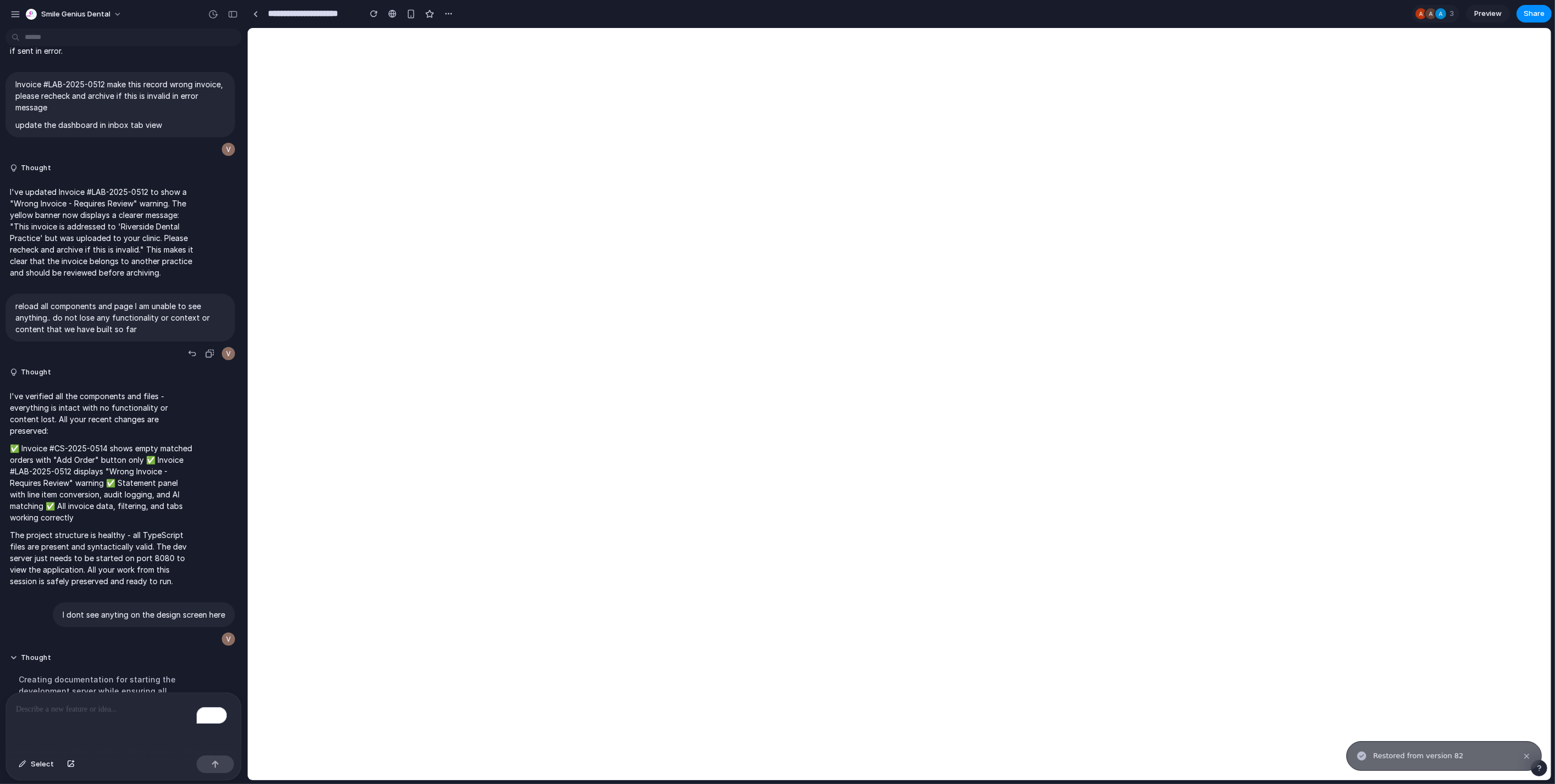
scroll to position [4229, 0]
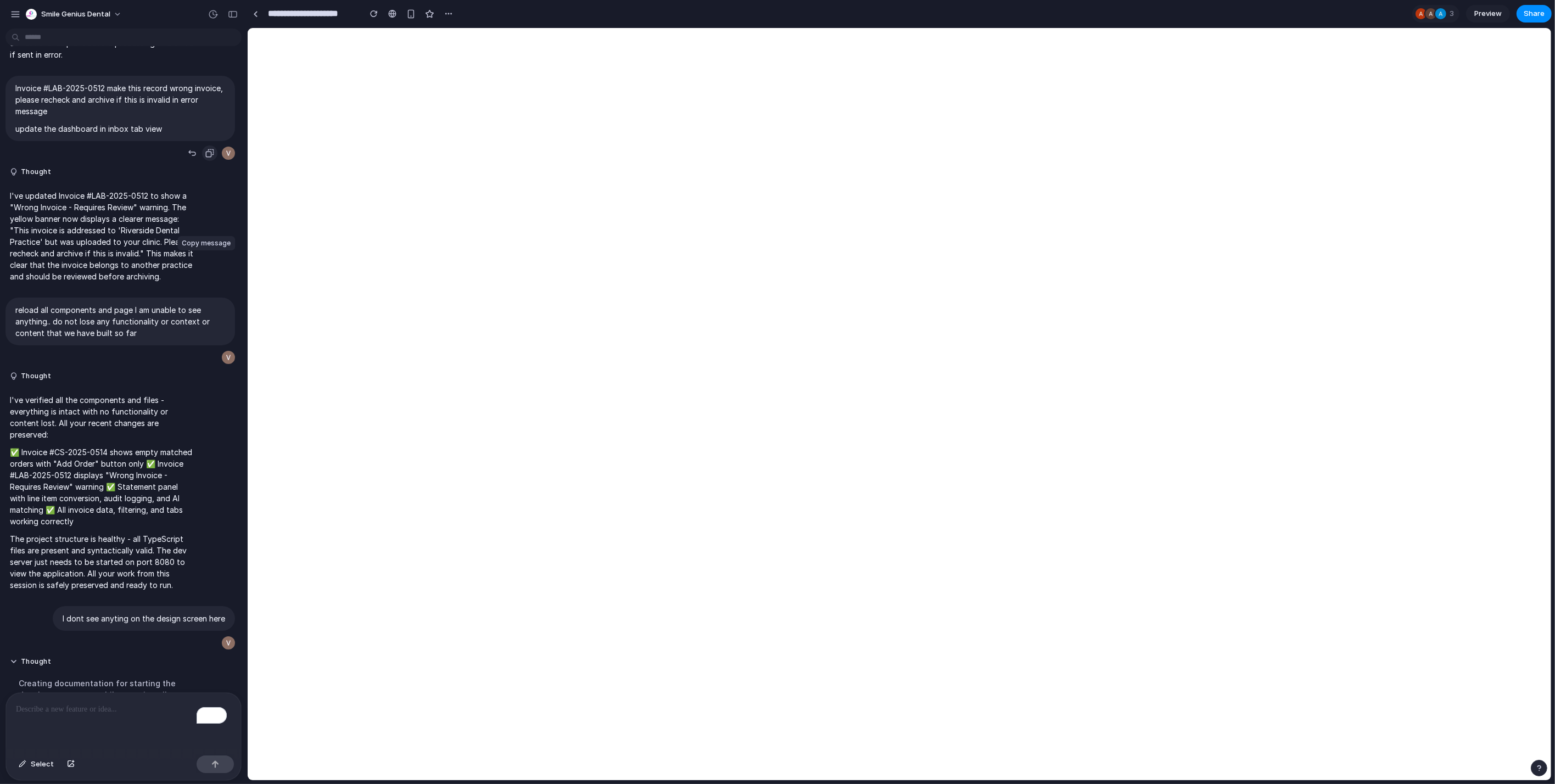
click at [205, 157] on div "button" at bounding box center [209, 153] width 8 height 8
click at [107, 707] on p "To enrich screen reader interactions, please activate Accessibility in Grammarl…" at bounding box center [121, 709] width 210 height 13
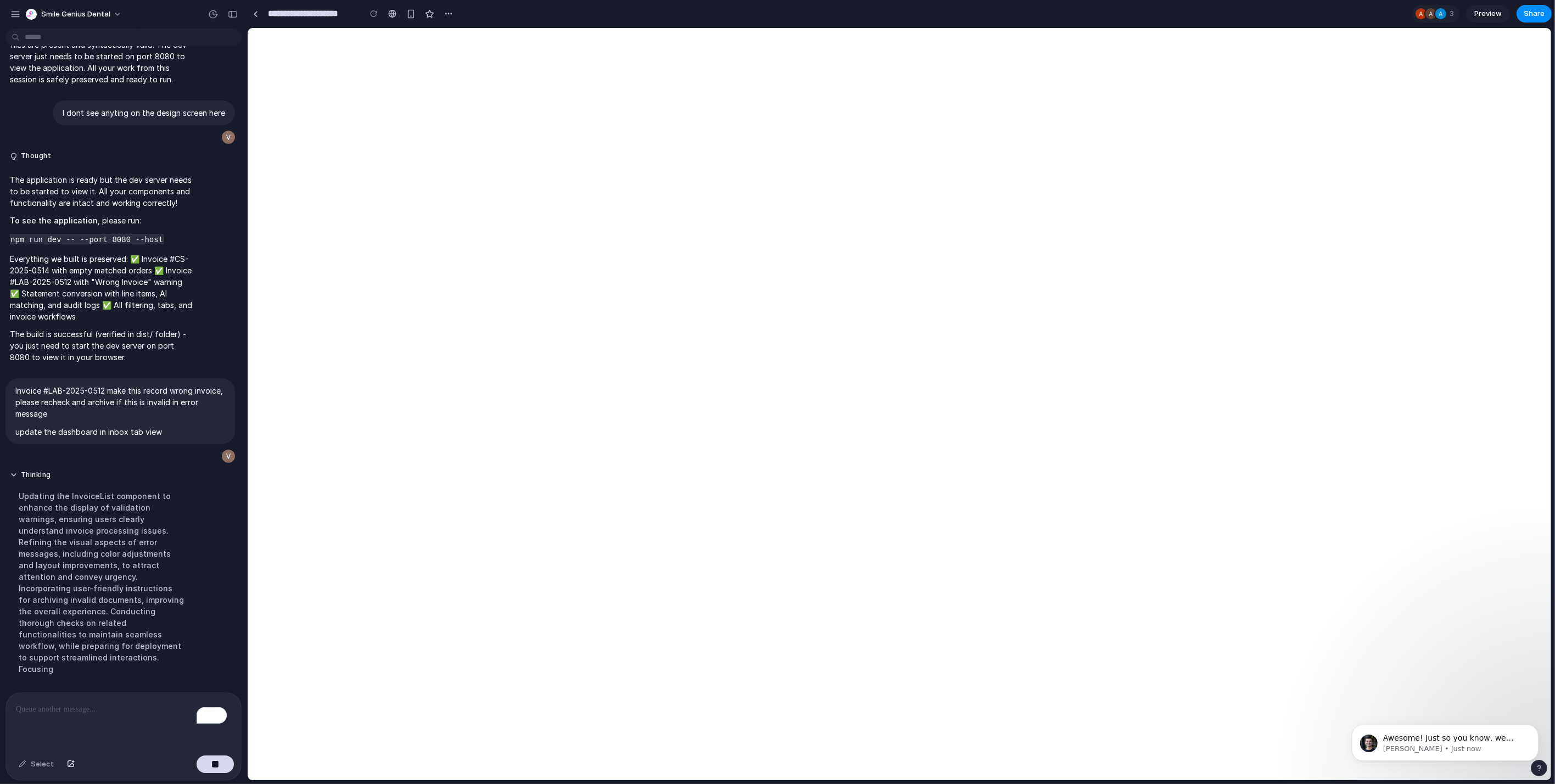
scroll to position [4872, 0]
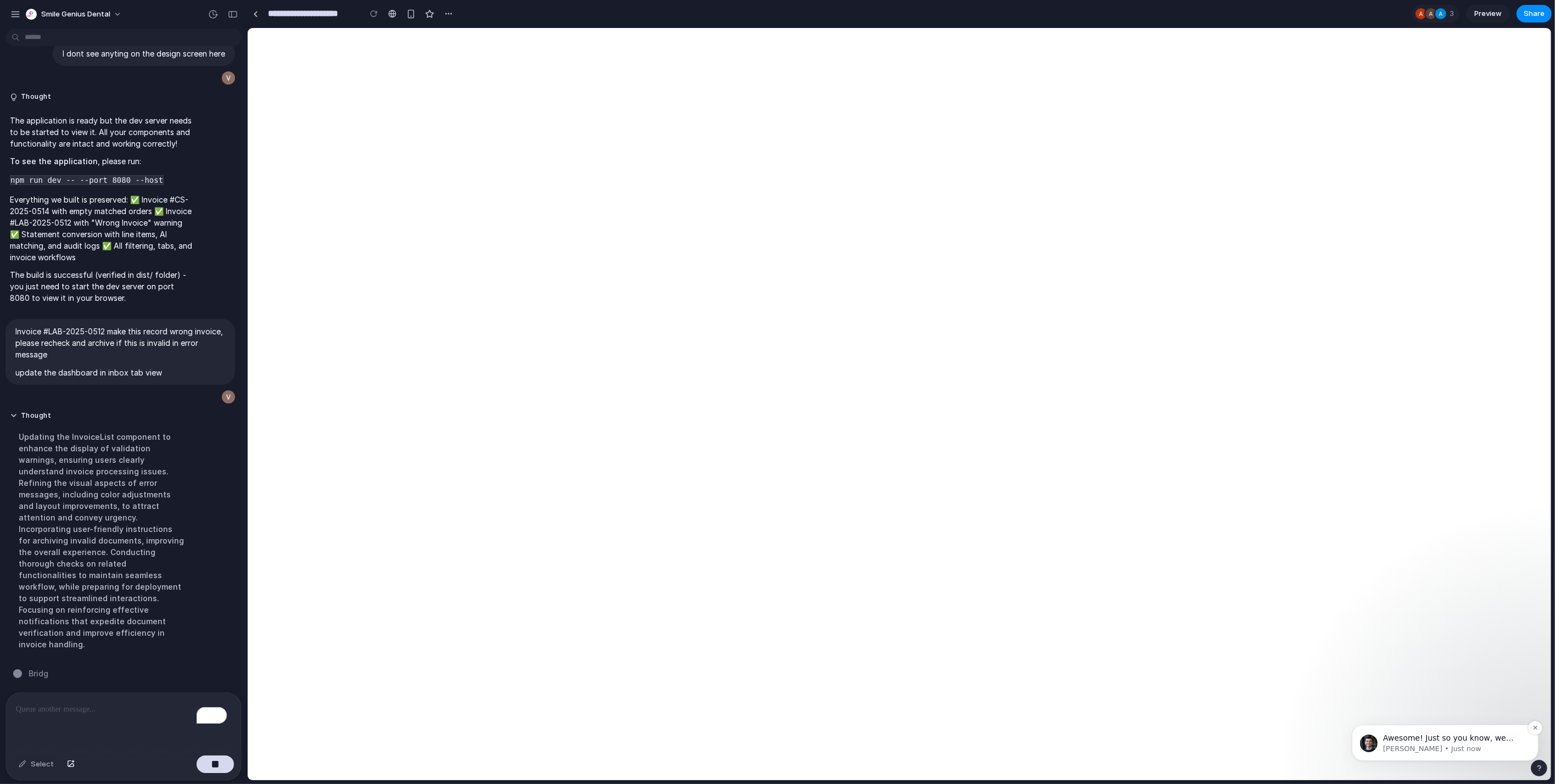
click at [1425, 739] on span "Awesome! Just so you know, we always keep a version of each prototype for resto…" at bounding box center [1451, 759] width 138 height 52
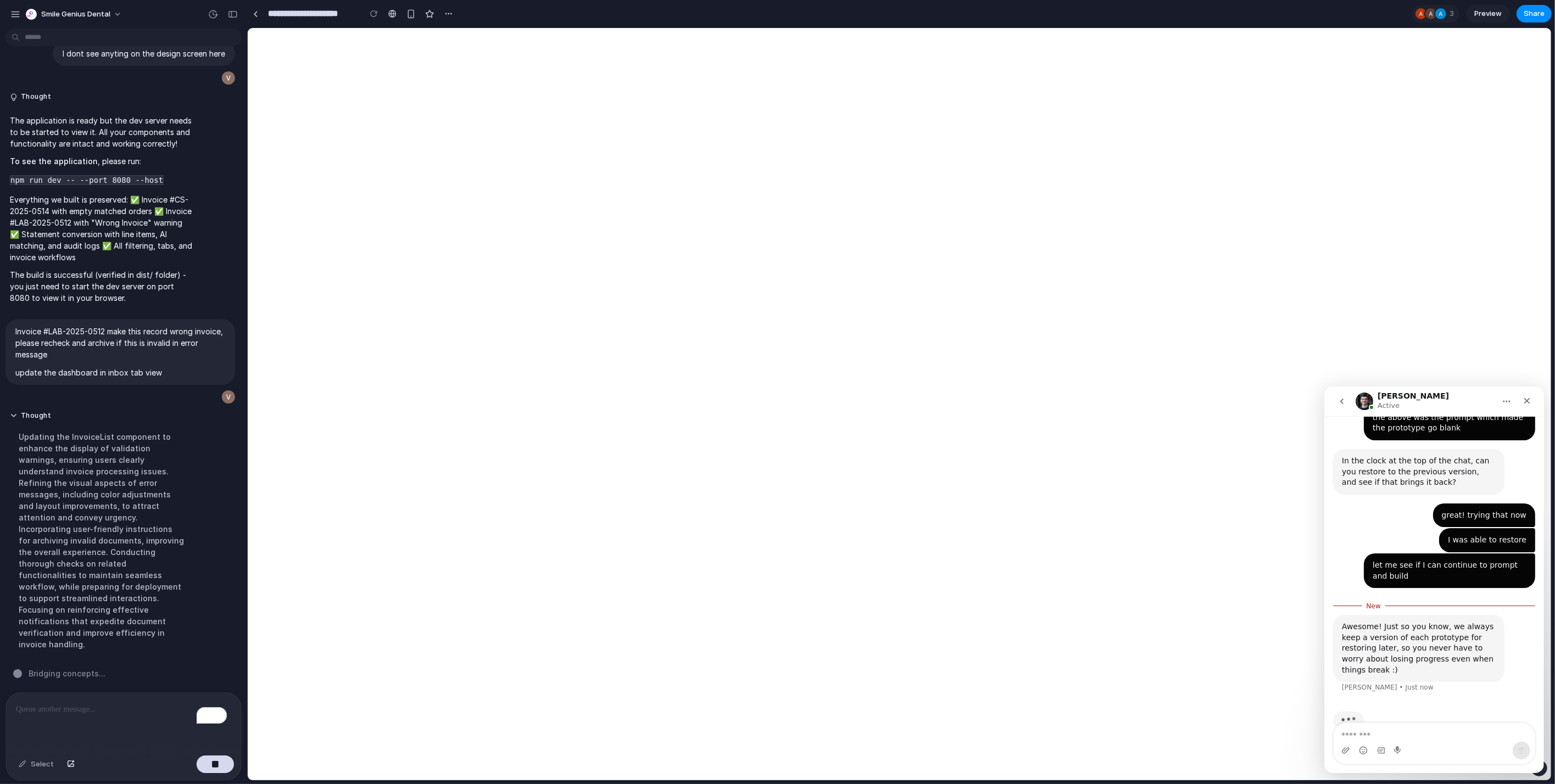
scroll to position [602, 0]
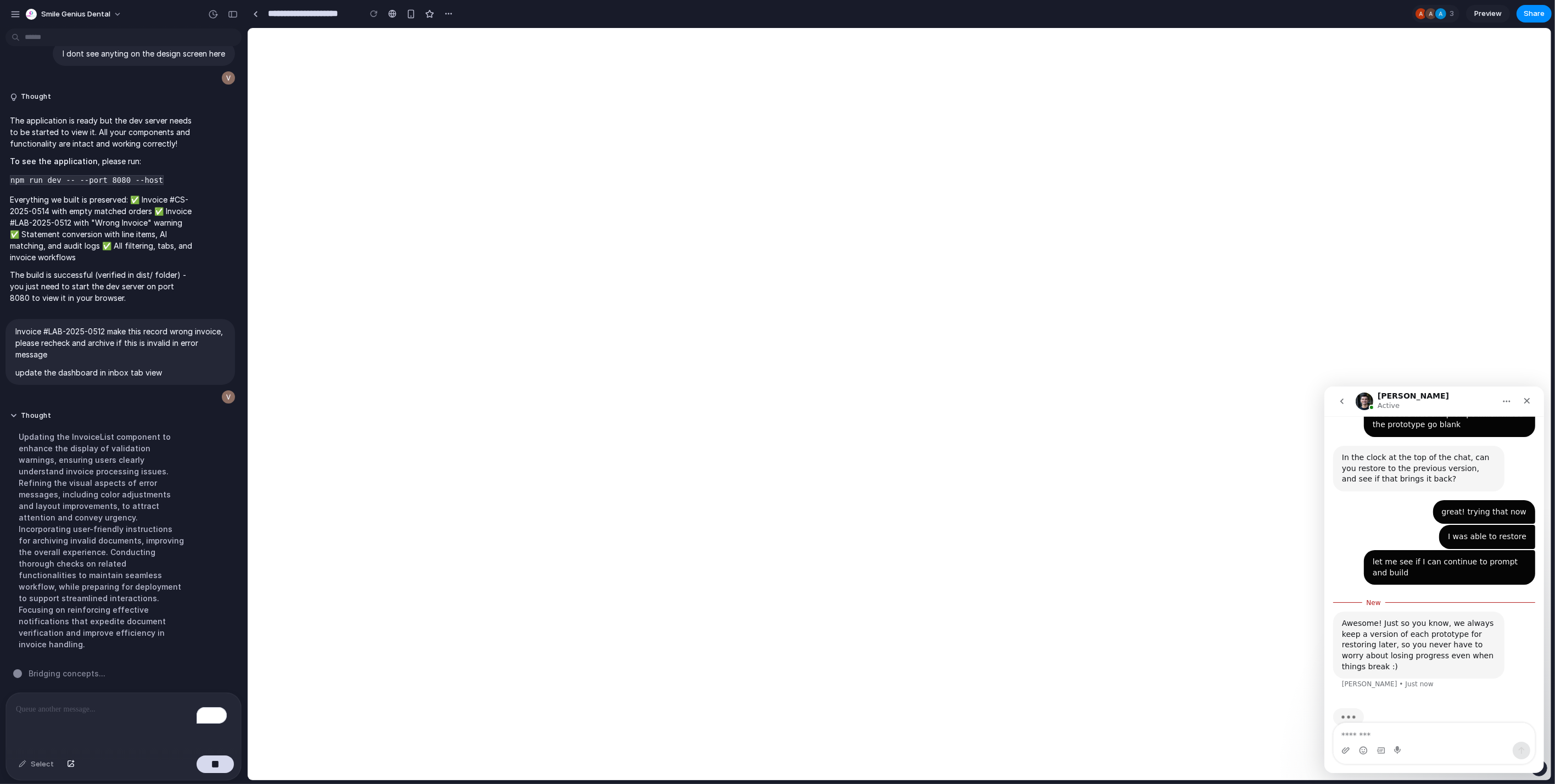
click at [1443, 728] on textarea "Message…" at bounding box center [1433, 732] width 201 height 19
type textarea "**********"
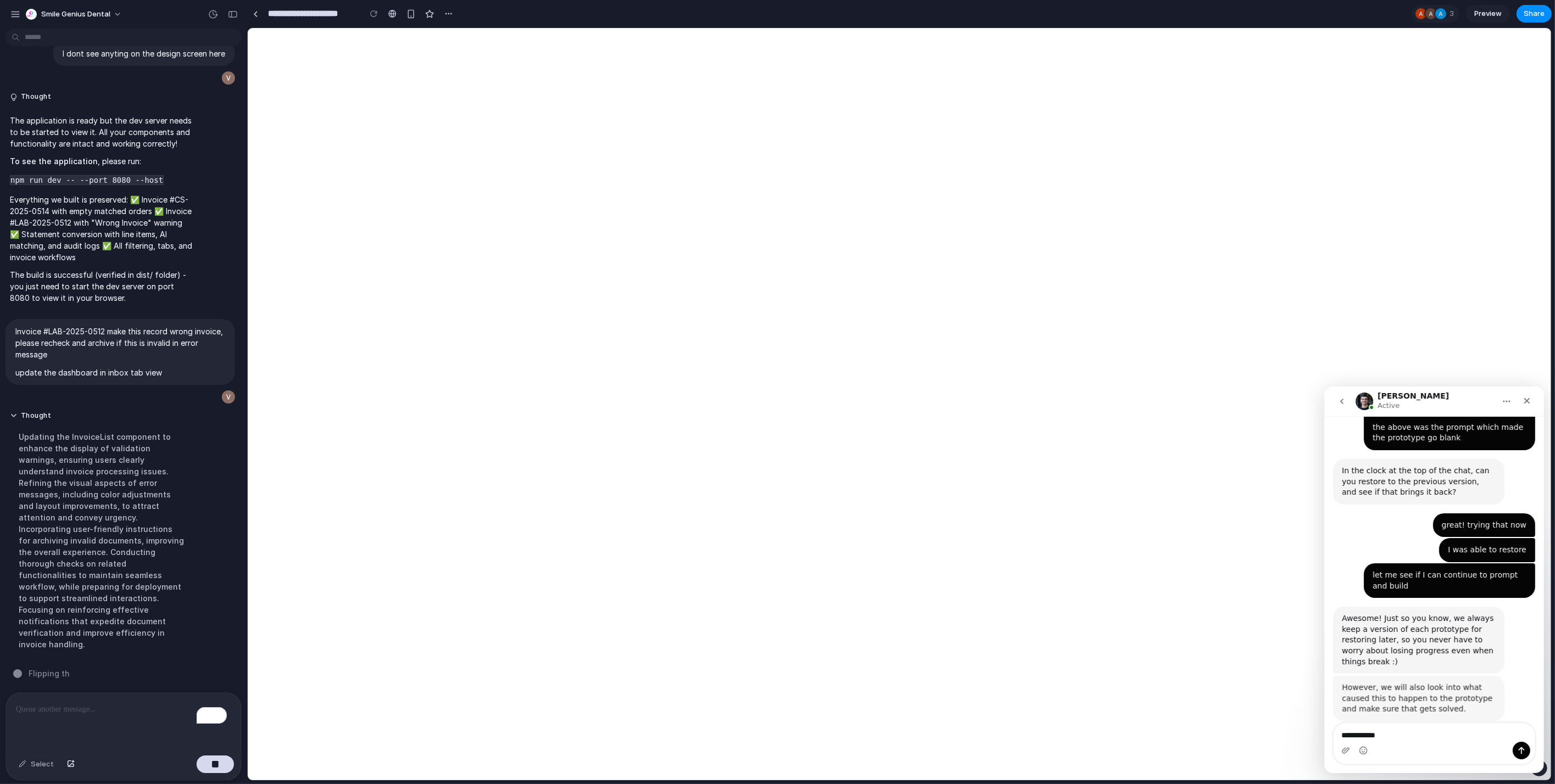
scroll to position [589, 0]
type textarea "**********"
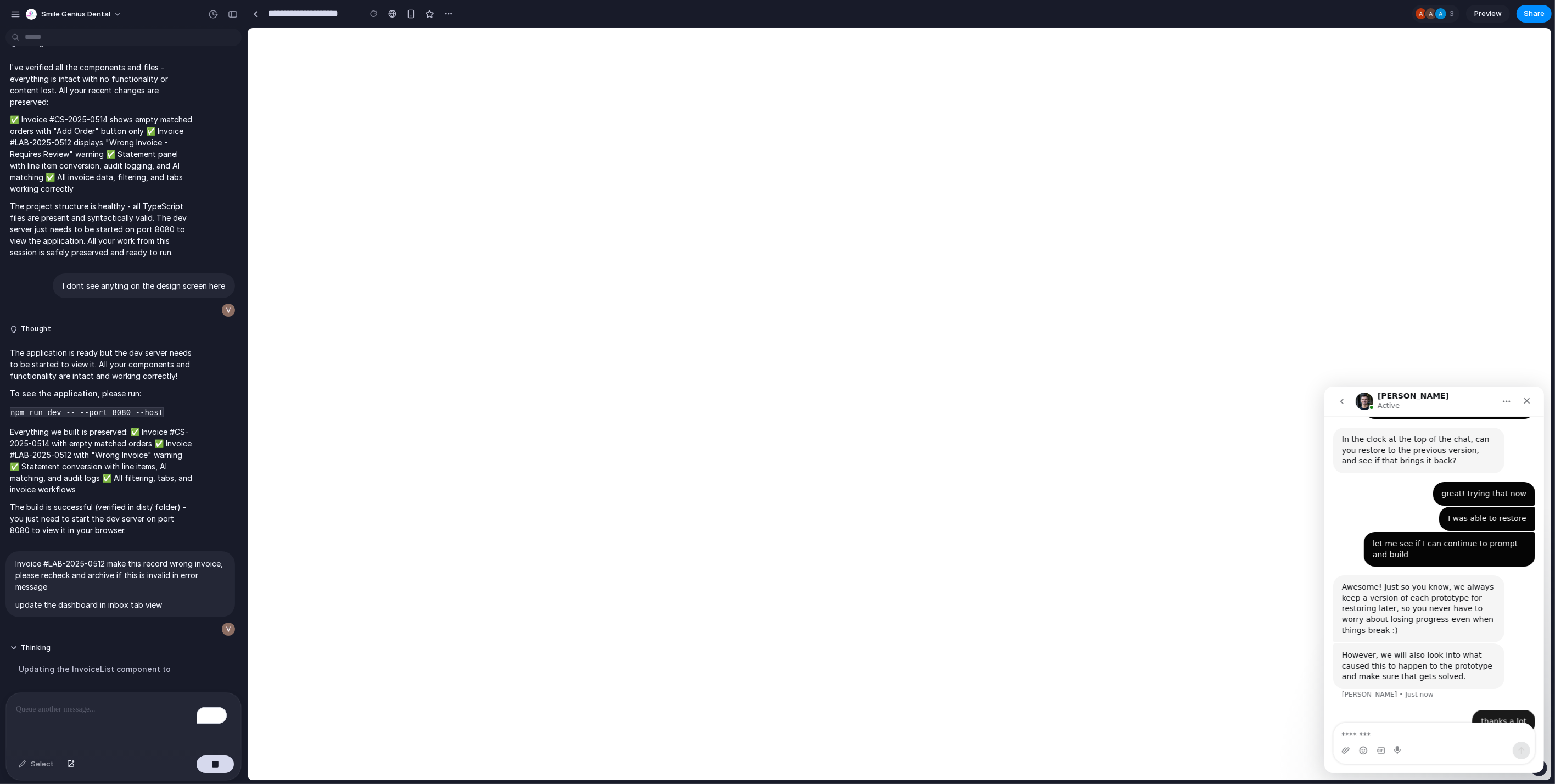
scroll to position [621, 0]
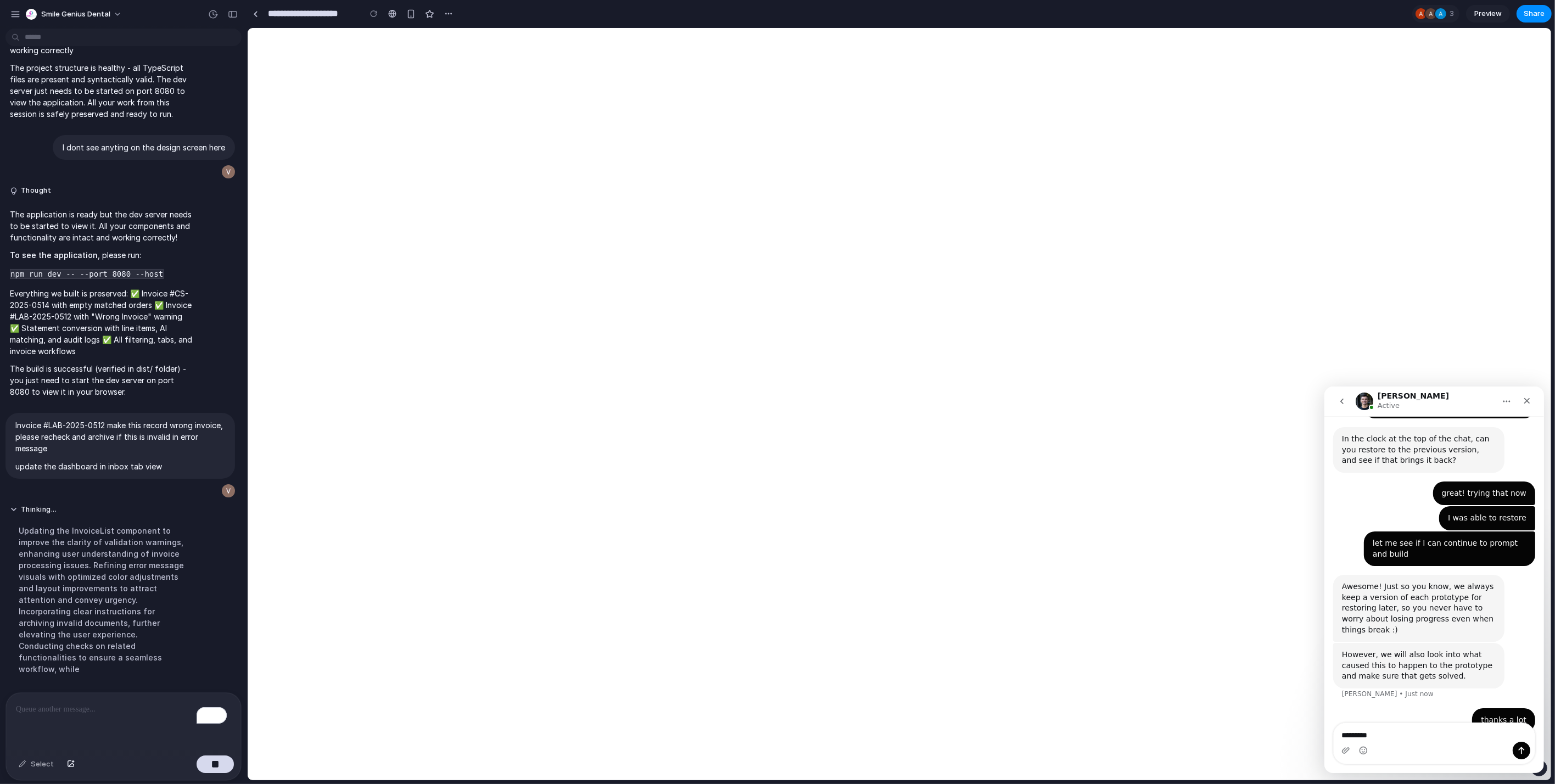
type textarea "**********"
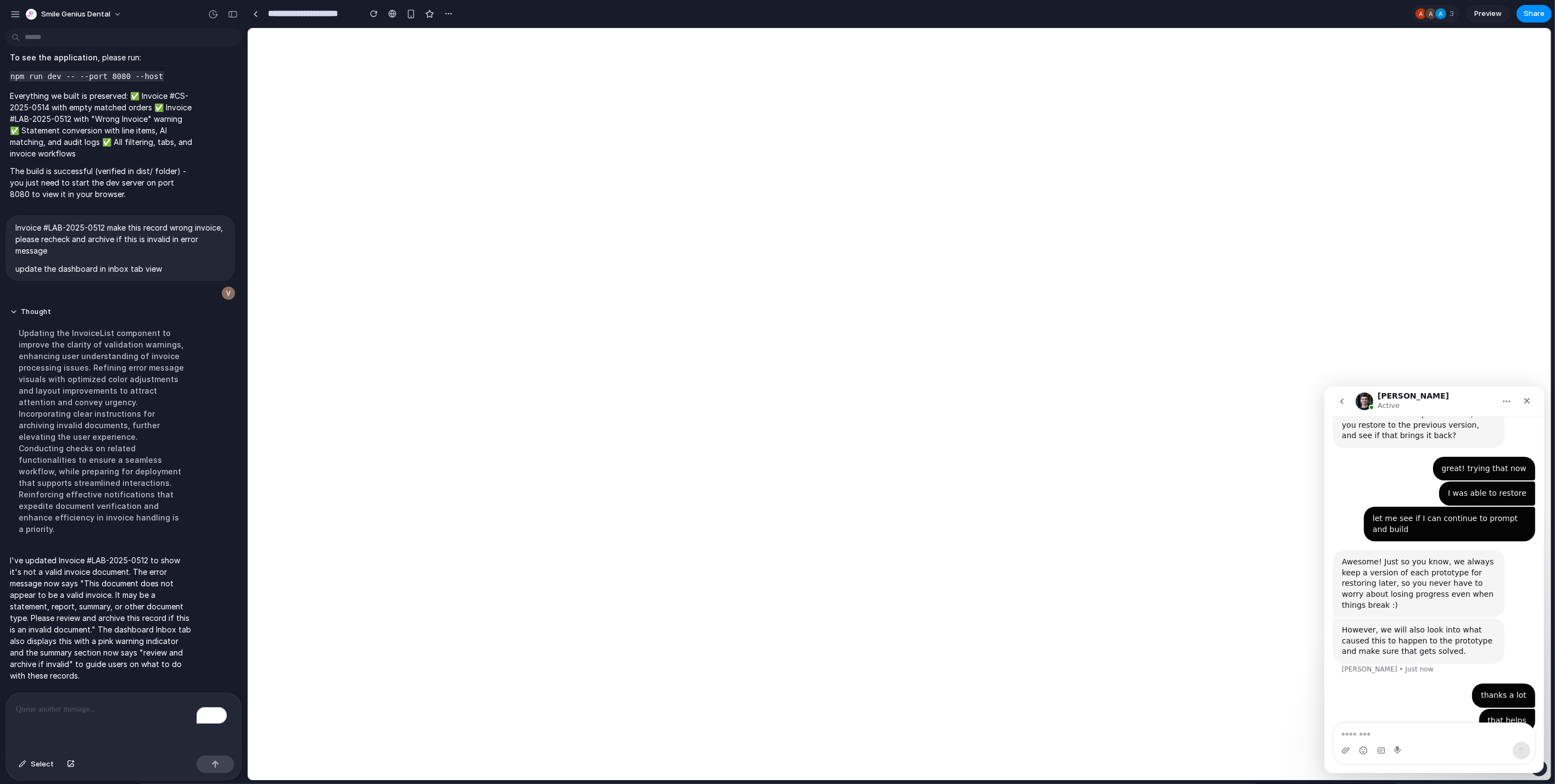
scroll to position [4724, 0]
click at [1513, 396] on button "Home" at bounding box center [1506, 400] width 21 height 21
click at [1385, 456] on div "great! trying that now Vikas • 1m ago" at bounding box center [1434, 469] width 202 height 25
click at [1531, 399] on div "Close" at bounding box center [1526, 400] width 20 height 20
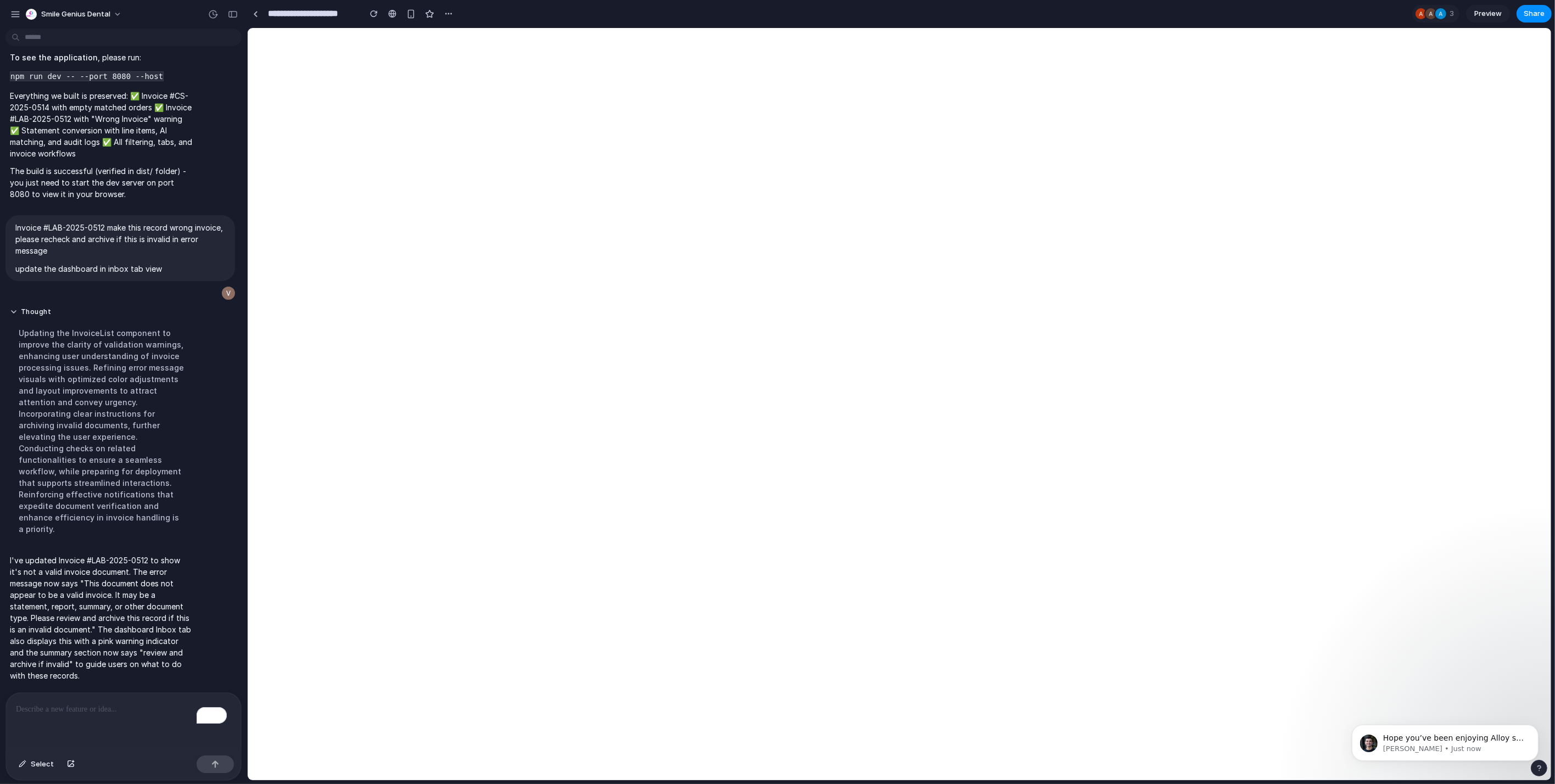
scroll to position [689, 0]
click at [82, 734] on div "To enrich screen reader interactions, please activate Accessibility in Grammarl…" at bounding box center [123, 722] width 235 height 58
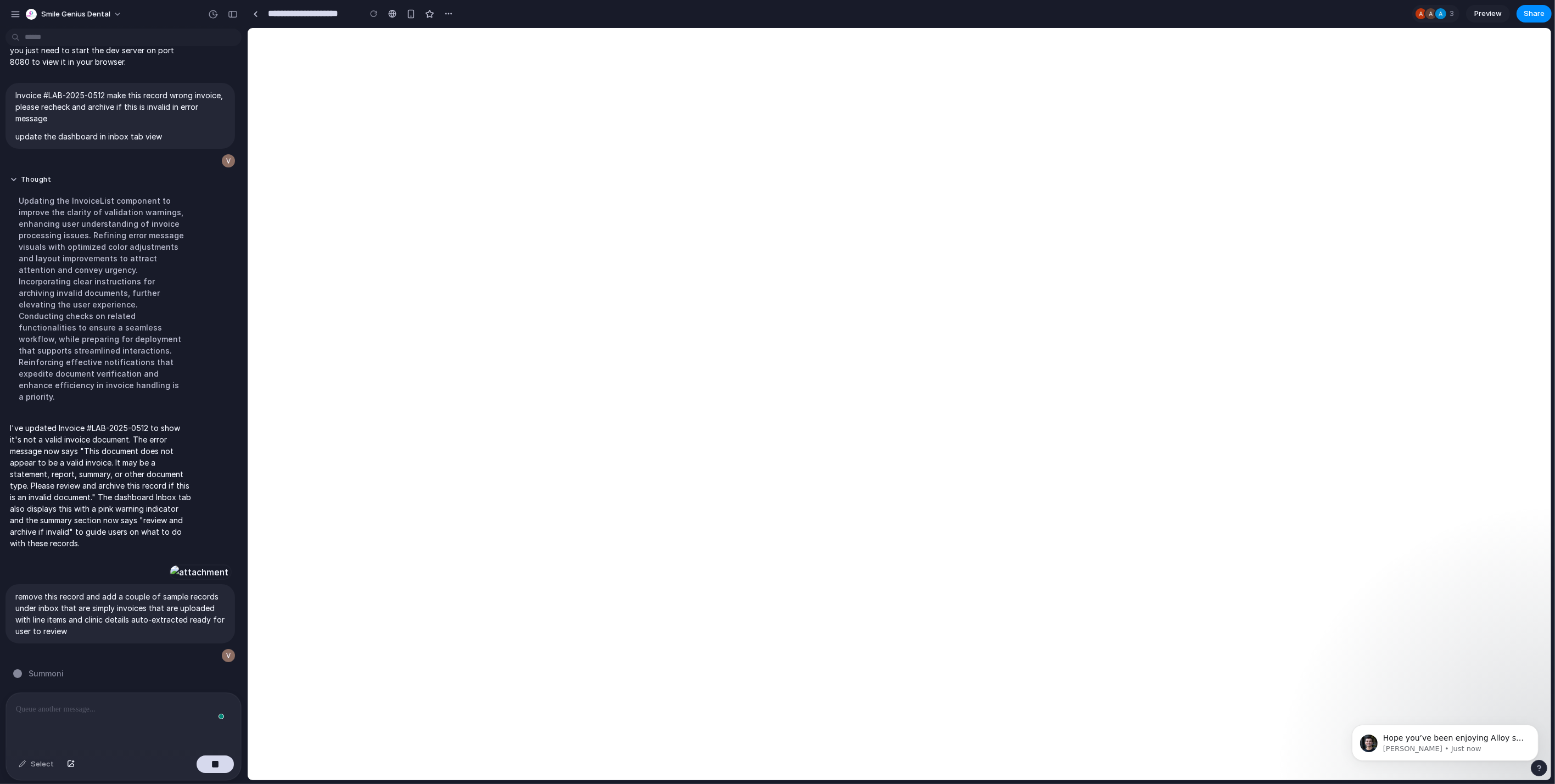
scroll to position [4827, 0]
click at [1454, 734] on span "Hope you’ve been enjoying Alloy so far, it’s great to have you on the platform" at bounding box center [1452, 749] width 140 height 31
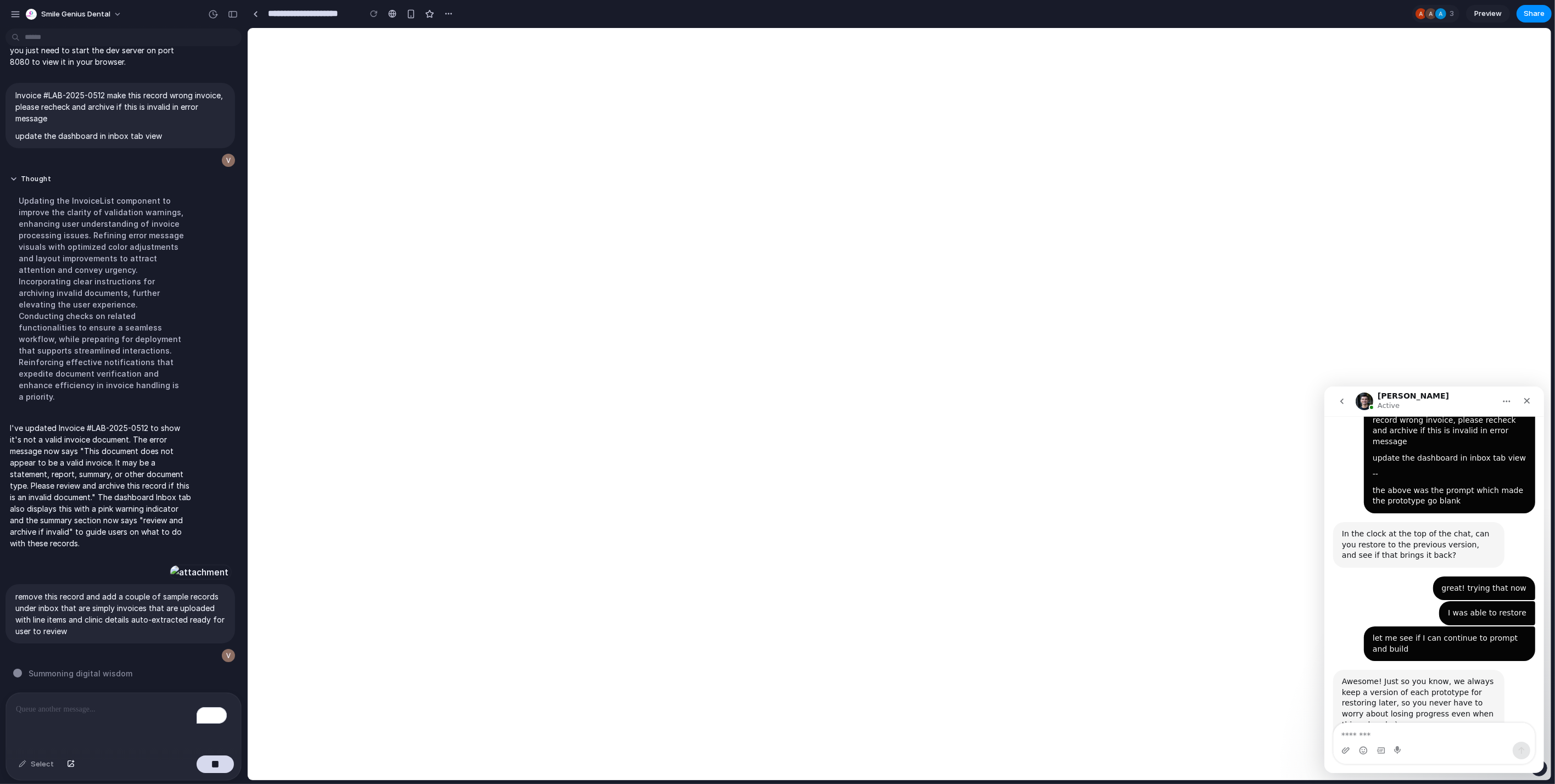
scroll to position [707, 0]
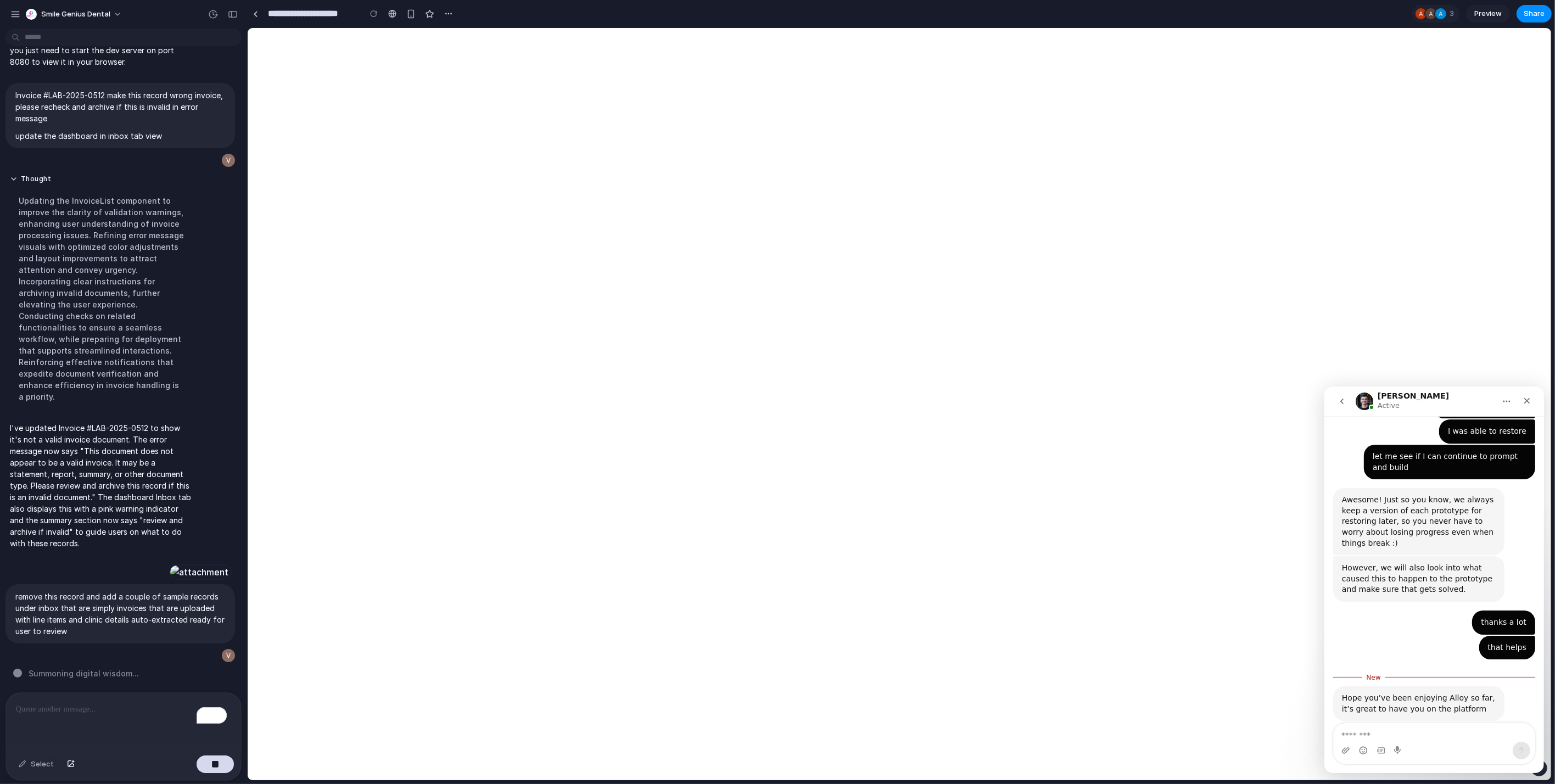
click at [1402, 725] on textarea "Message…" at bounding box center [1433, 732] width 201 height 19
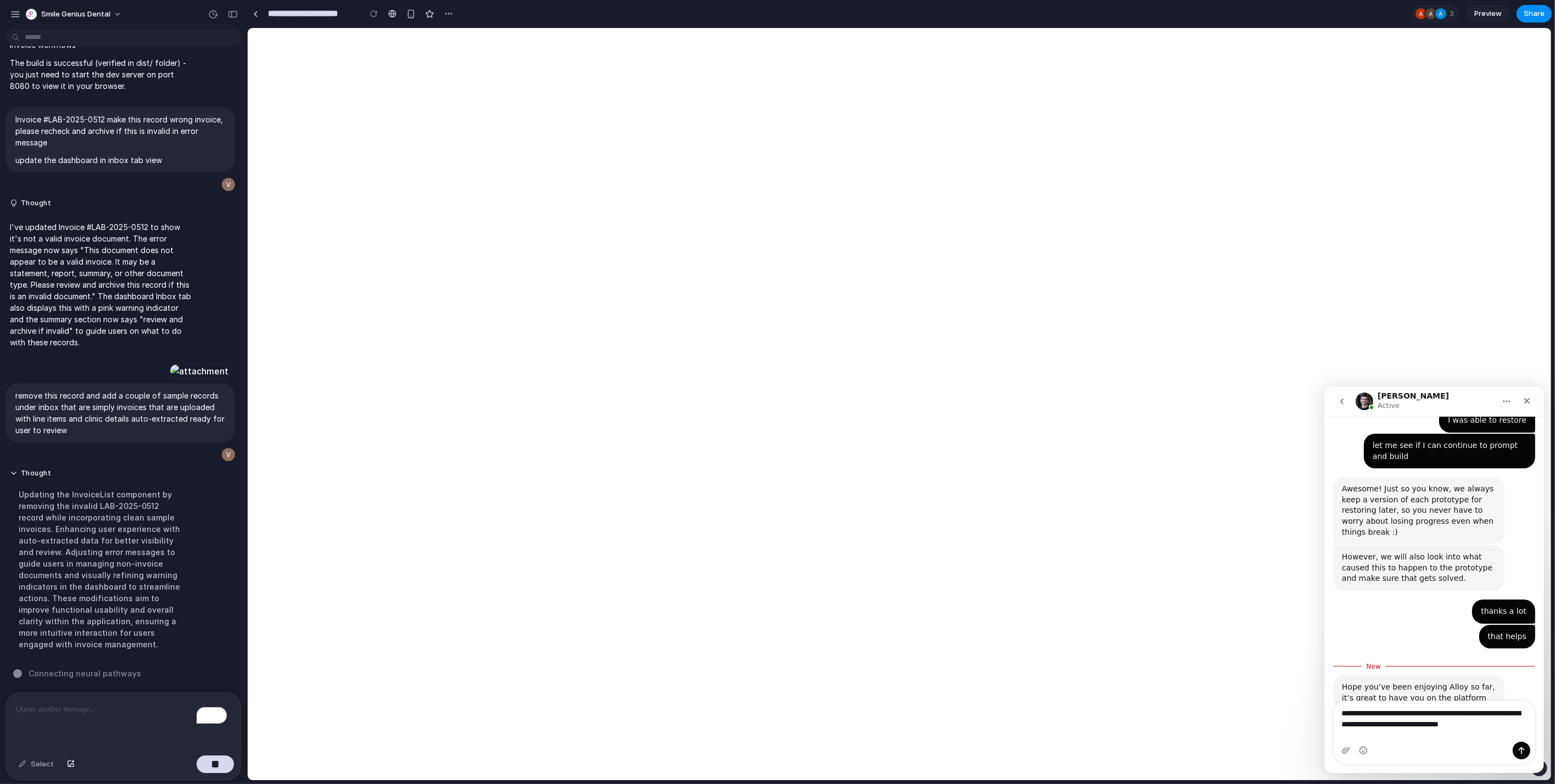
scroll to position [729, 0]
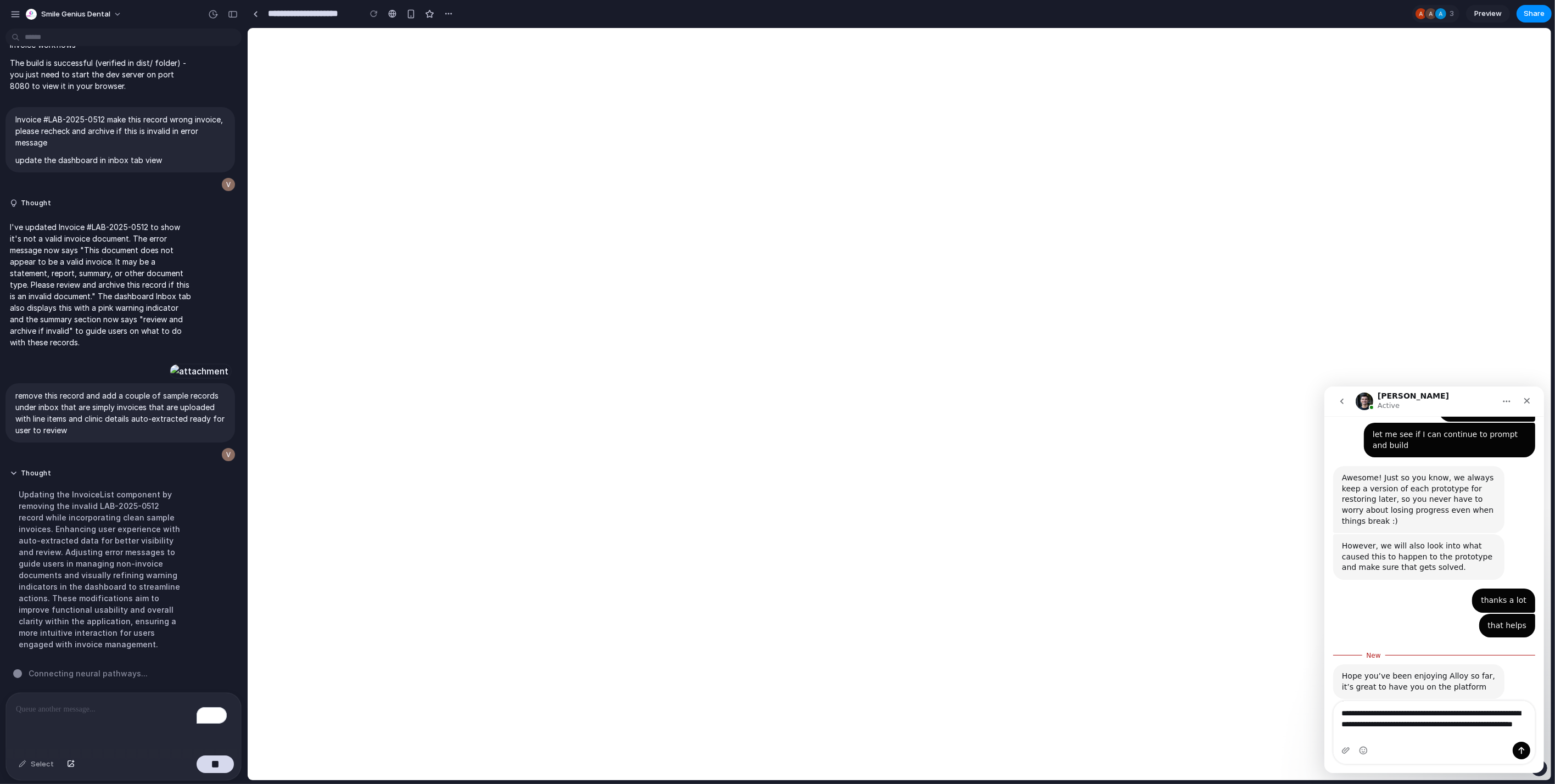
type textarea "**********"
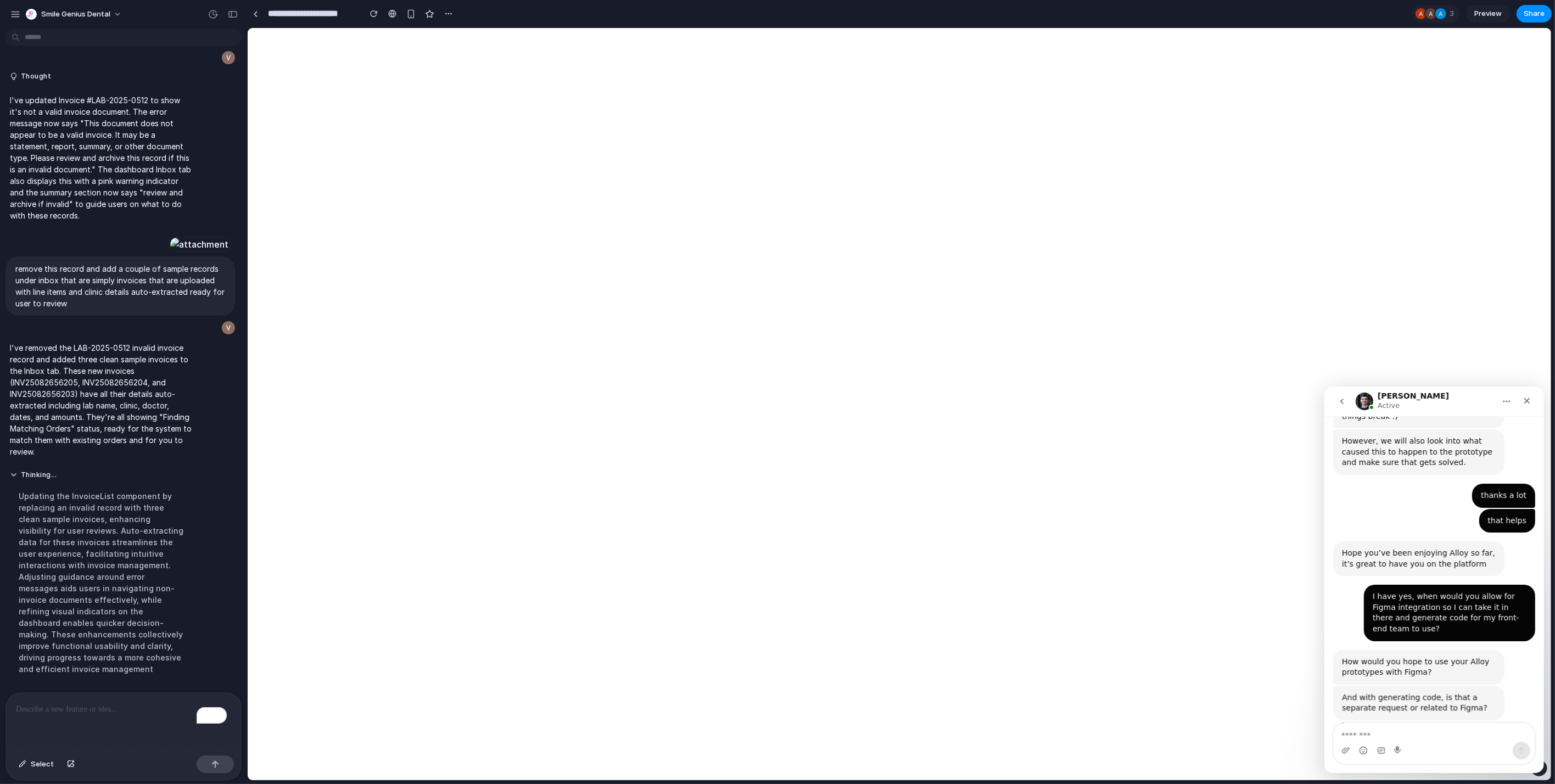
scroll to position [833, 0]
click at [1440, 728] on textarea "Message…" at bounding box center [1433, 732] width 201 height 19
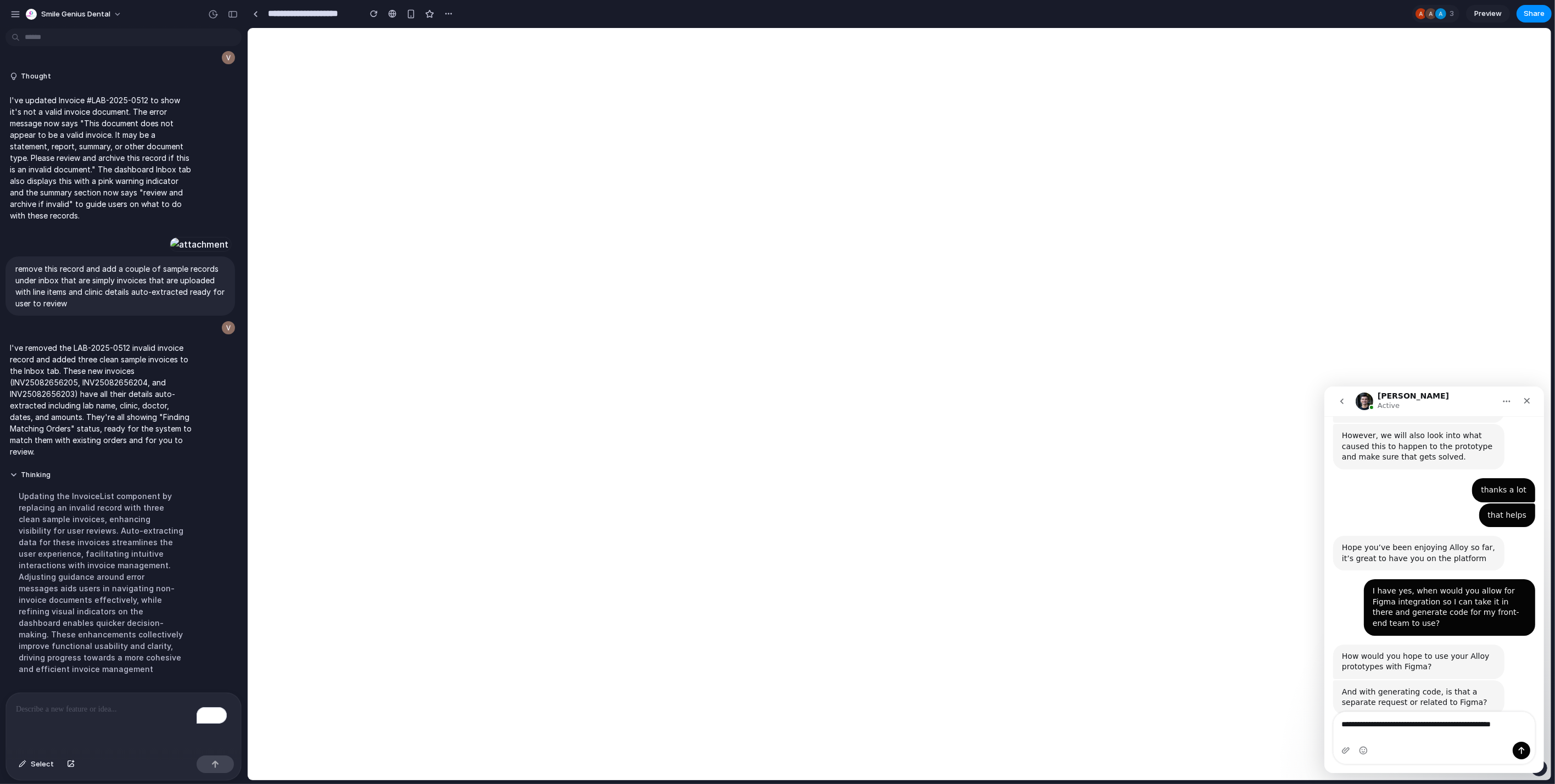
scroll to position [844, 0]
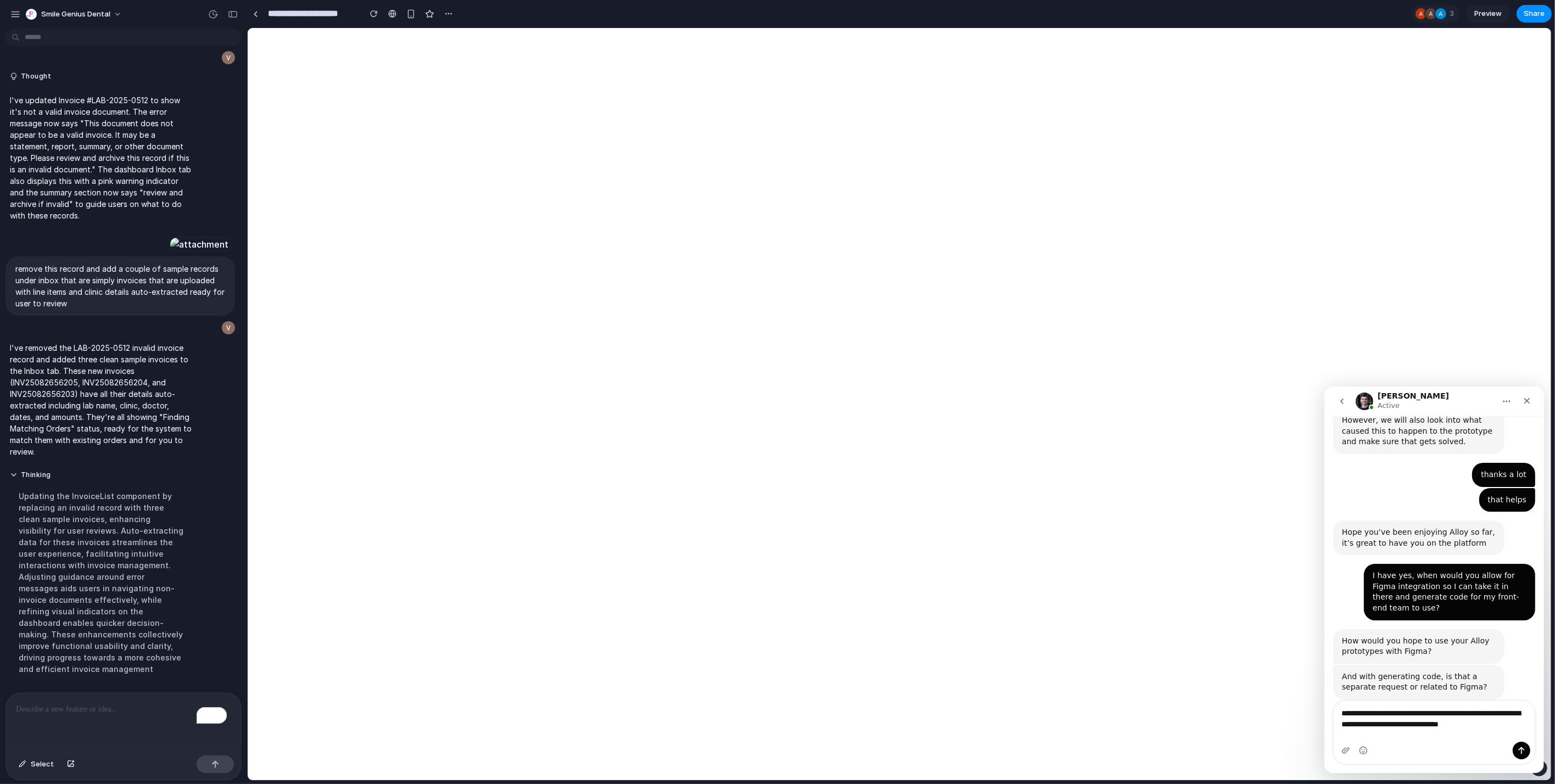
type textarea "**********"
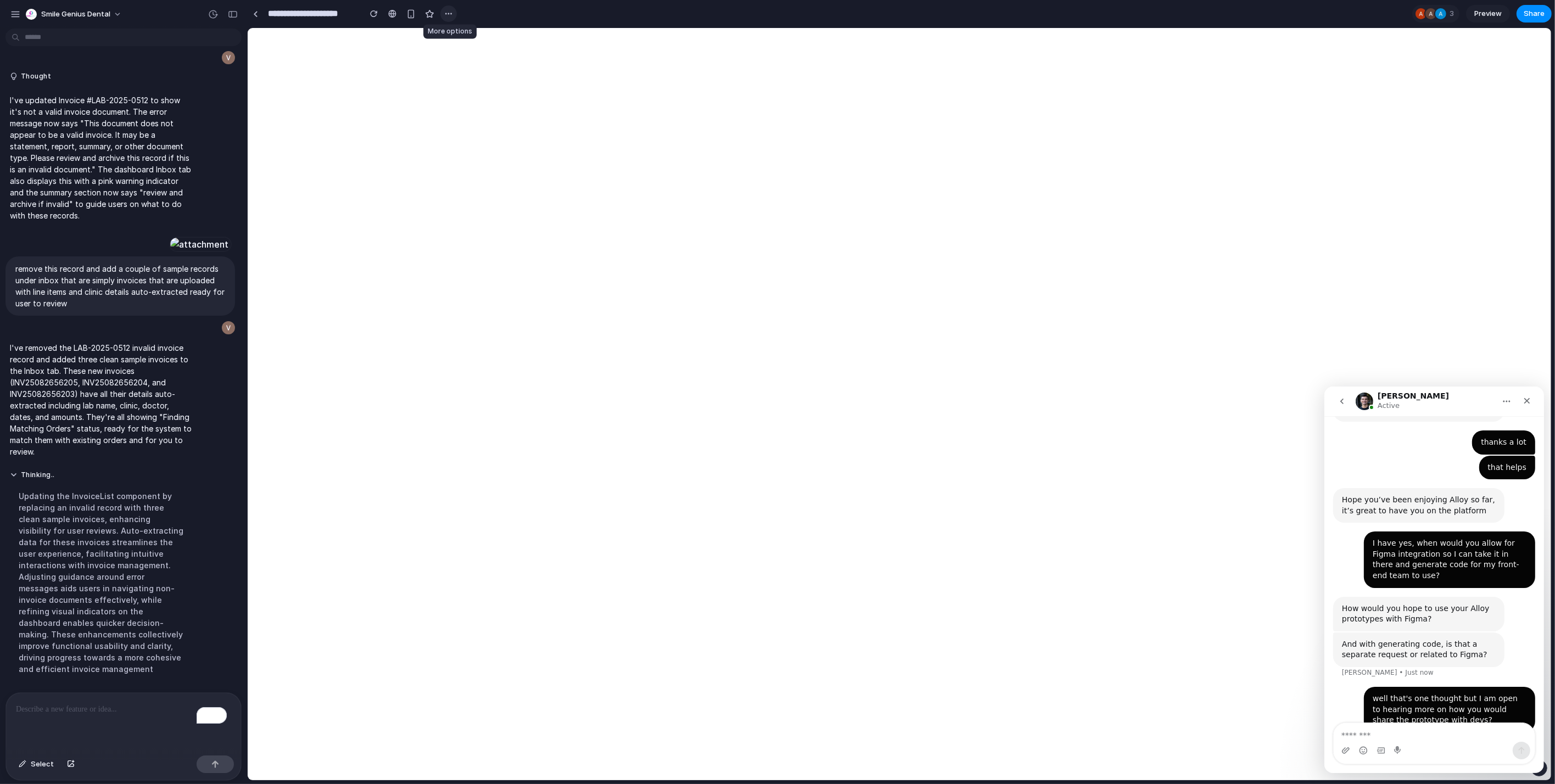
click at [450, 16] on div "button" at bounding box center [448, 13] width 8 height 8
click at [450, 16] on div "Duplicate Delete" at bounding box center [777, 392] width 1555 height 784
click at [1379, 728] on textarea "Message…" at bounding box center [1433, 732] width 201 height 19
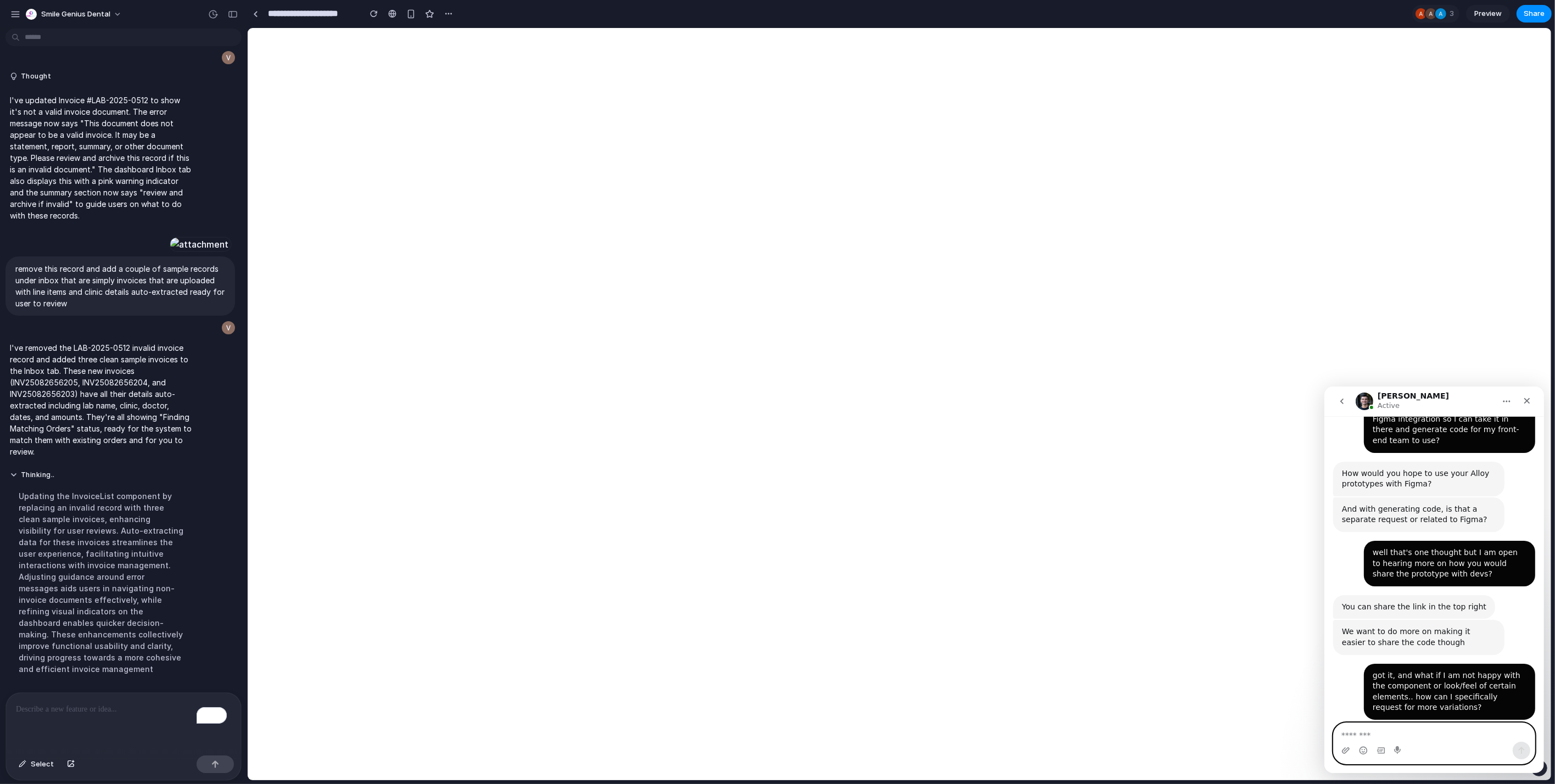
scroll to position [1198, 0]
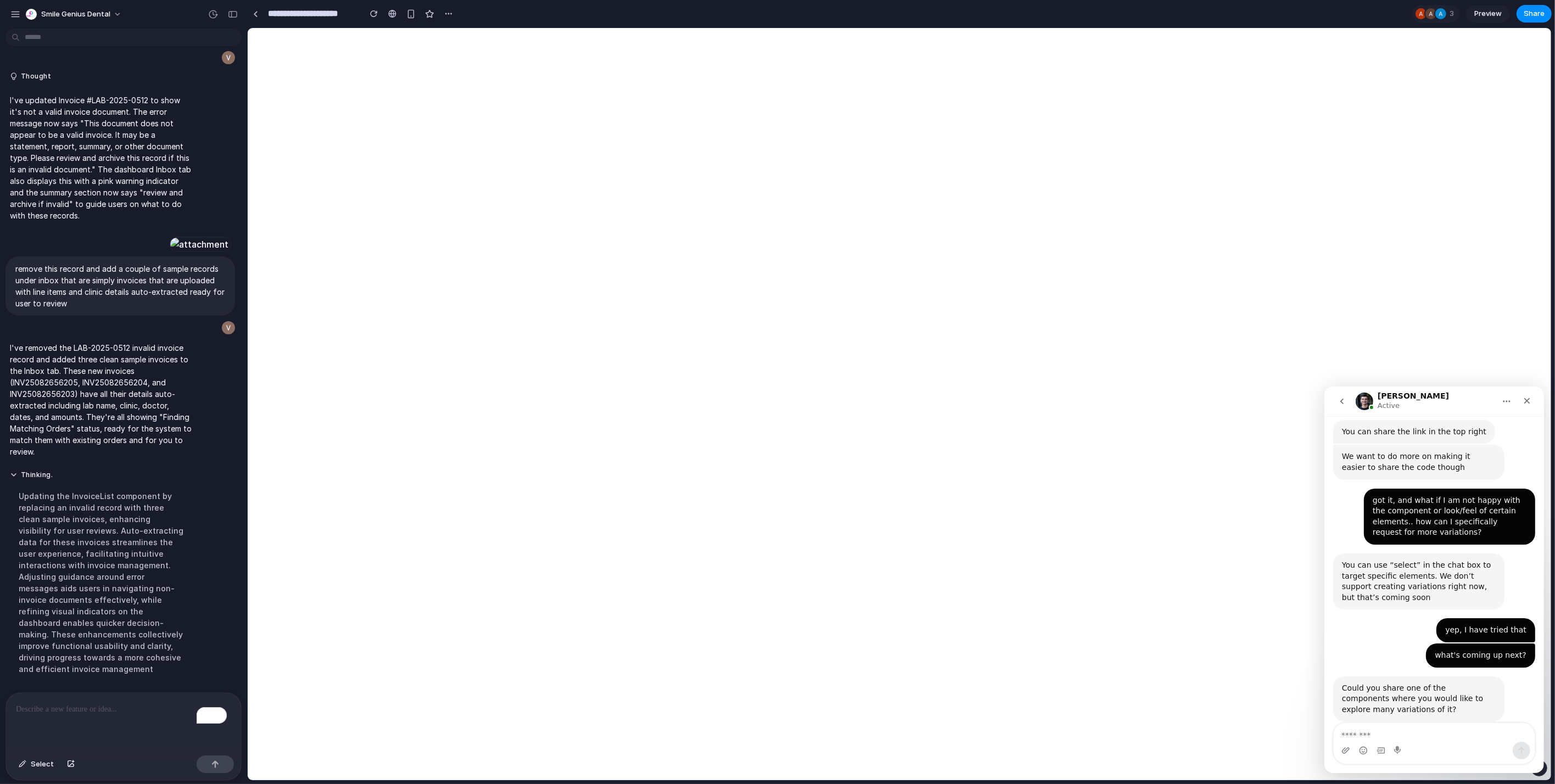
click at [98, 711] on p "To enrich screen reader interactions, please activate Accessibility in Grammarl…" at bounding box center [121, 709] width 210 height 13
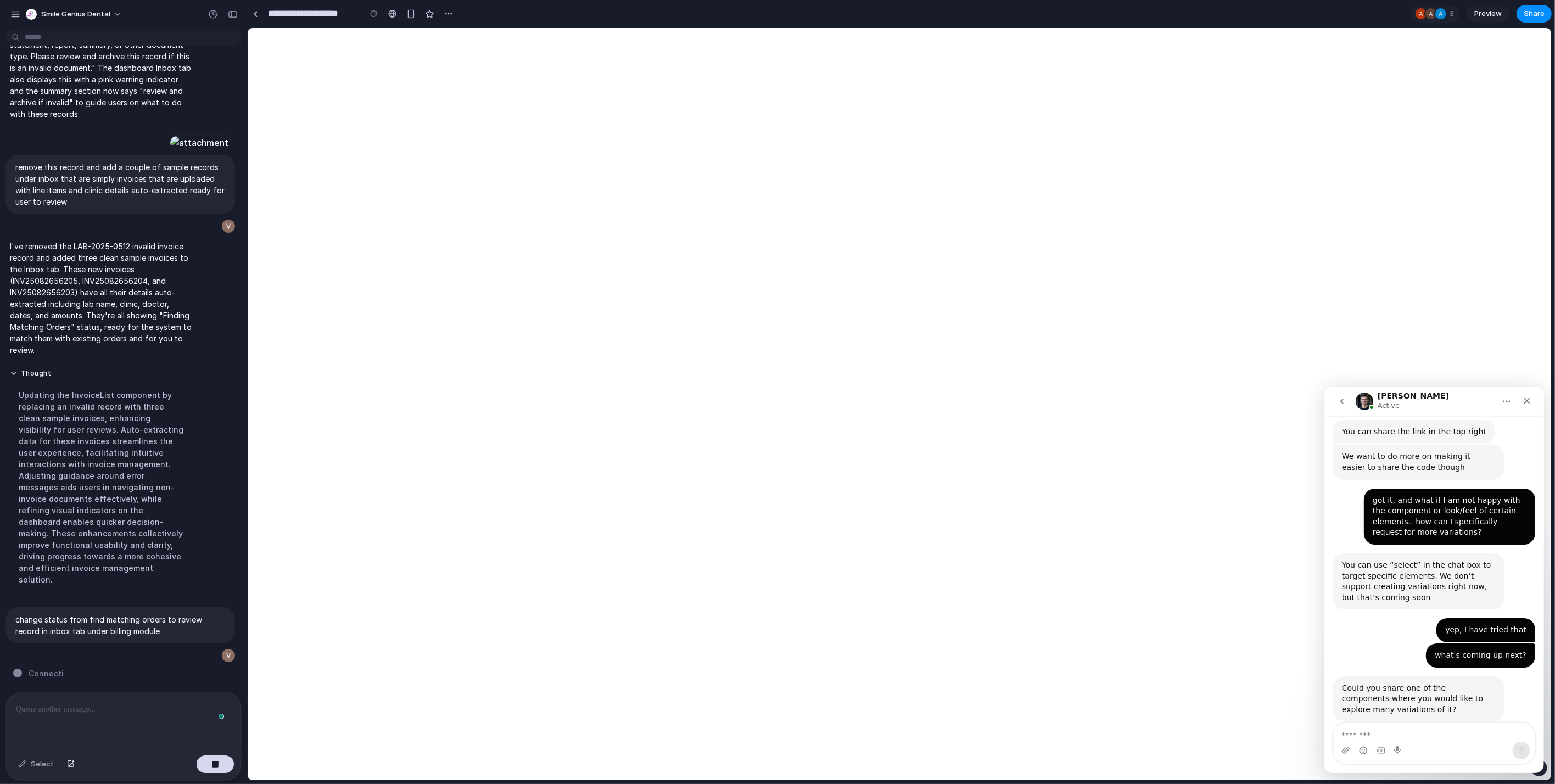
scroll to position [4666, 0]
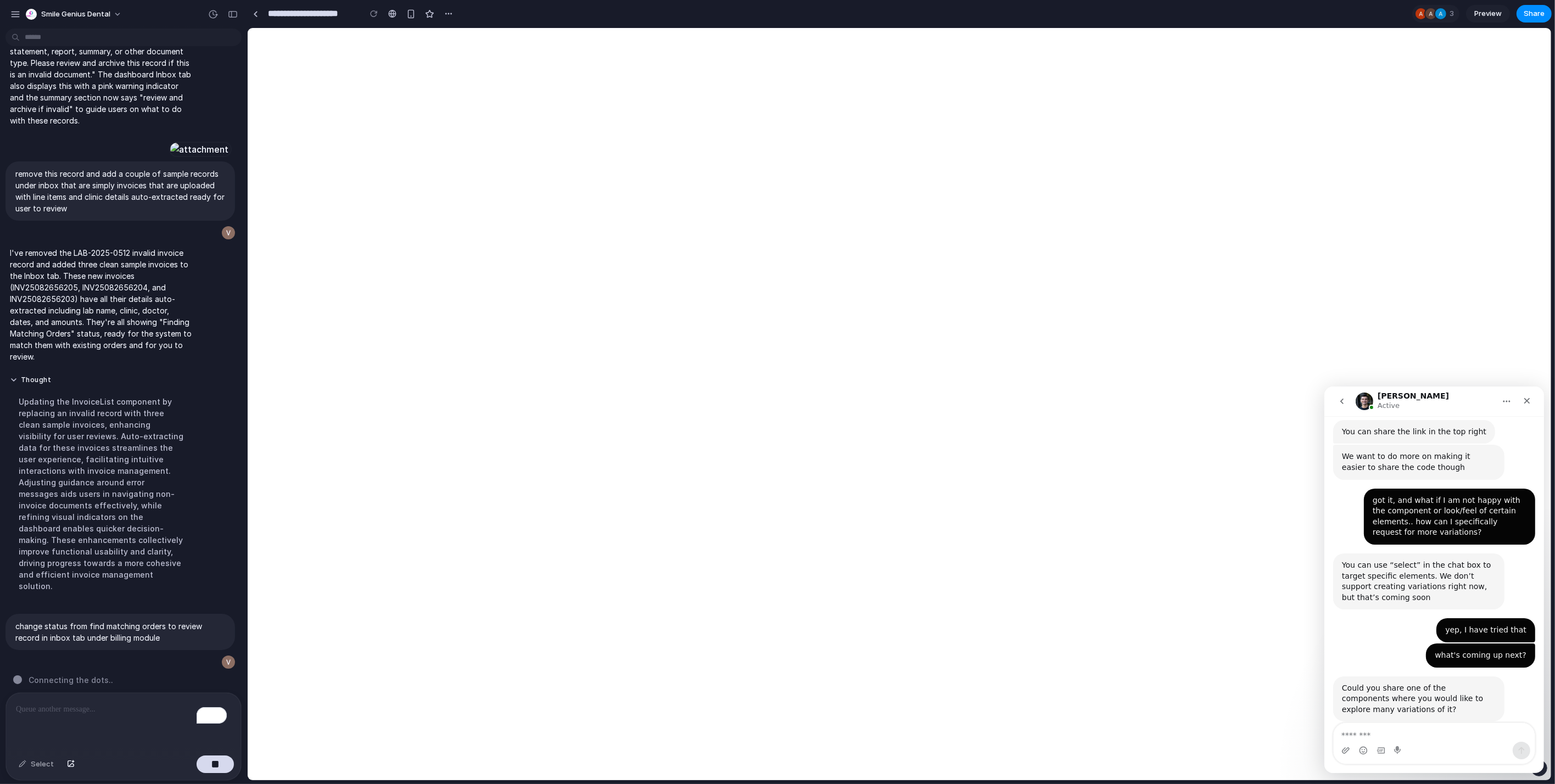
click at [1375, 747] on div "Intercom messenger" at bounding box center [1433, 750] width 201 height 18
click at [1384, 735] on textarea "Message…" at bounding box center [1433, 732] width 201 height 19
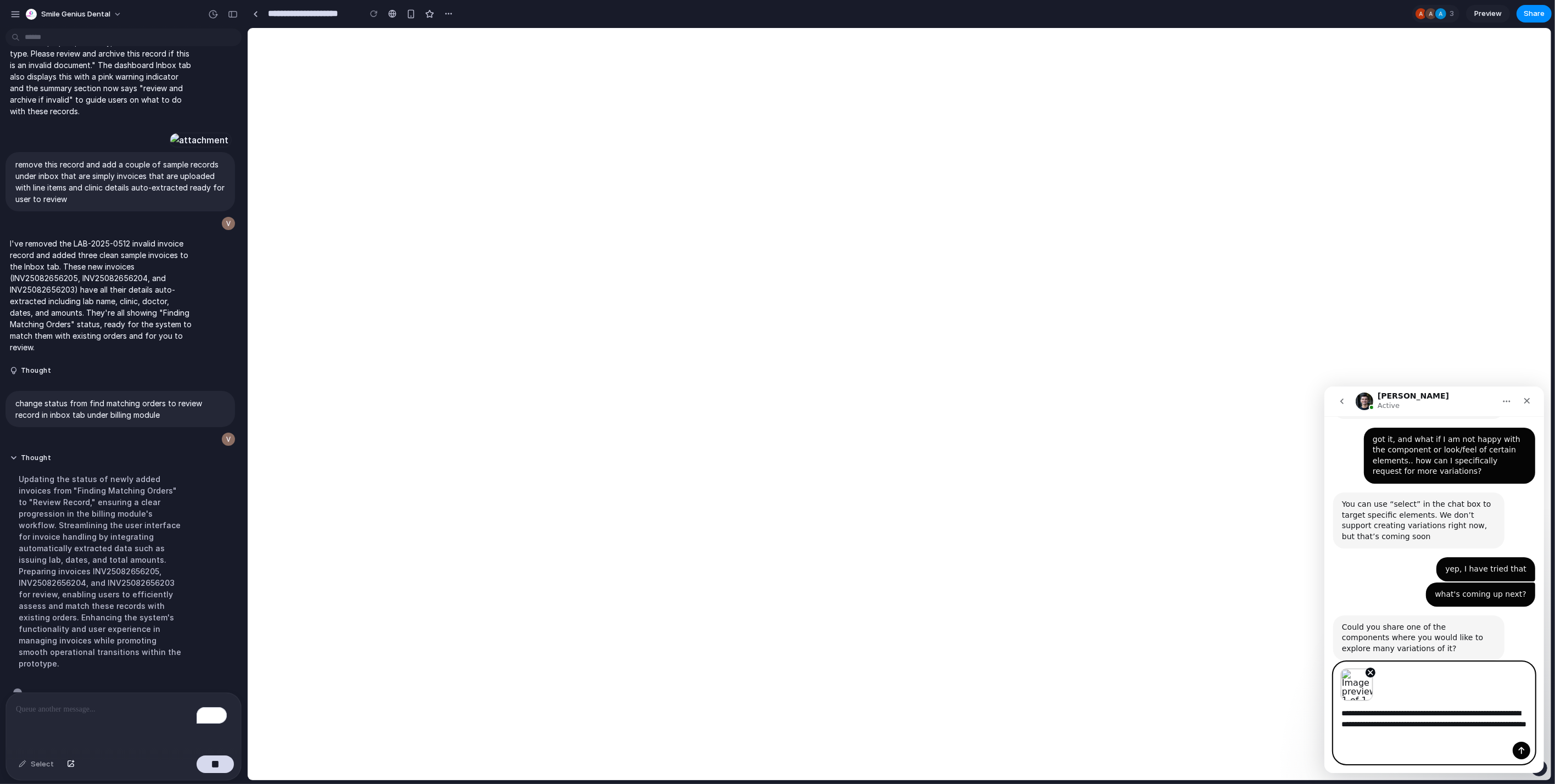
scroll to position [4700, 0]
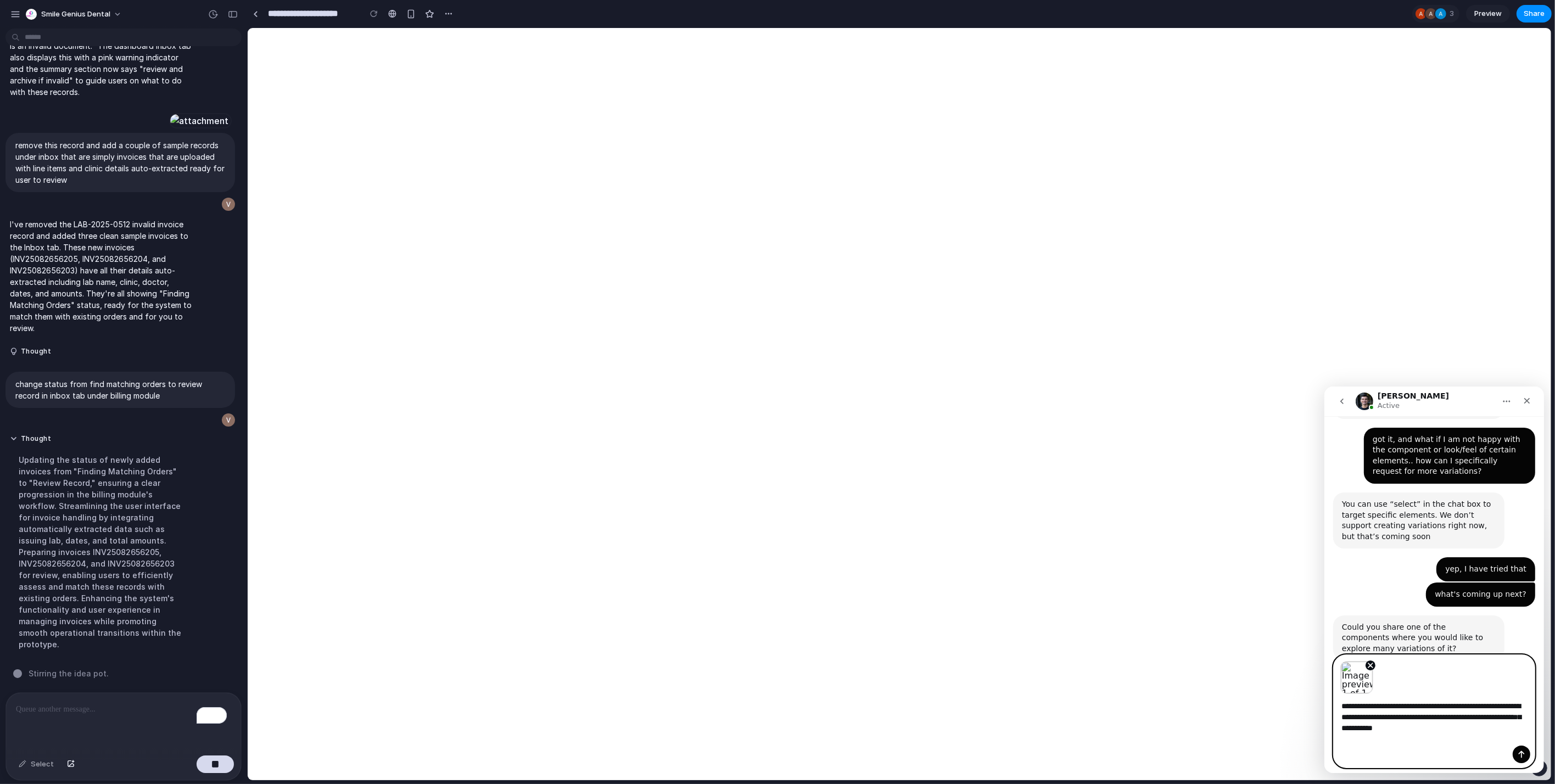
type textarea "**********"
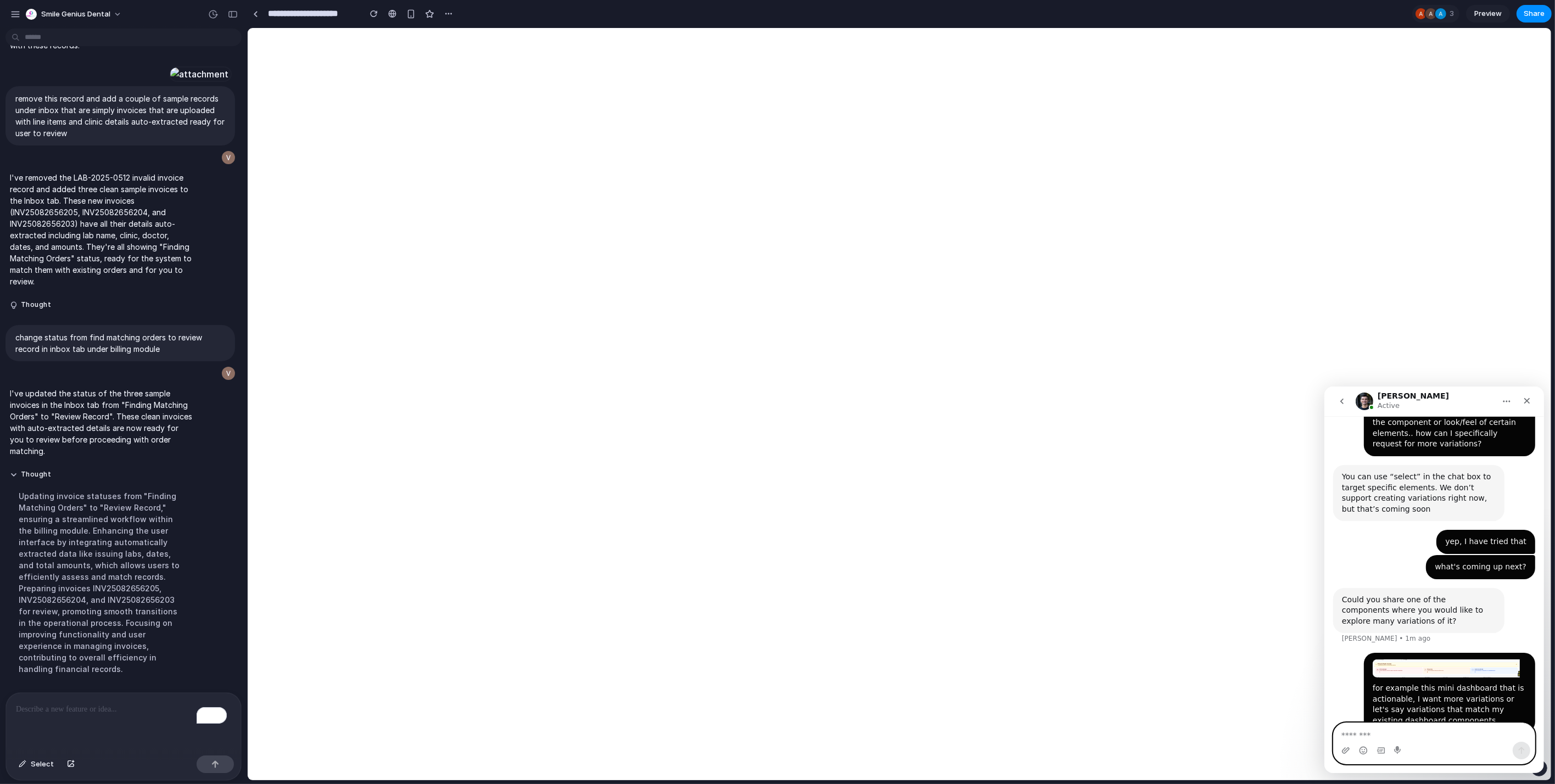
scroll to position [4514, 0]
click at [103, 728] on div "To enrich screen reader interactions, please activate Accessibility in Grammarl…" at bounding box center [123, 722] width 235 height 58
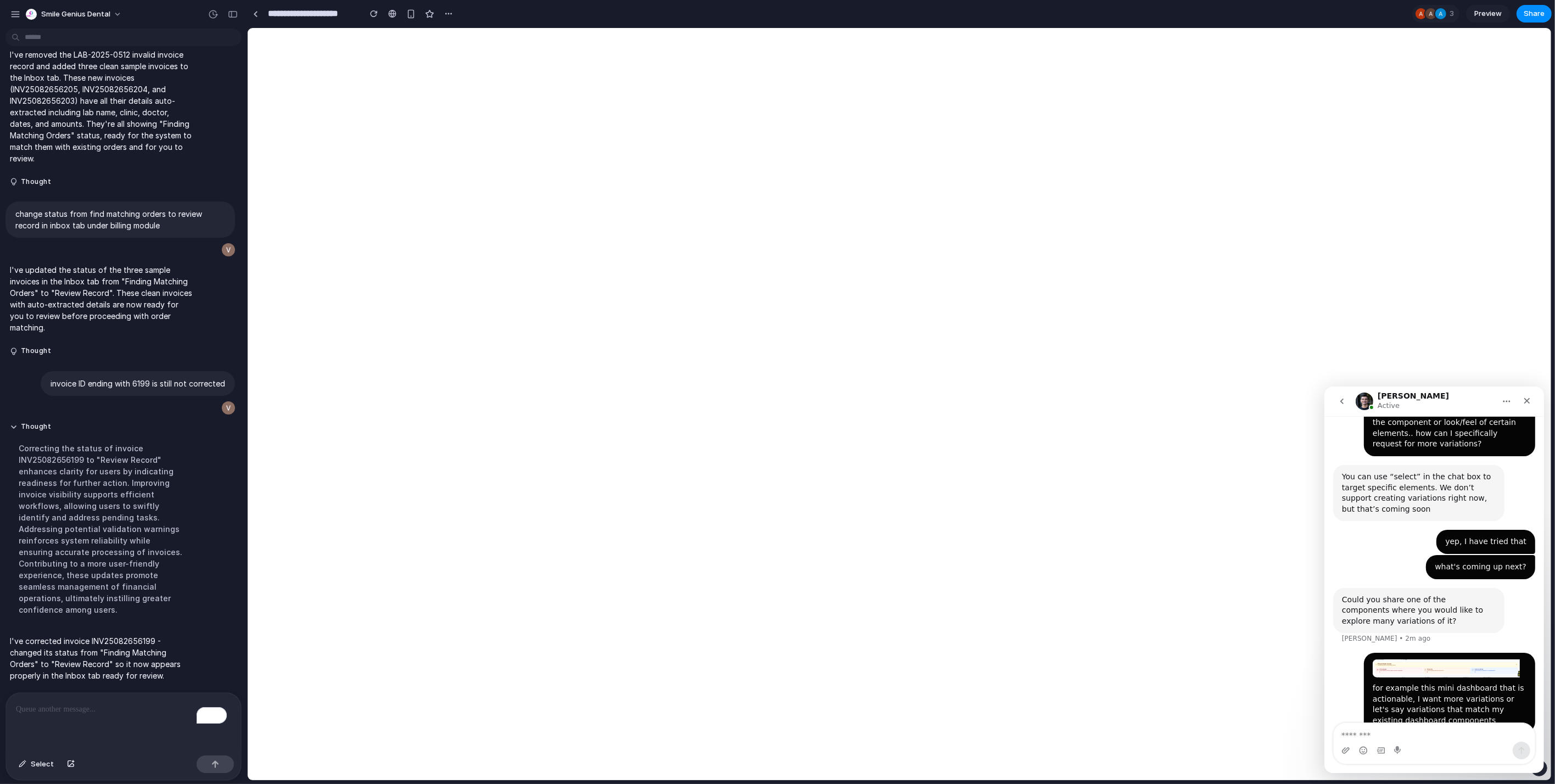
scroll to position [4374, 0]
click at [38, 759] on span "Select" at bounding box center [42, 764] width 23 height 11
click at [947, 365] on div at bounding box center [899, 404] width 1304 height 752
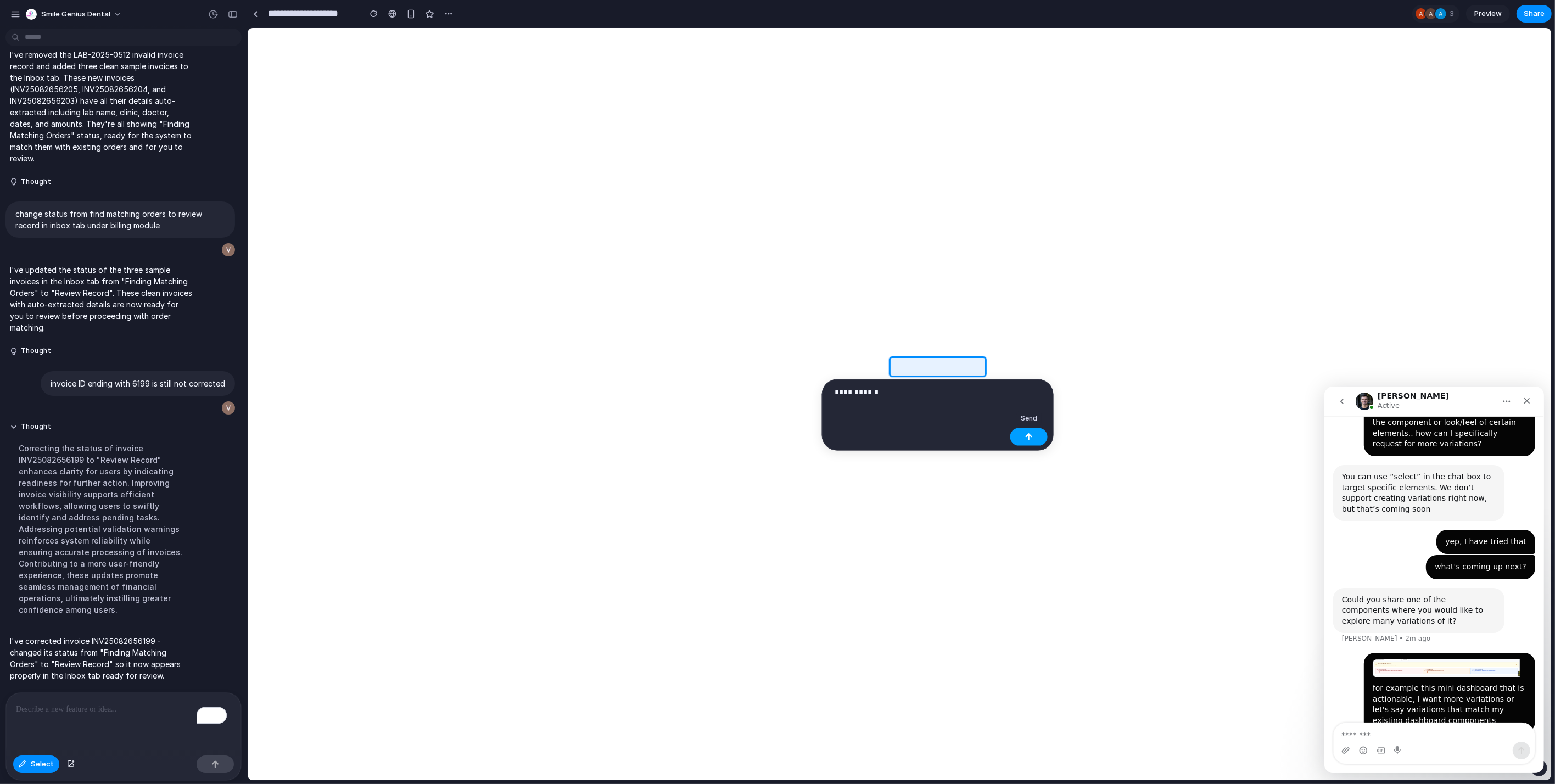
click at [1035, 431] on button "button" at bounding box center [1029, 437] width 37 height 18
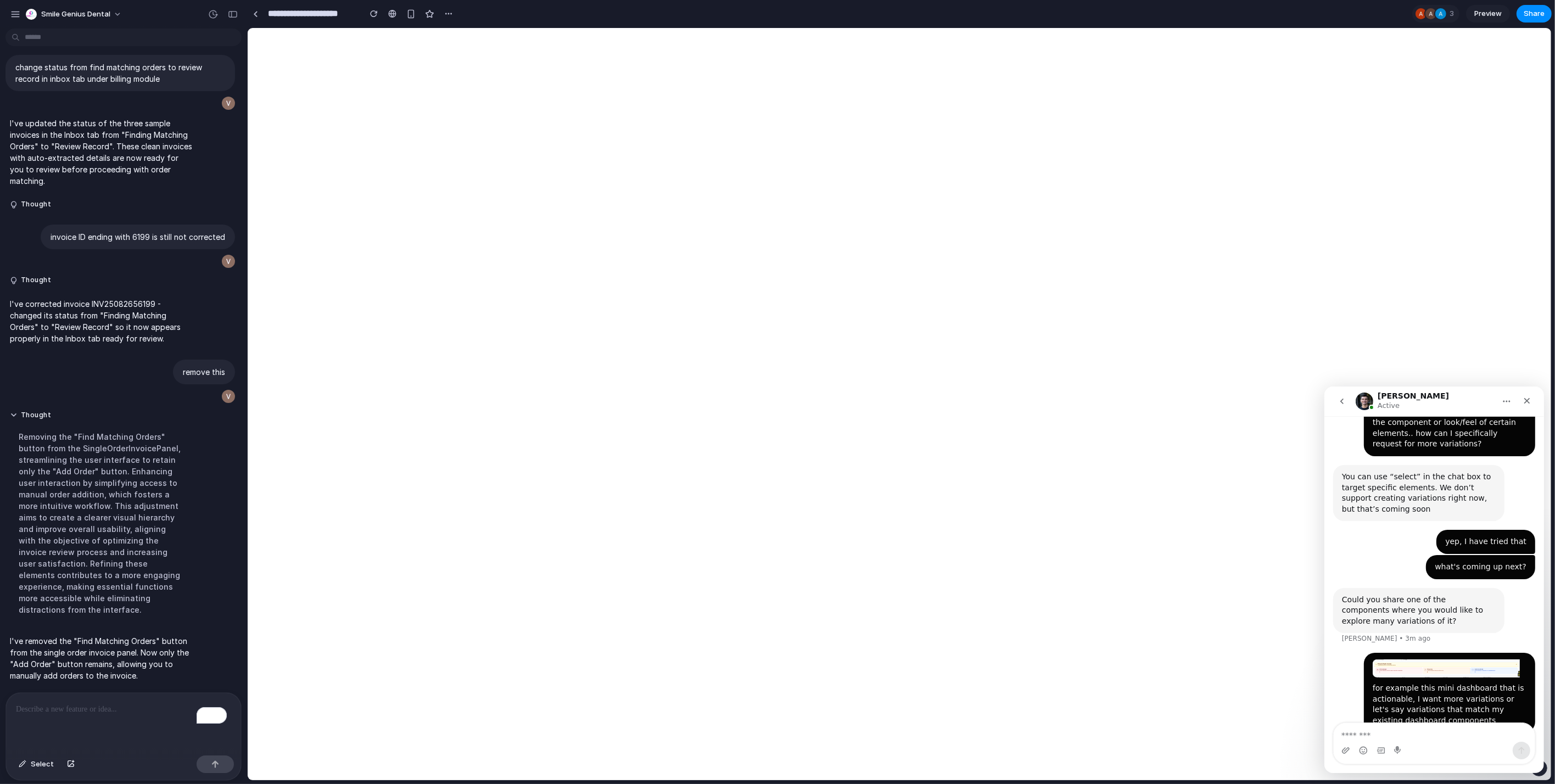
scroll to position [4288, 0]
click at [22, 767] on div "button" at bounding box center [22, 764] width 8 height 7
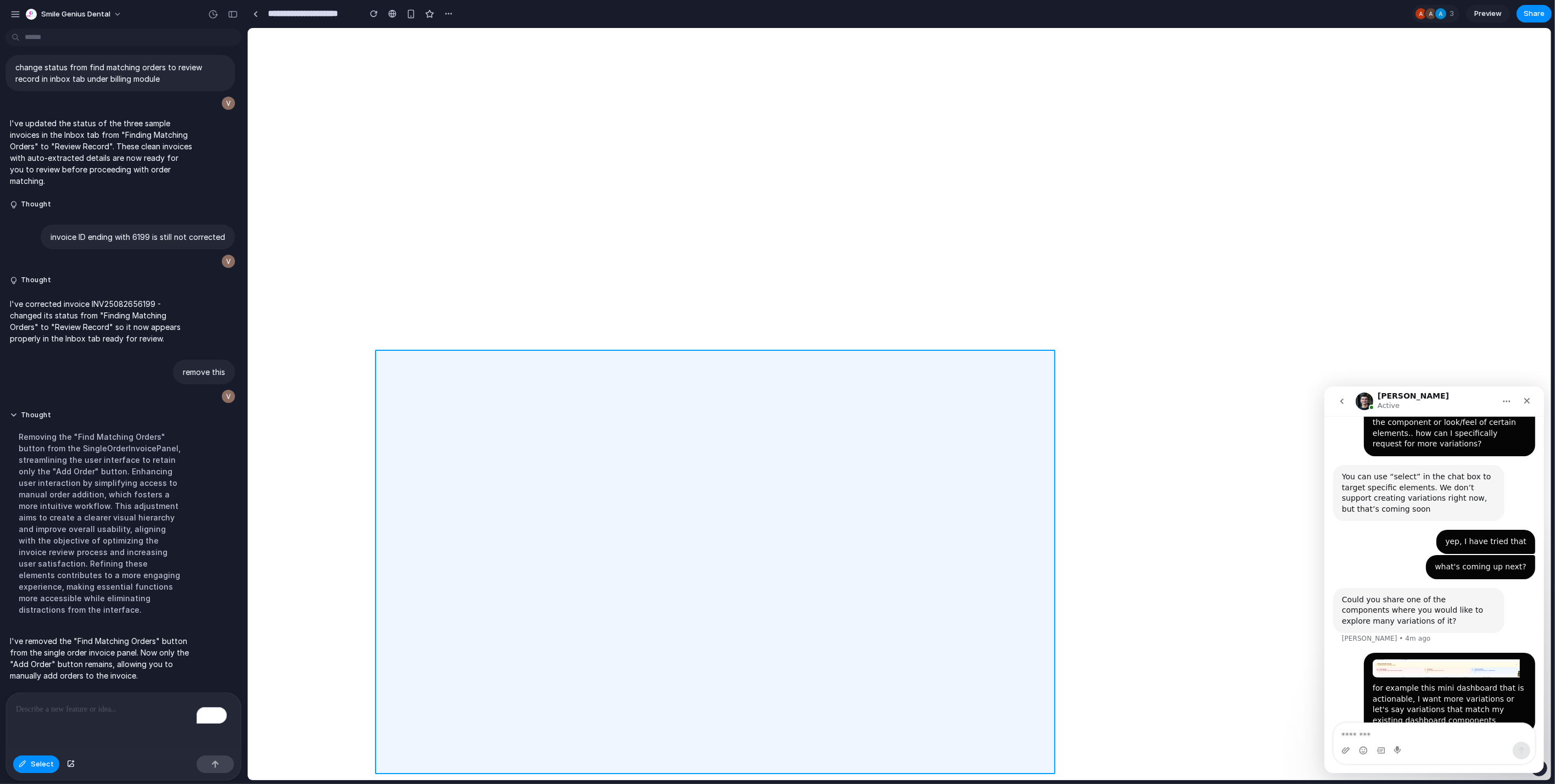
click at [791, 407] on div at bounding box center [899, 404] width 1304 height 752
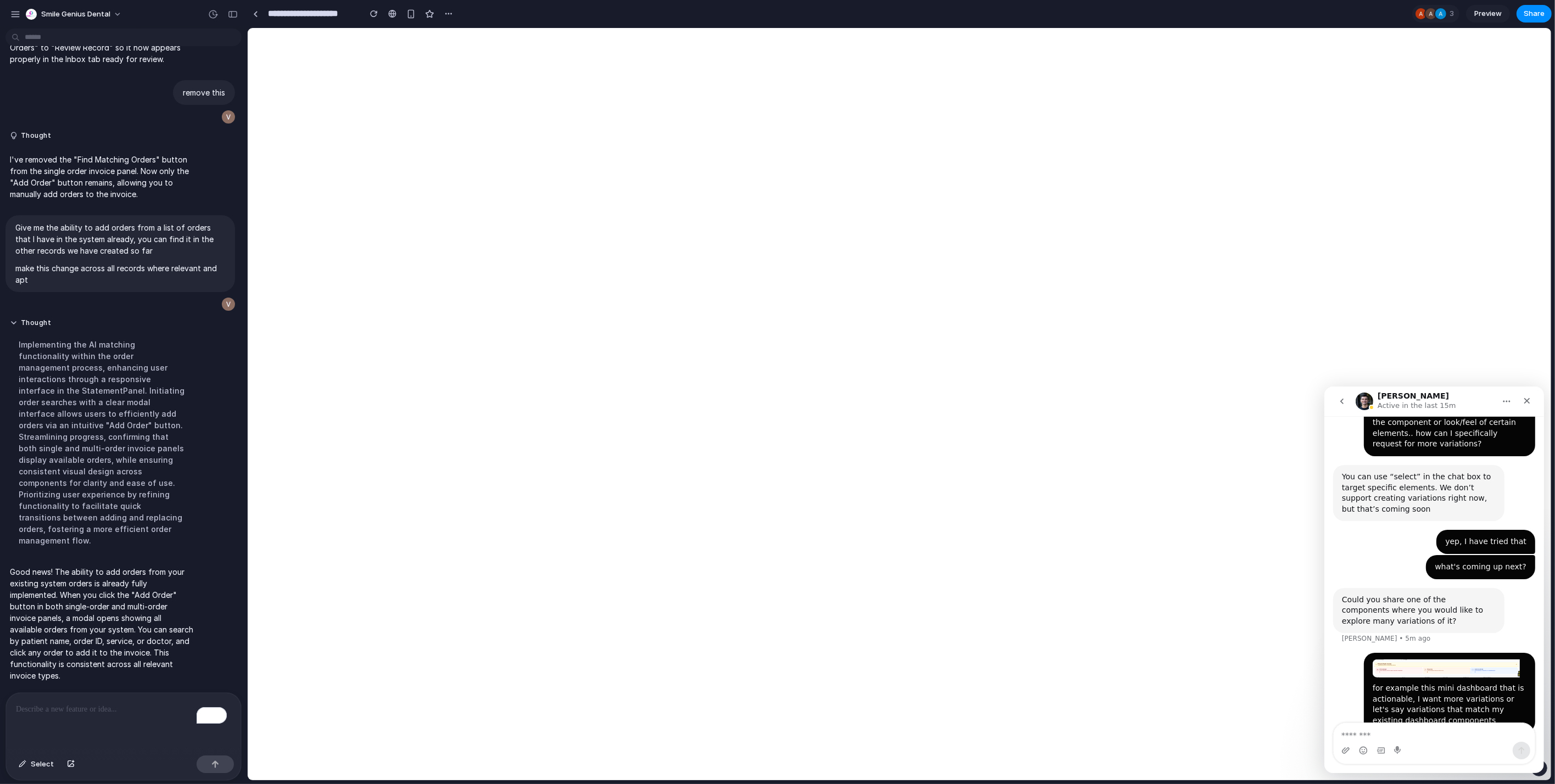
scroll to position [4238, 0]
click at [32, 770] on span "Select" at bounding box center [42, 764] width 23 height 11
click at [1416, 76] on div at bounding box center [899, 404] width 1304 height 752
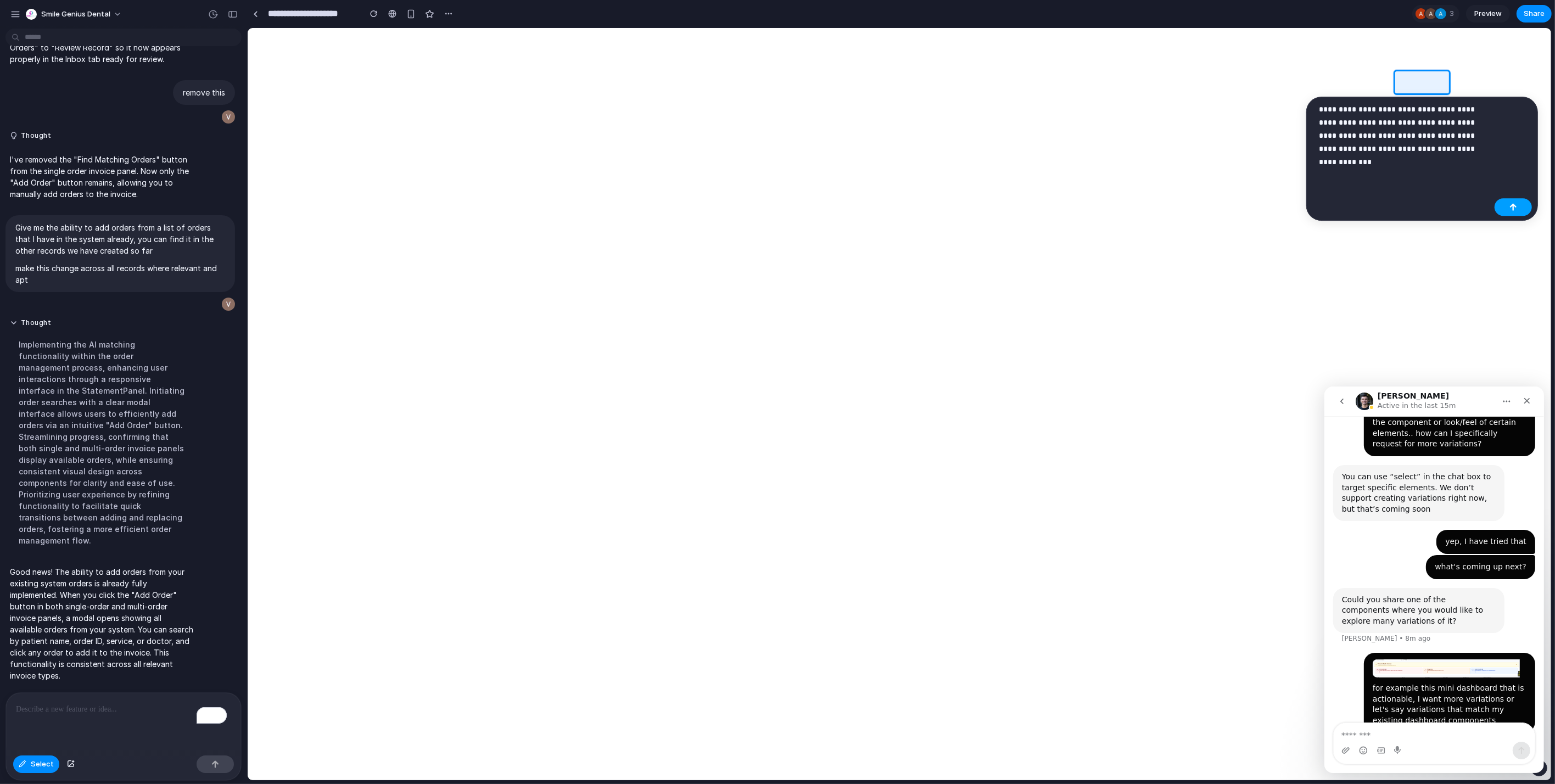
click at [1516, 205] on div "button" at bounding box center [1513, 207] width 8 height 8
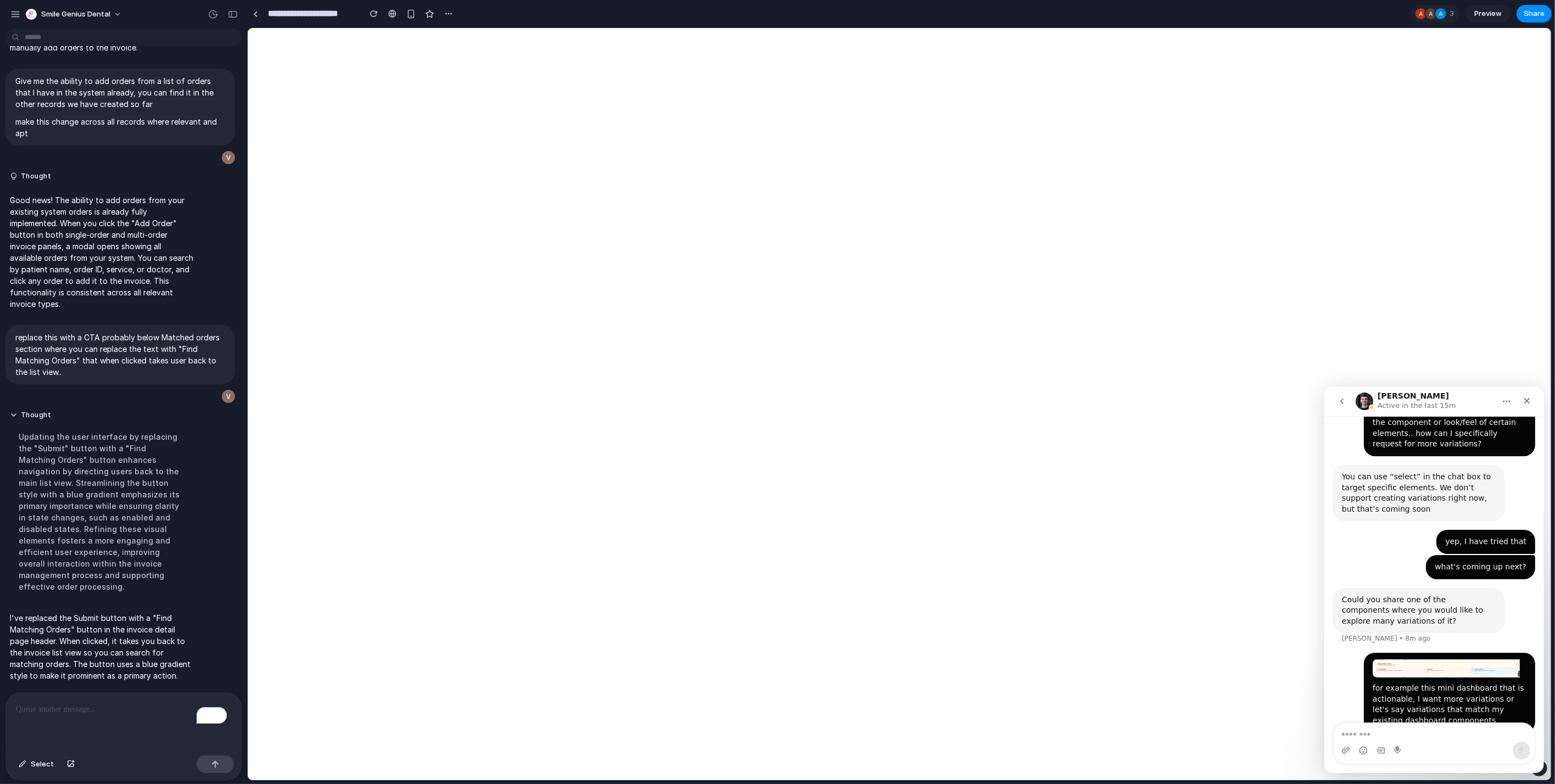
scroll to position [4105, 0]
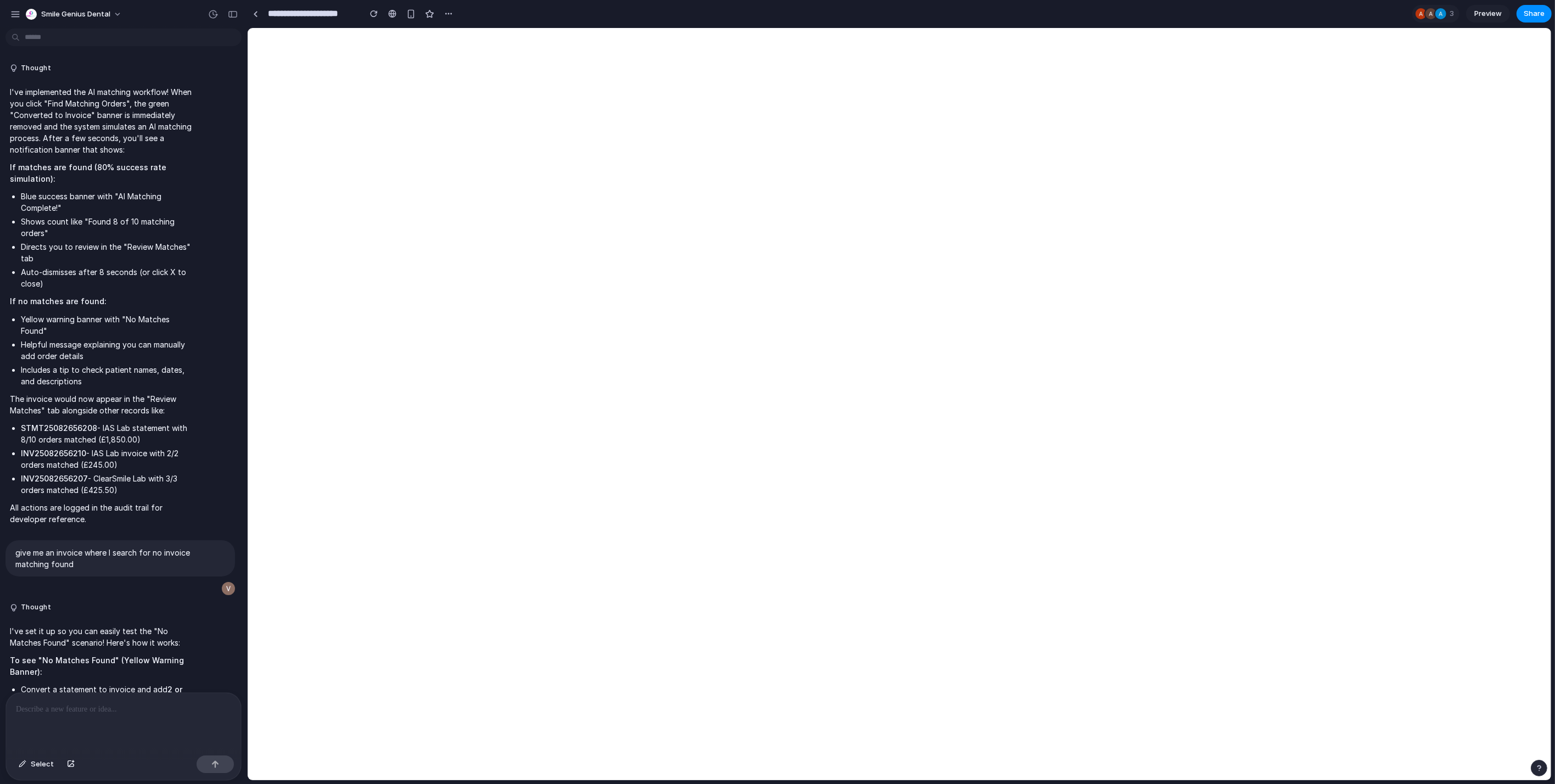
scroll to position [3939, 0]
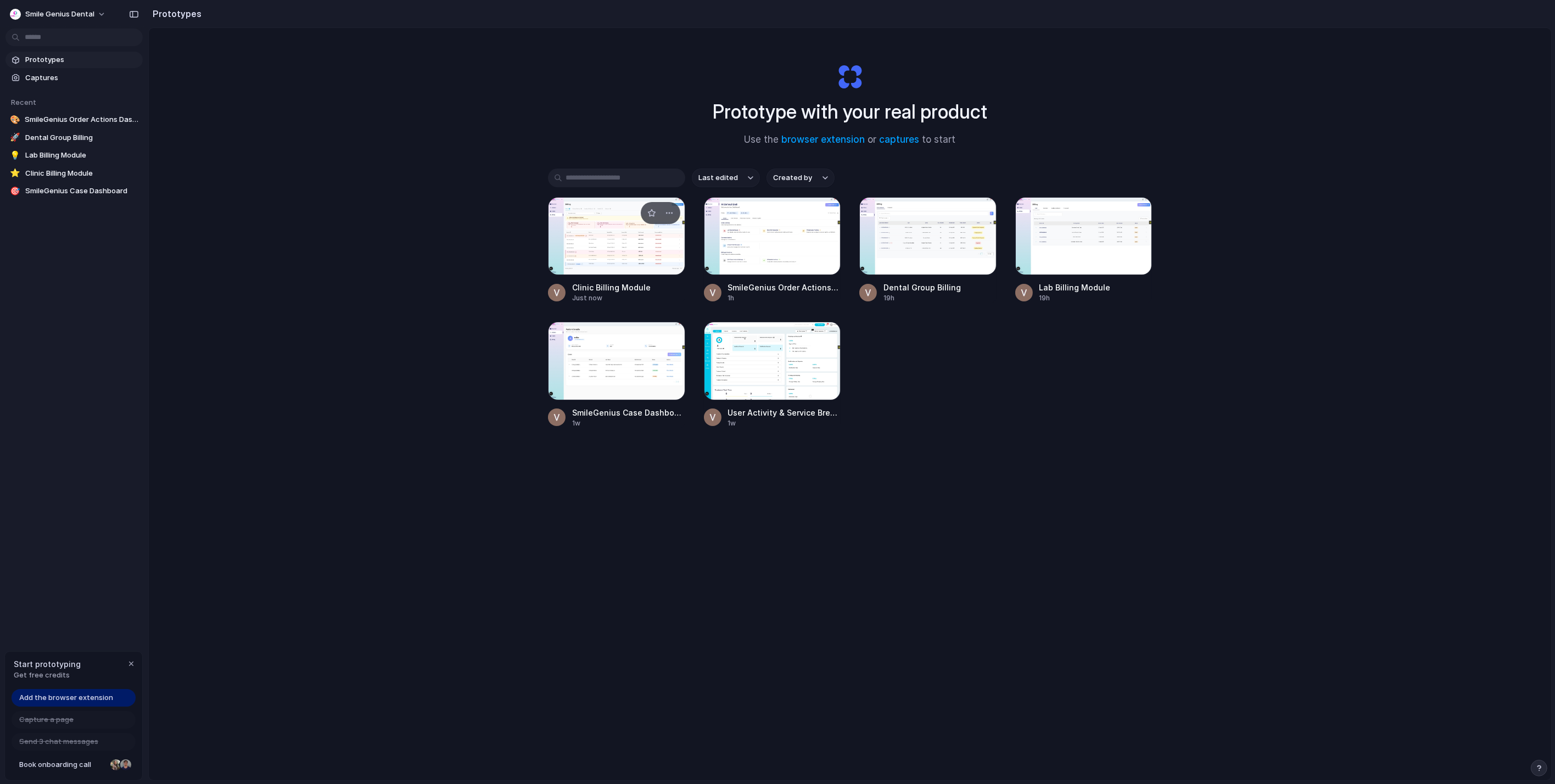
click at [644, 235] on div at bounding box center [617, 236] width 137 height 78
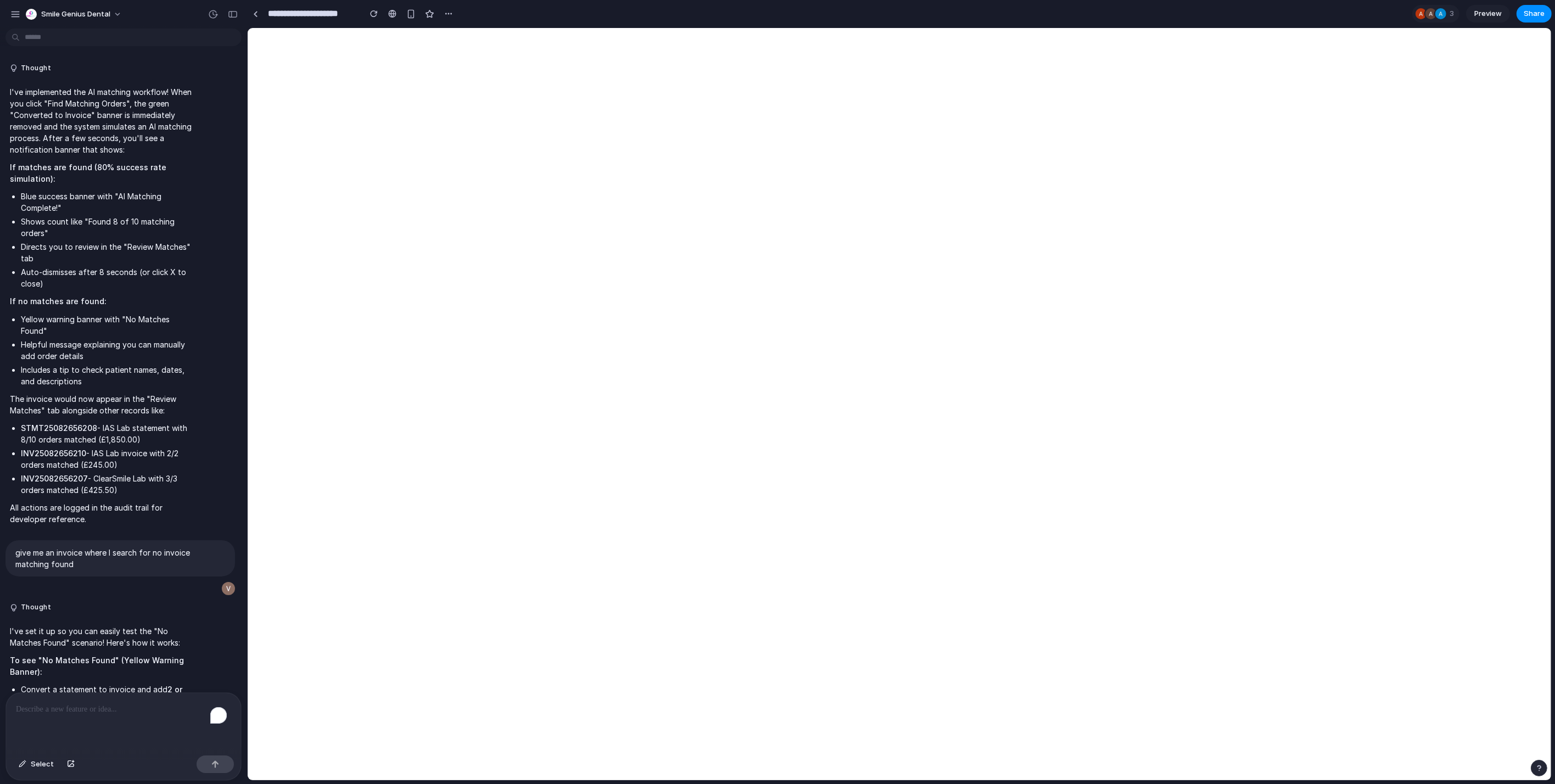
scroll to position [3939, 0]
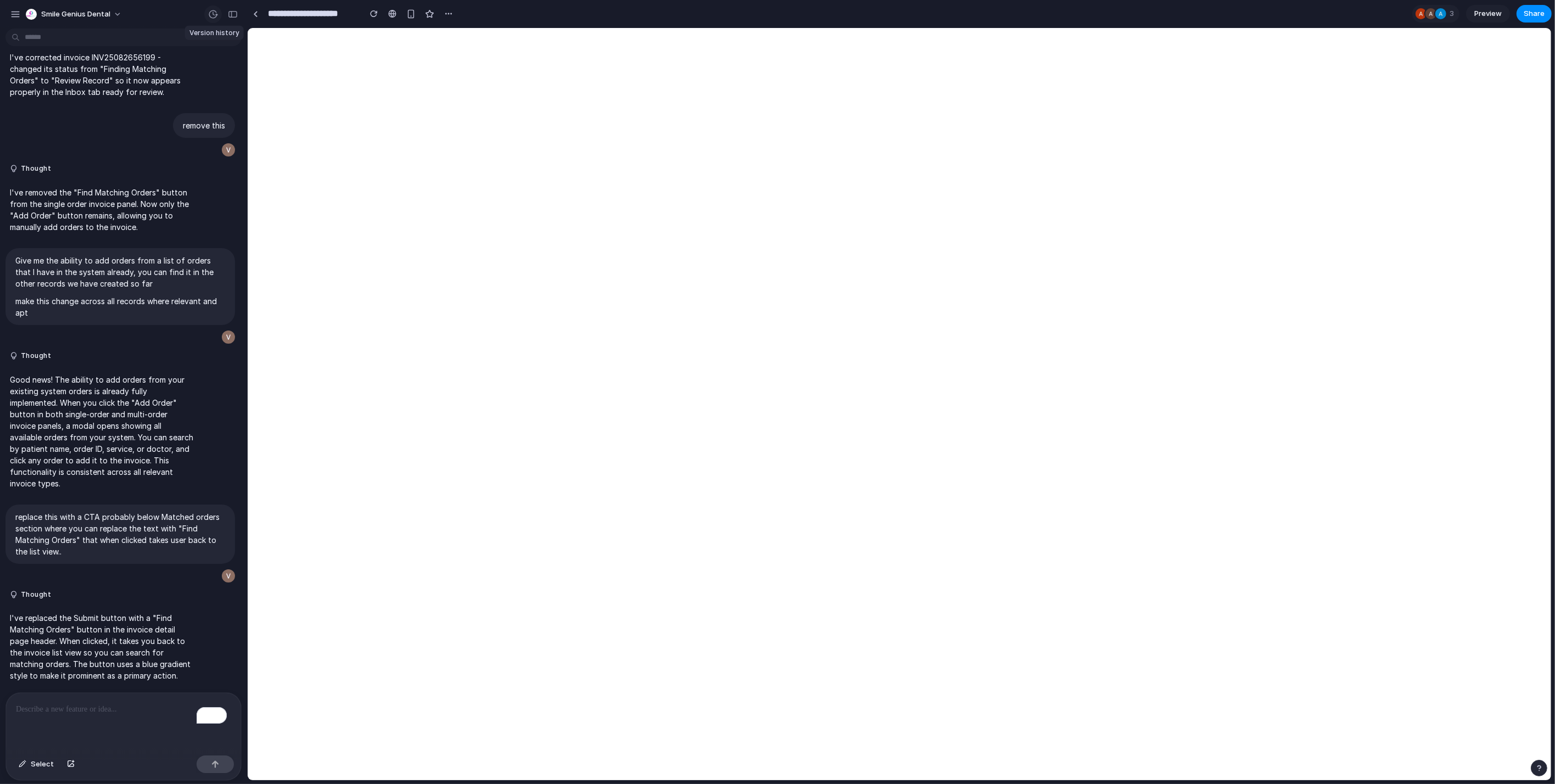
click at [211, 16] on div "button" at bounding box center [213, 14] width 10 height 10
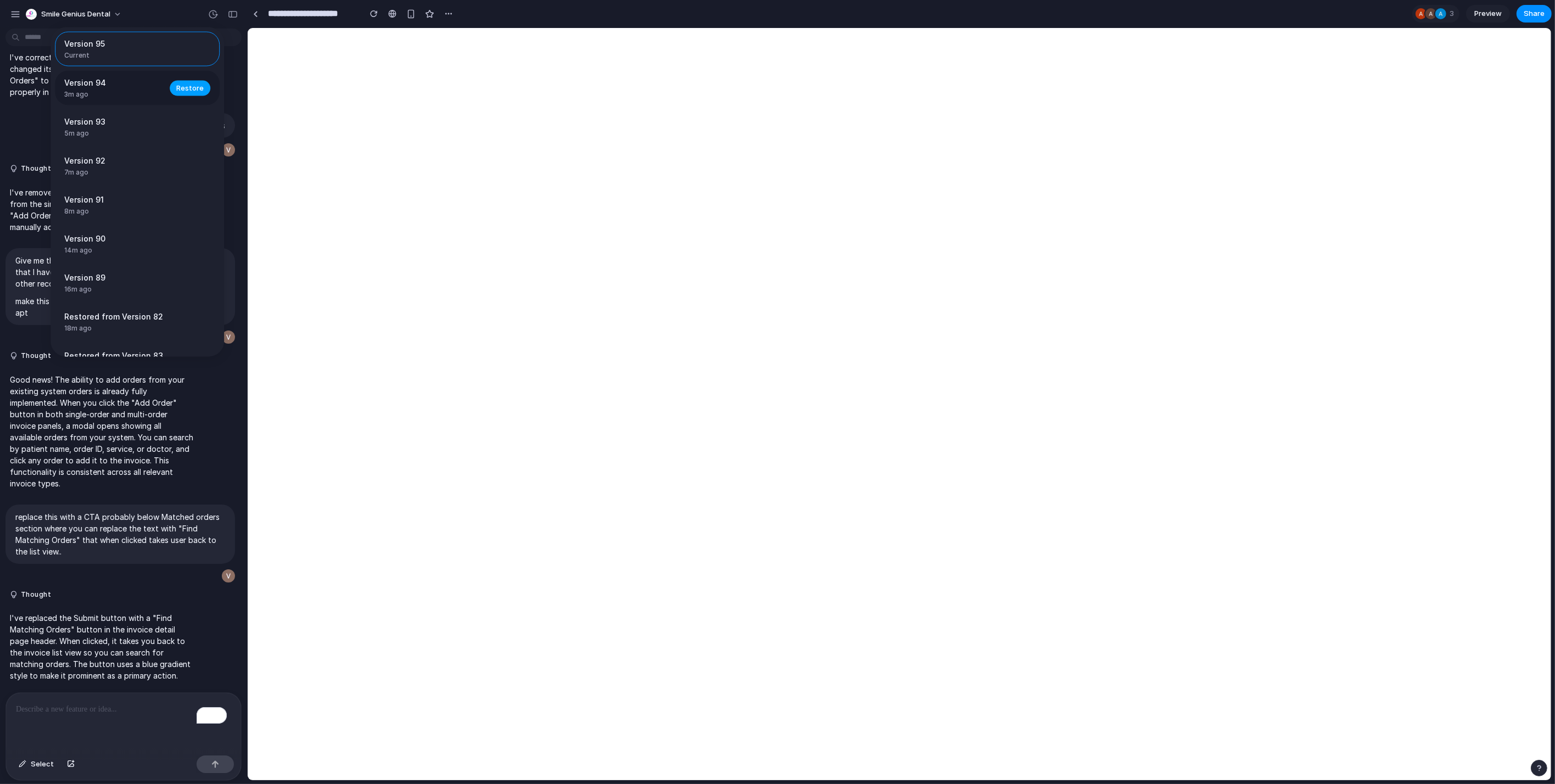
click at [180, 89] on span "Restore" at bounding box center [190, 88] width 28 height 11
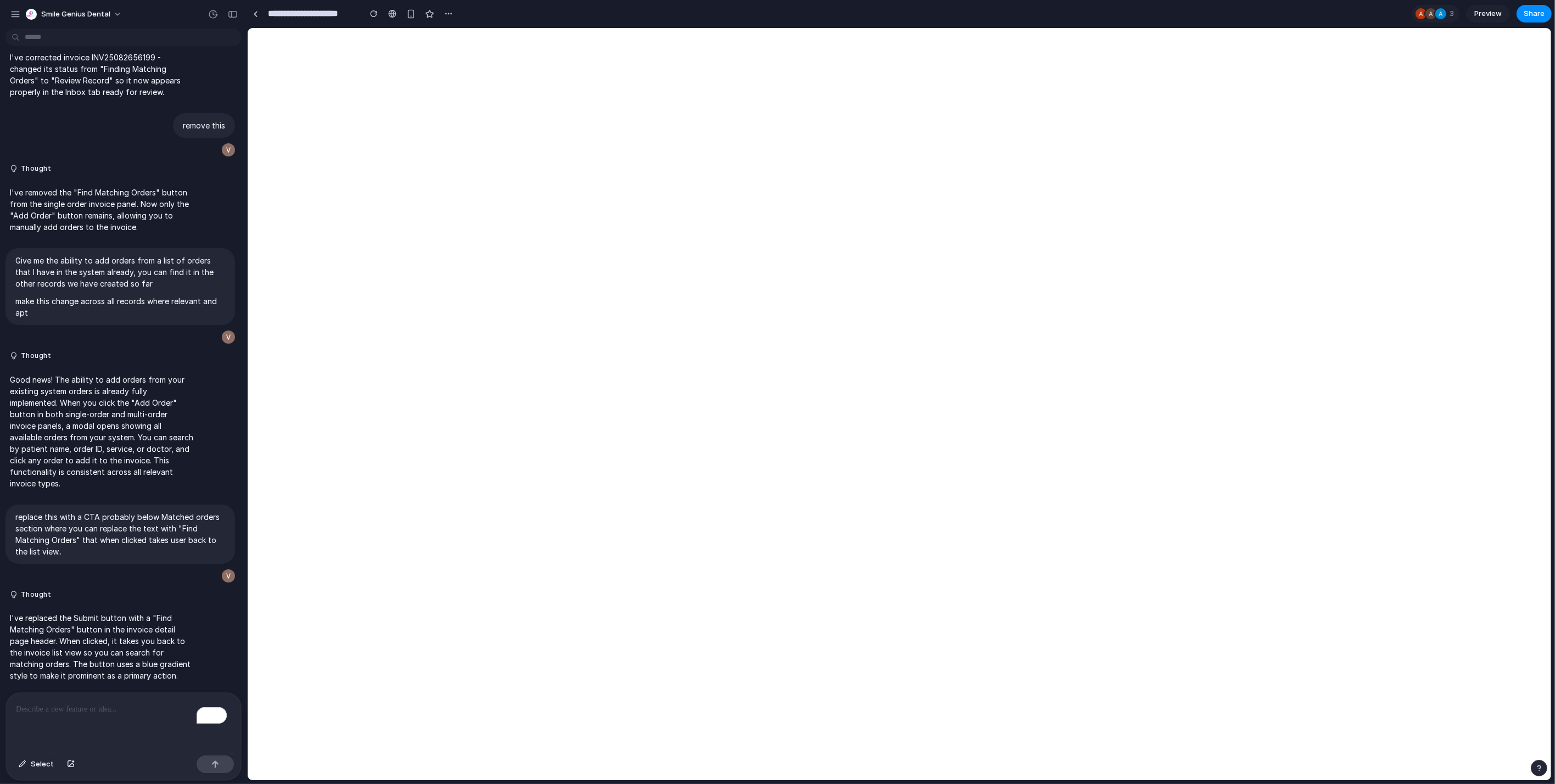
click at [115, 704] on p "To enrich screen reader interactions, please activate Accessibility in Grammarl…" at bounding box center [123, 709] width 215 height 13
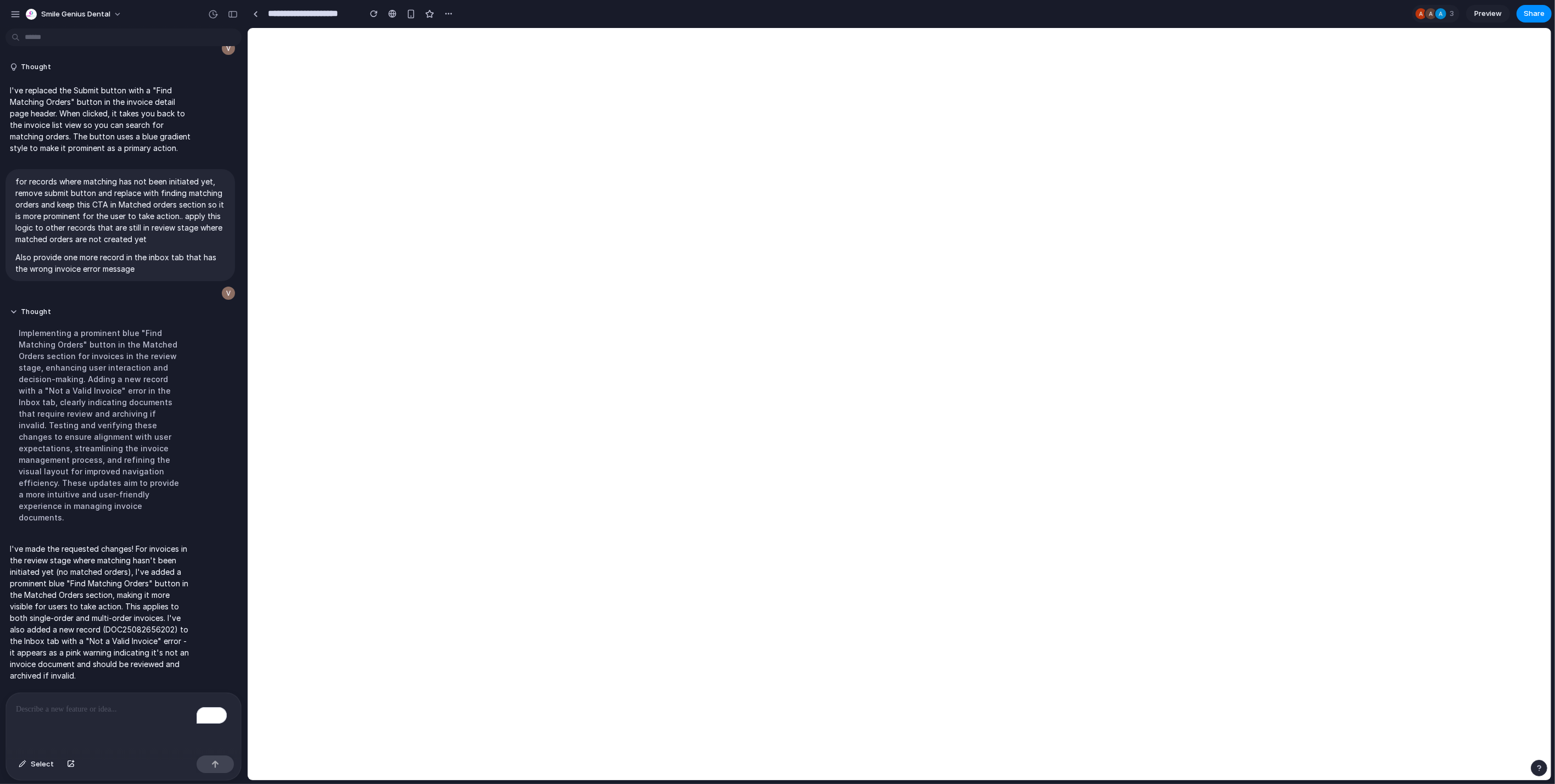
scroll to position [3915, 0]
click at [34, 762] on span "Select" at bounding box center [42, 764] width 23 height 11
